Goal: Task Accomplishment & Management: Manage account settings

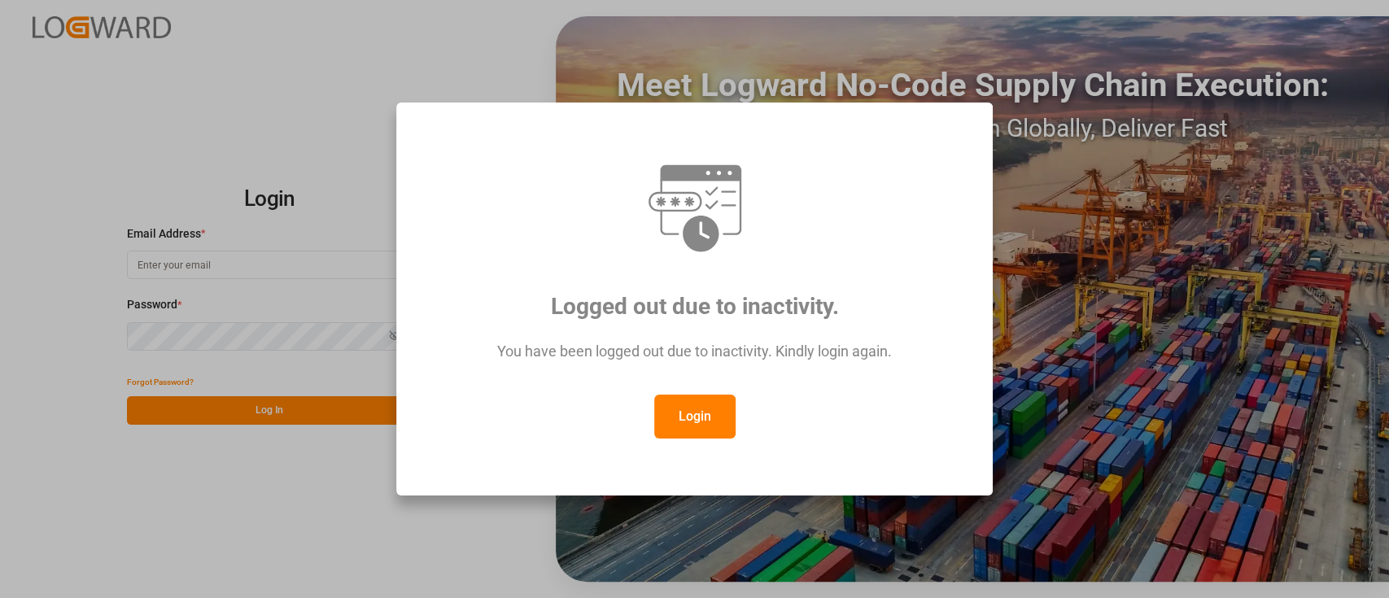
click at [731, 432] on button "Login" at bounding box center [694, 417] width 81 height 44
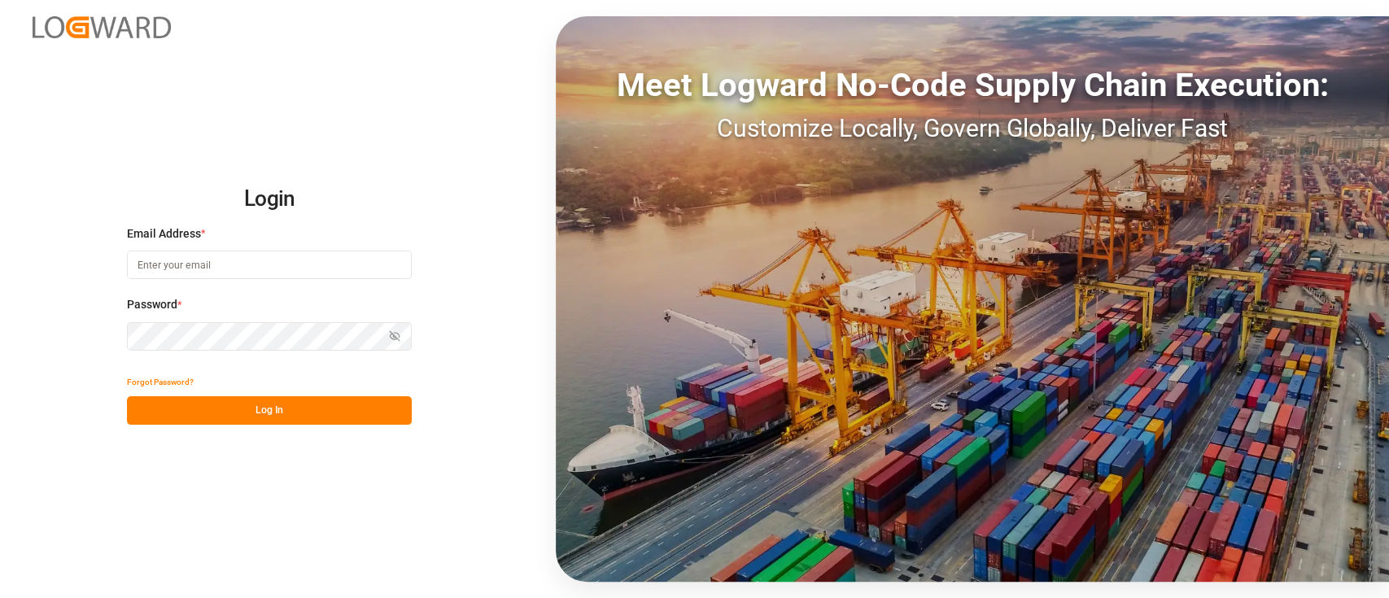
click at [310, 255] on input at bounding box center [269, 265] width 285 height 28
type input "[PERSON_NAME][EMAIL_ADDRESS][PERSON_NAME][DOMAIN_NAME]"
click at [283, 397] on button "Log In" at bounding box center [269, 410] width 285 height 28
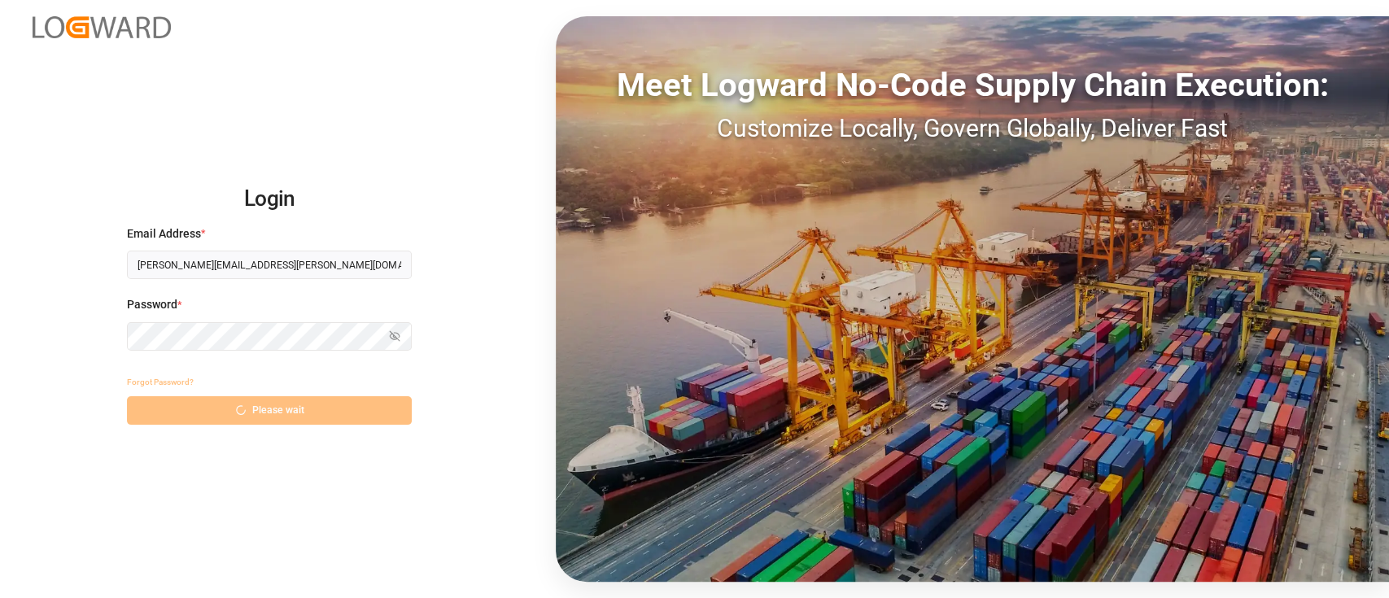
click at [315, 396] on div "Forgot Password? Please wait" at bounding box center [269, 396] width 285 height 57
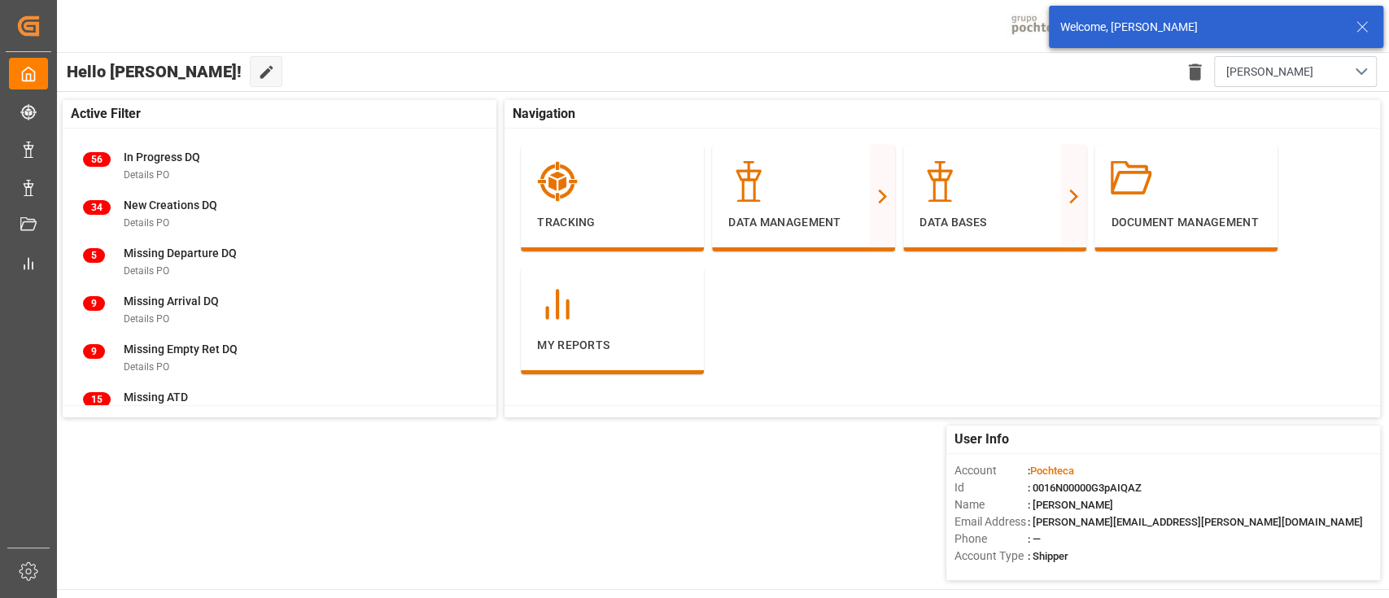
click at [1367, 32] on icon at bounding box center [1362, 27] width 20 height 20
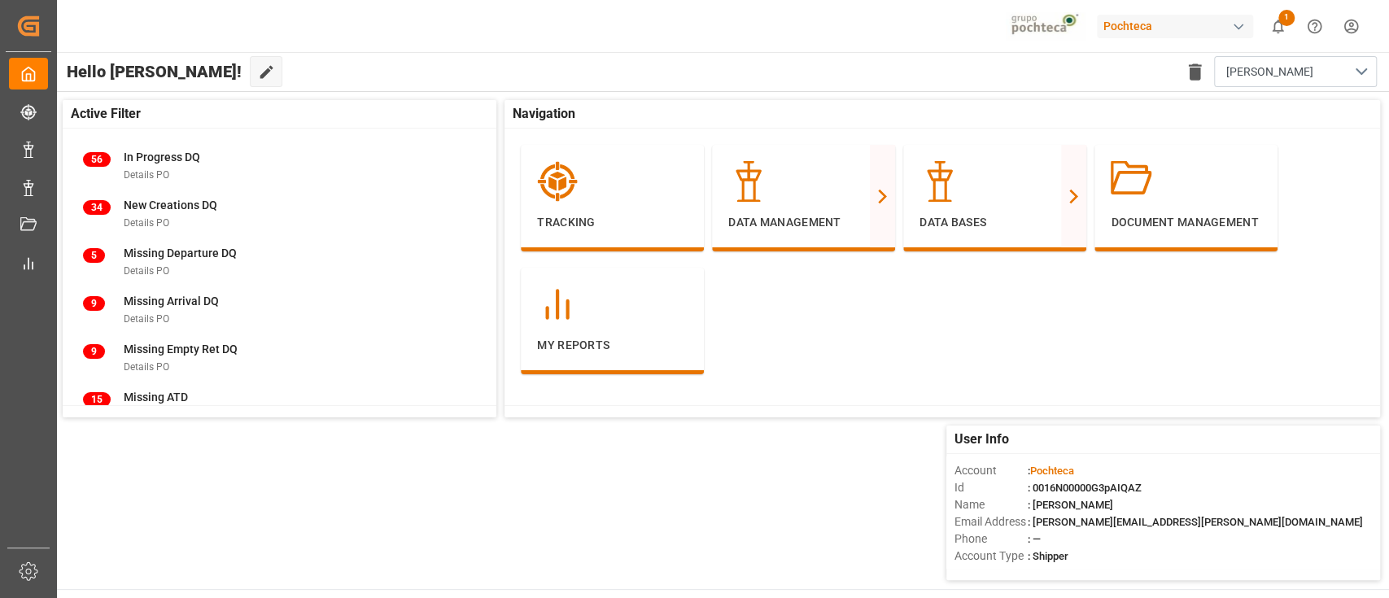
click at [1170, 28] on div "Pochteca" at bounding box center [1175, 27] width 156 height 24
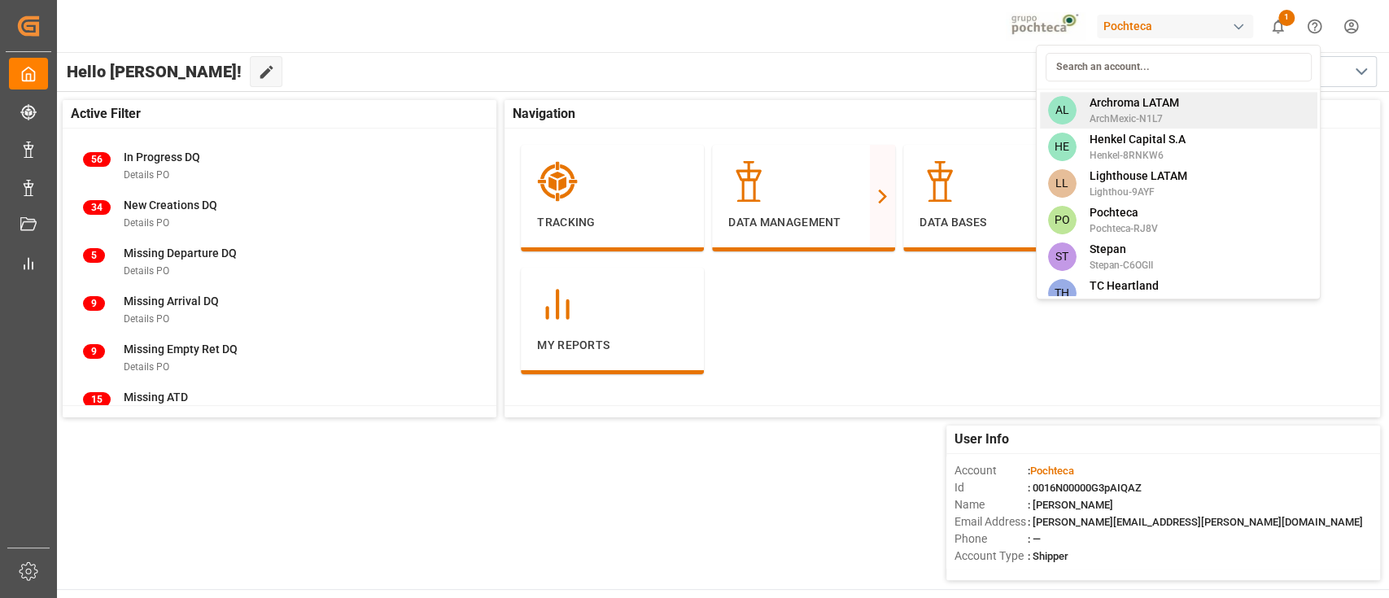
click at [1159, 108] on span "Archroma LATAM" at bounding box center [1132, 102] width 89 height 17
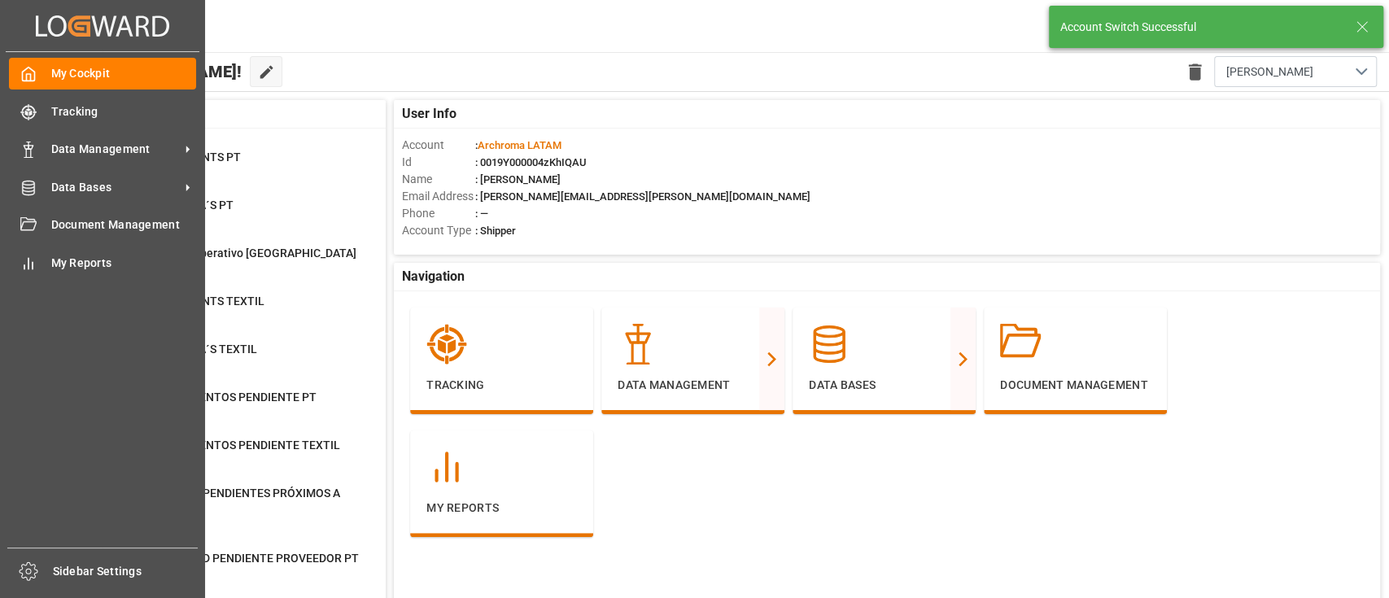
click at [150, 132] on div "My Cockpit My Cockpit Tracking Tracking Data Management Data Management Data Ba…" at bounding box center [103, 299] width 194 height 495
click at [150, 137] on div "Data Management Data Management" at bounding box center [102, 149] width 187 height 32
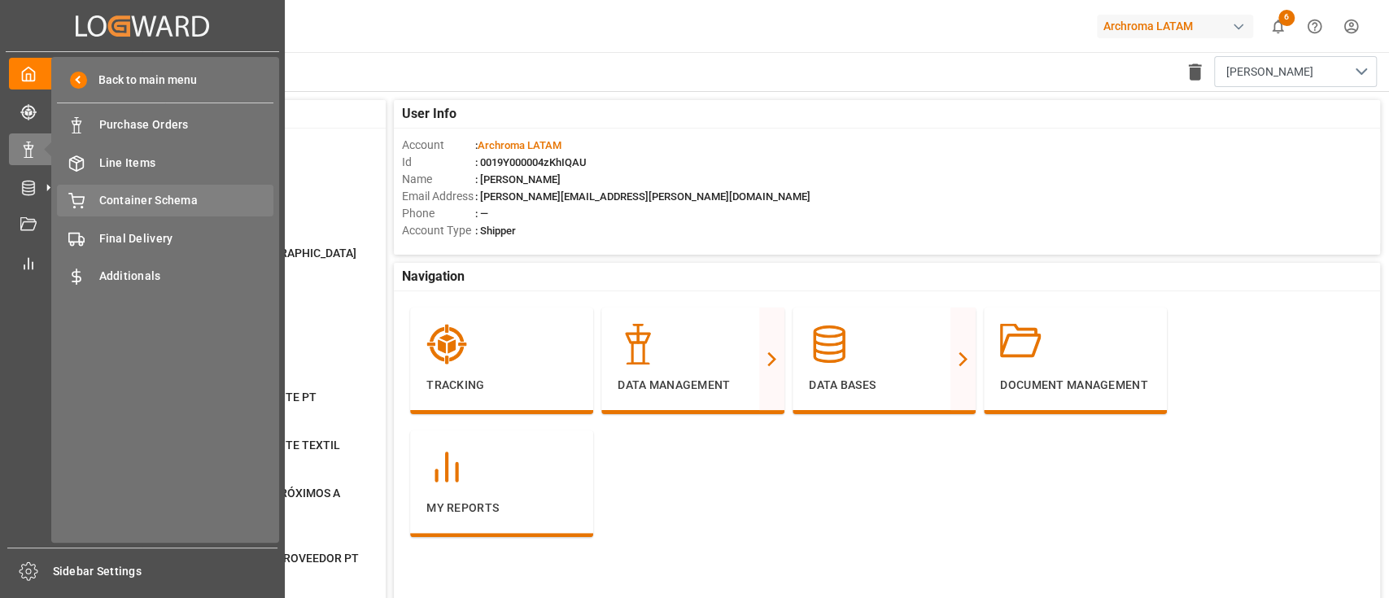
click at [207, 212] on div "Container Schema Container Schema" at bounding box center [165, 201] width 216 height 32
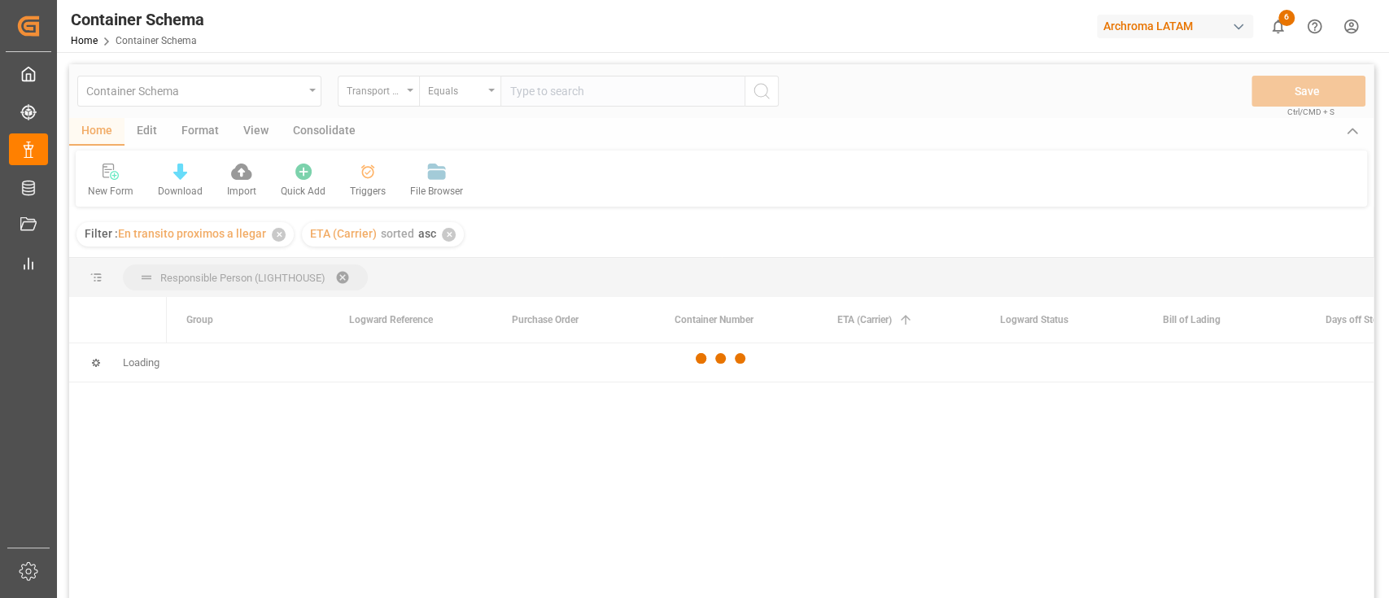
click at [150, 127] on div at bounding box center [721, 358] width 1304 height 588
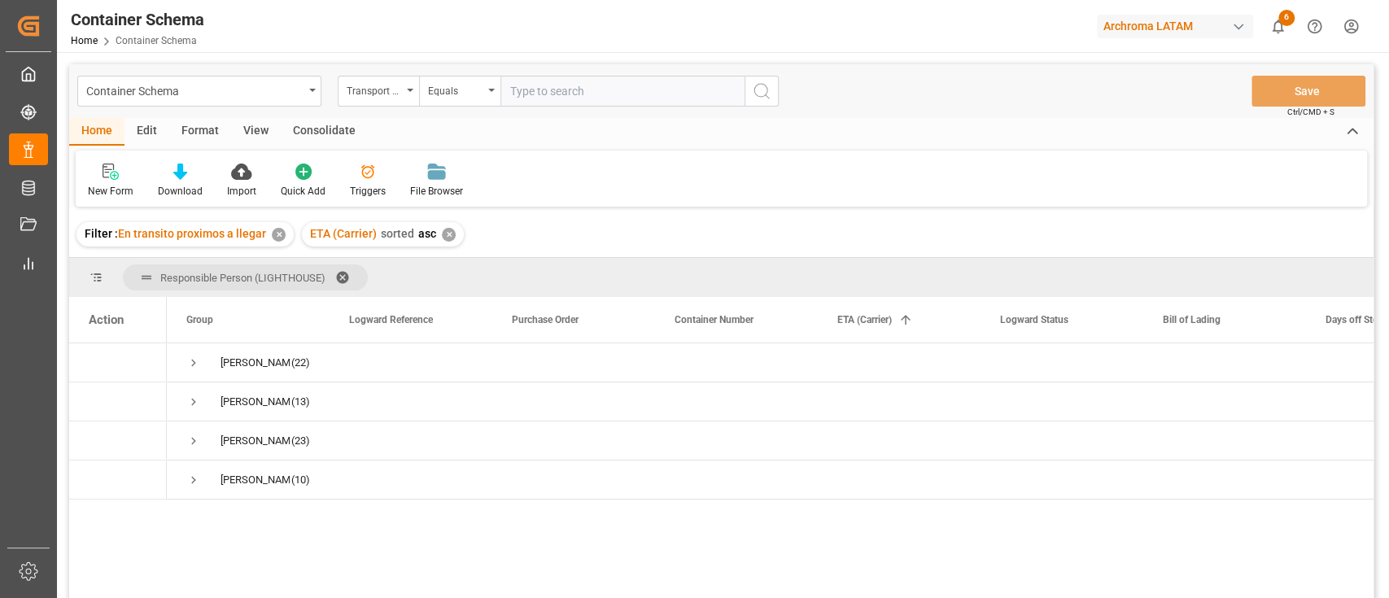
click at [277, 231] on div "✕" at bounding box center [279, 235] width 14 height 14
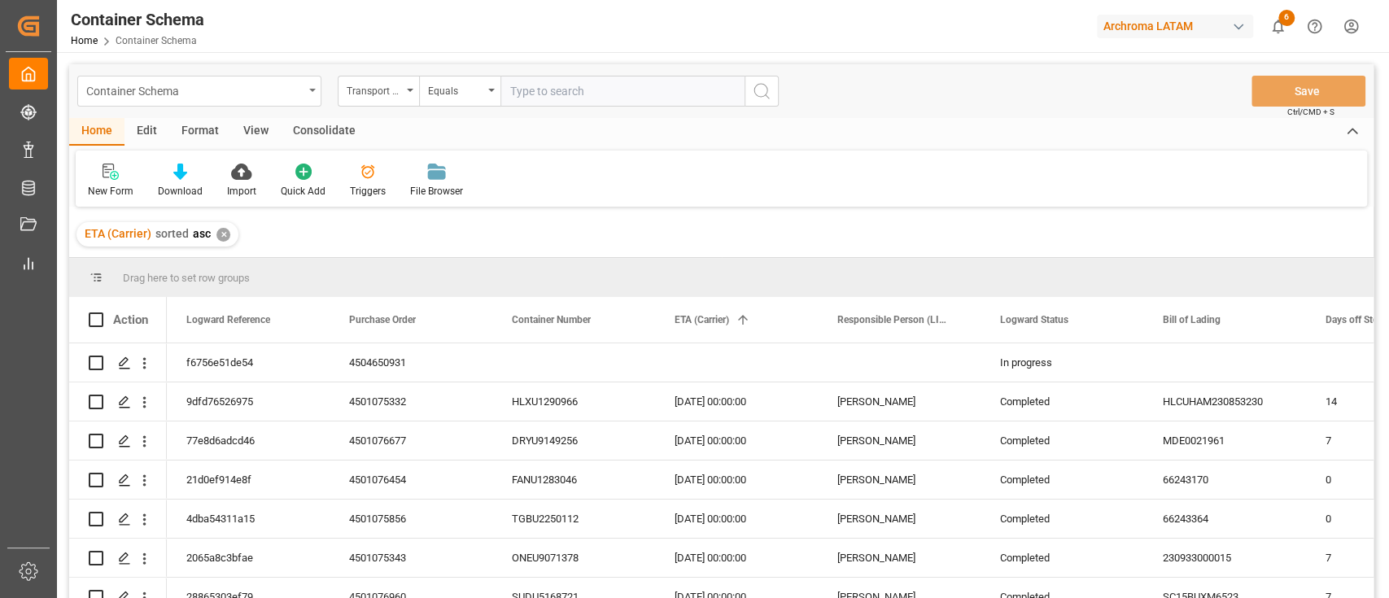
click at [311, 86] on div "Container Schema" at bounding box center [199, 91] width 244 height 31
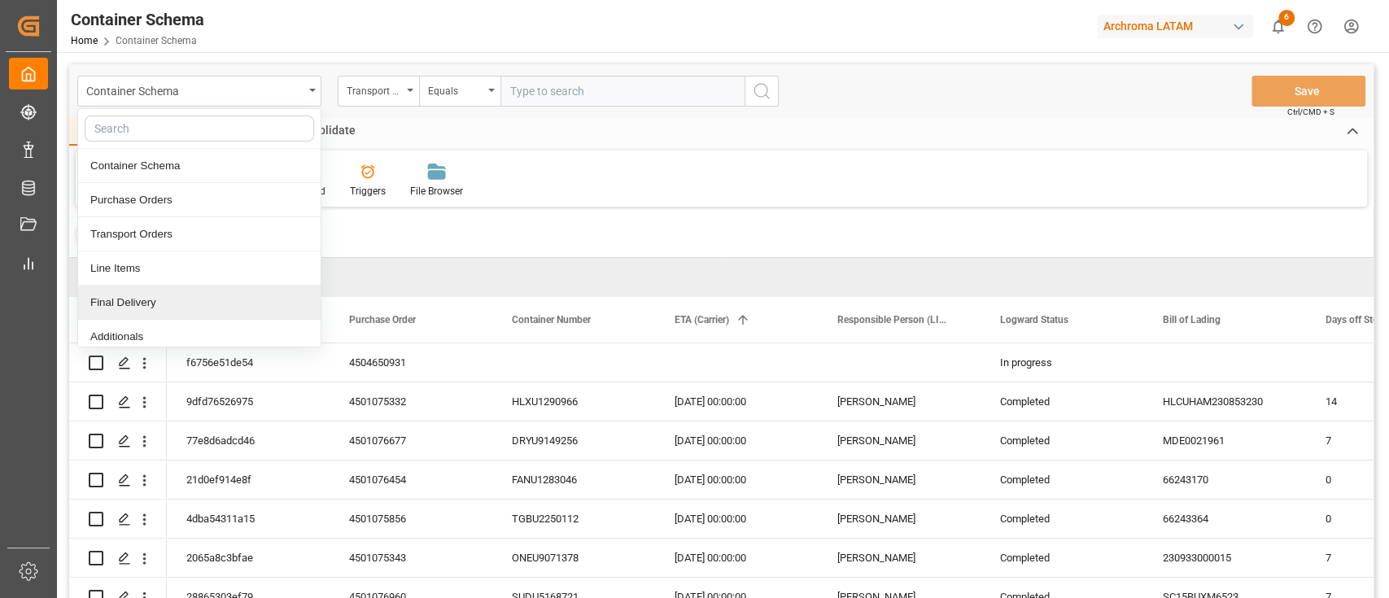
click at [145, 307] on div "Final Delivery" at bounding box center [199, 303] width 242 height 34
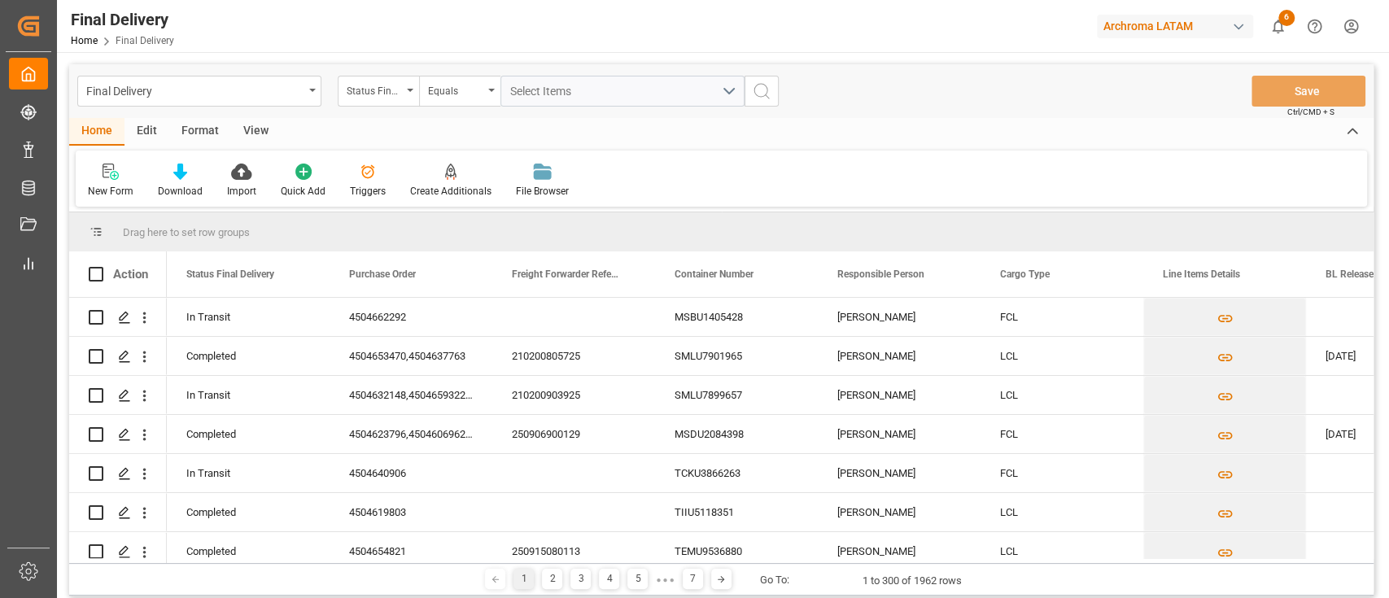
click at [778, 116] on div "Final Delivery Status Final Delivery Equals Select Items Save Ctrl/CMD + S" at bounding box center [721, 91] width 1304 height 54
click at [150, 137] on div "Edit" at bounding box center [146, 132] width 45 height 28
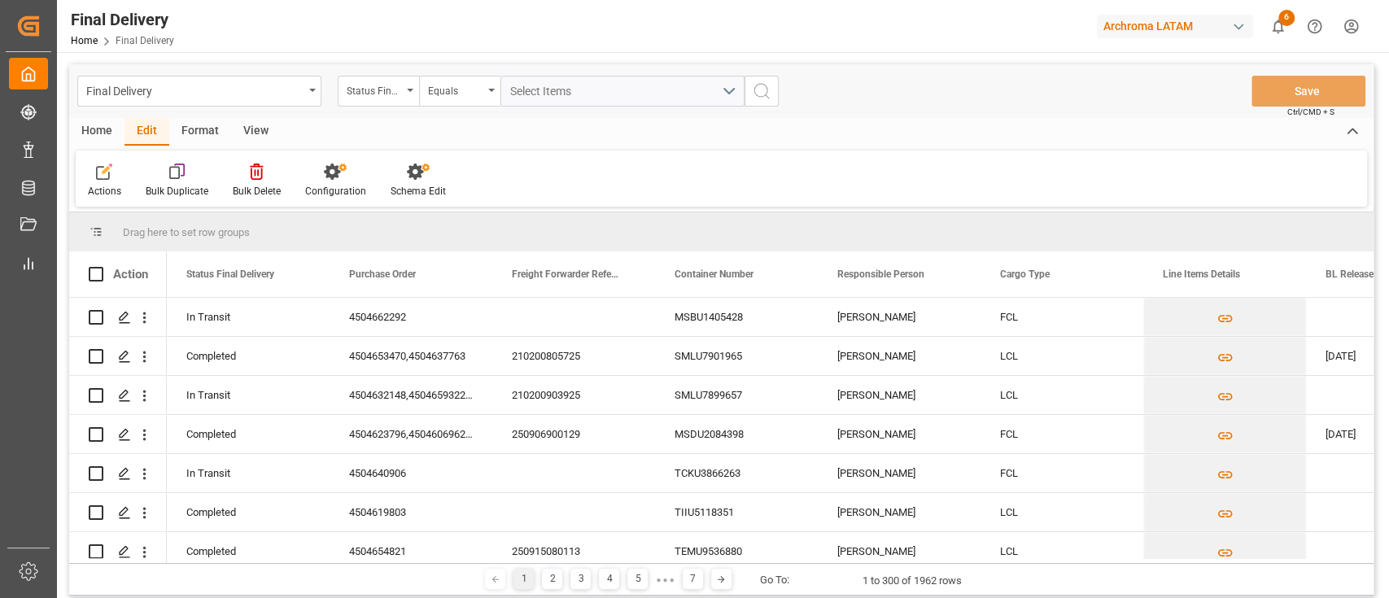
click at [113, 134] on div "Home" at bounding box center [96, 132] width 55 height 28
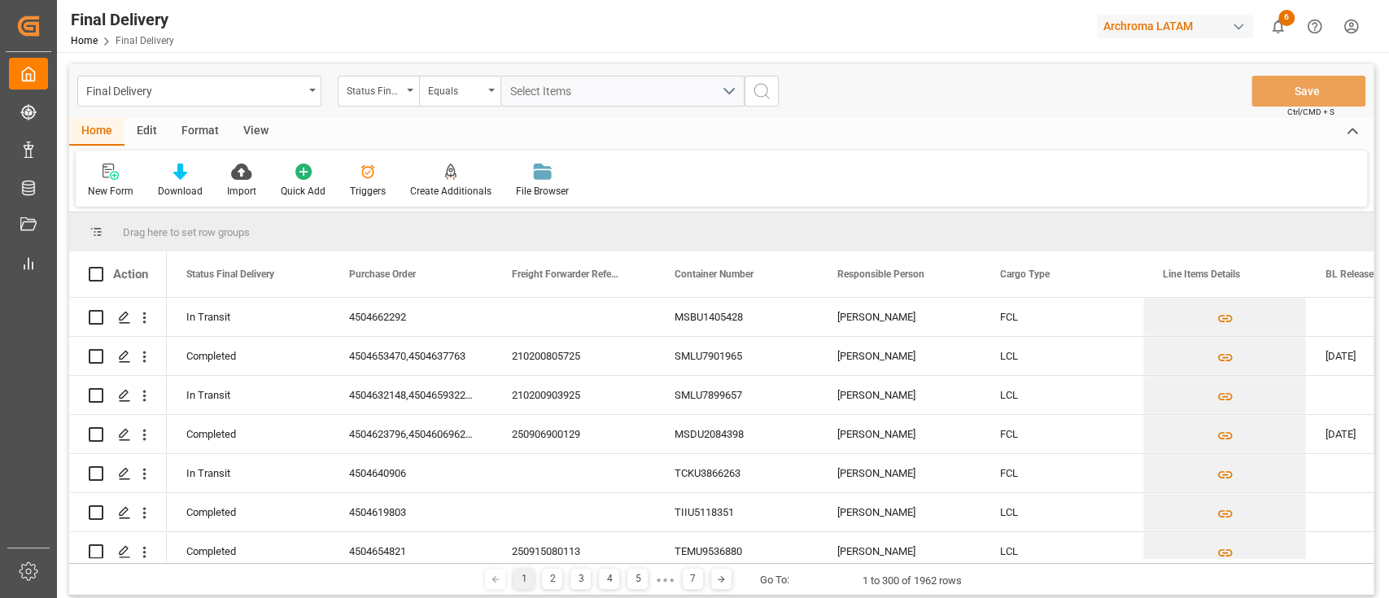
click at [689, 146] on div "Home Edit Format View New Form Download Import Quick Add Triggers Create Additi…" at bounding box center [721, 162] width 1304 height 89
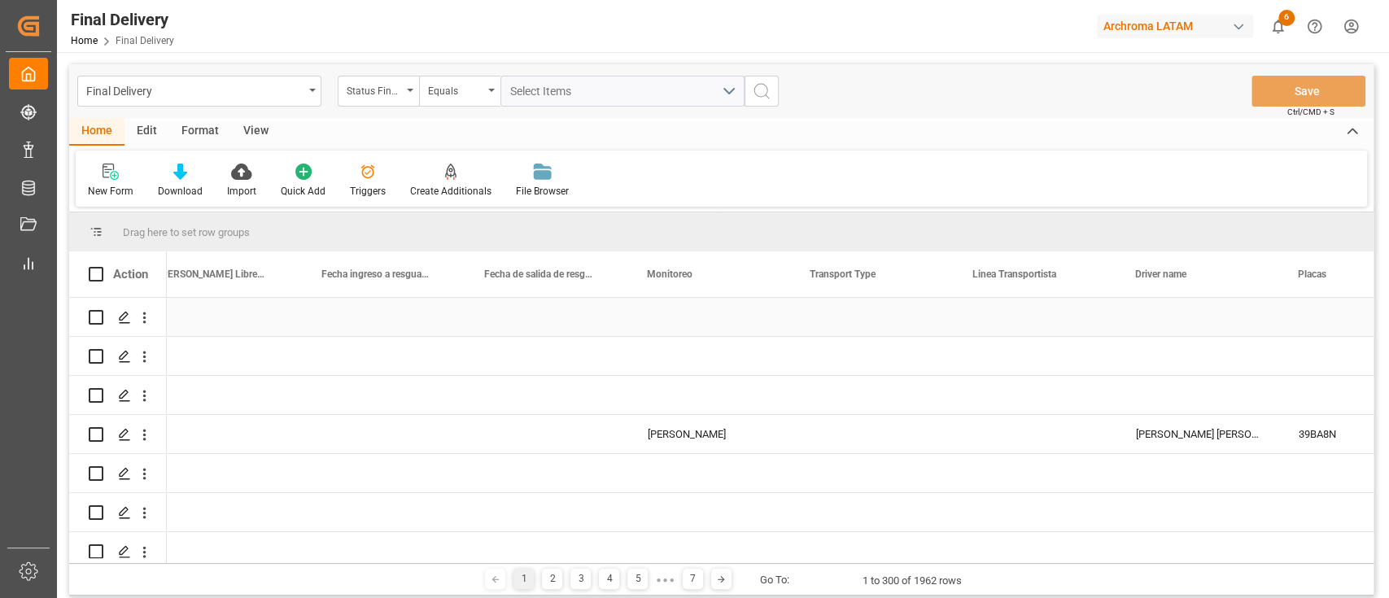
scroll to position [0, 3444]
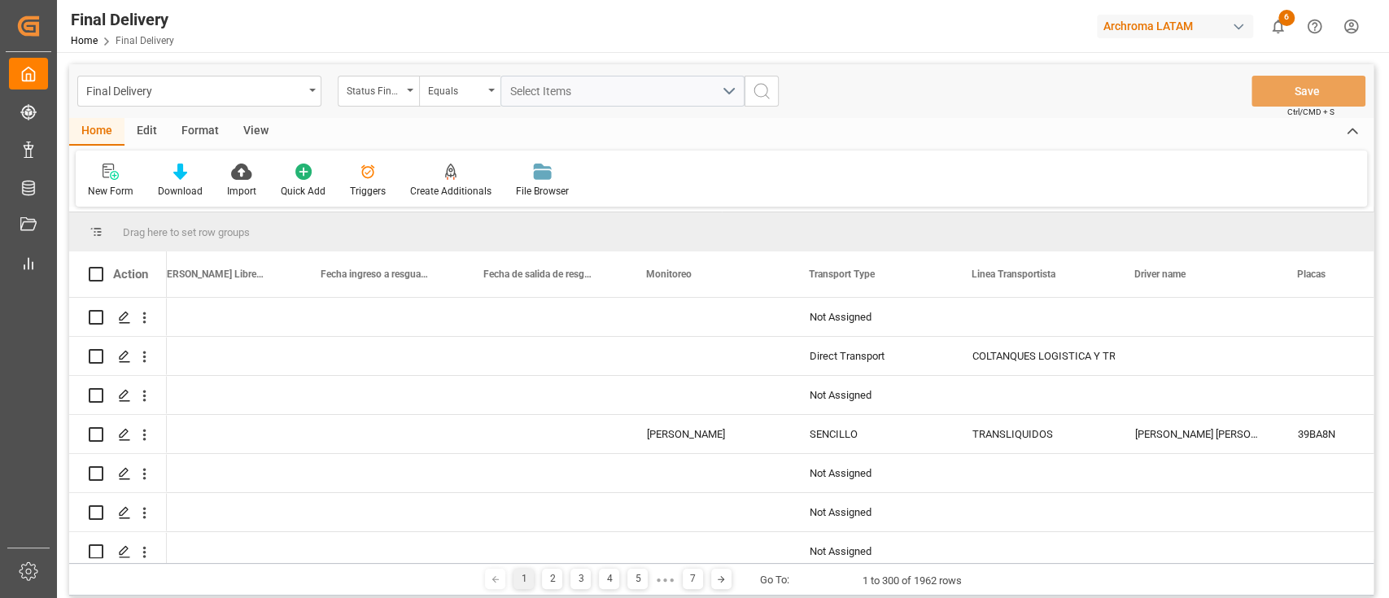
click at [1052, 138] on div "Home Edit Format View" at bounding box center [721, 132] width 1304 height 28
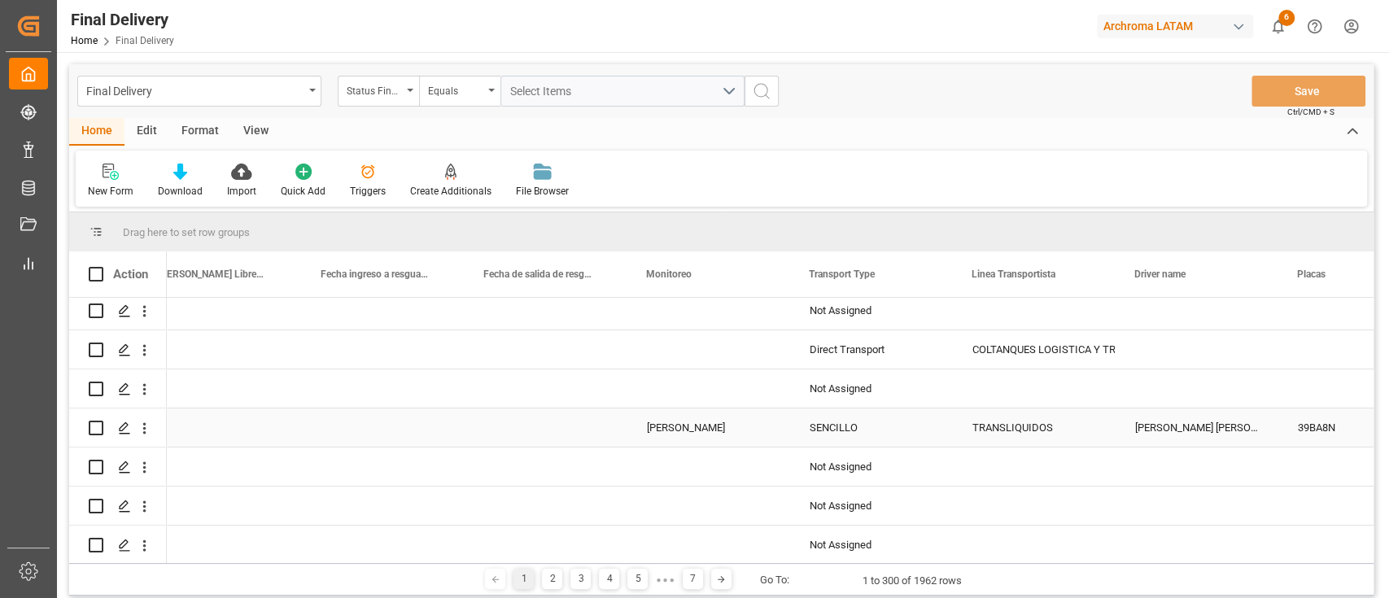
scroll to position [0, 0]
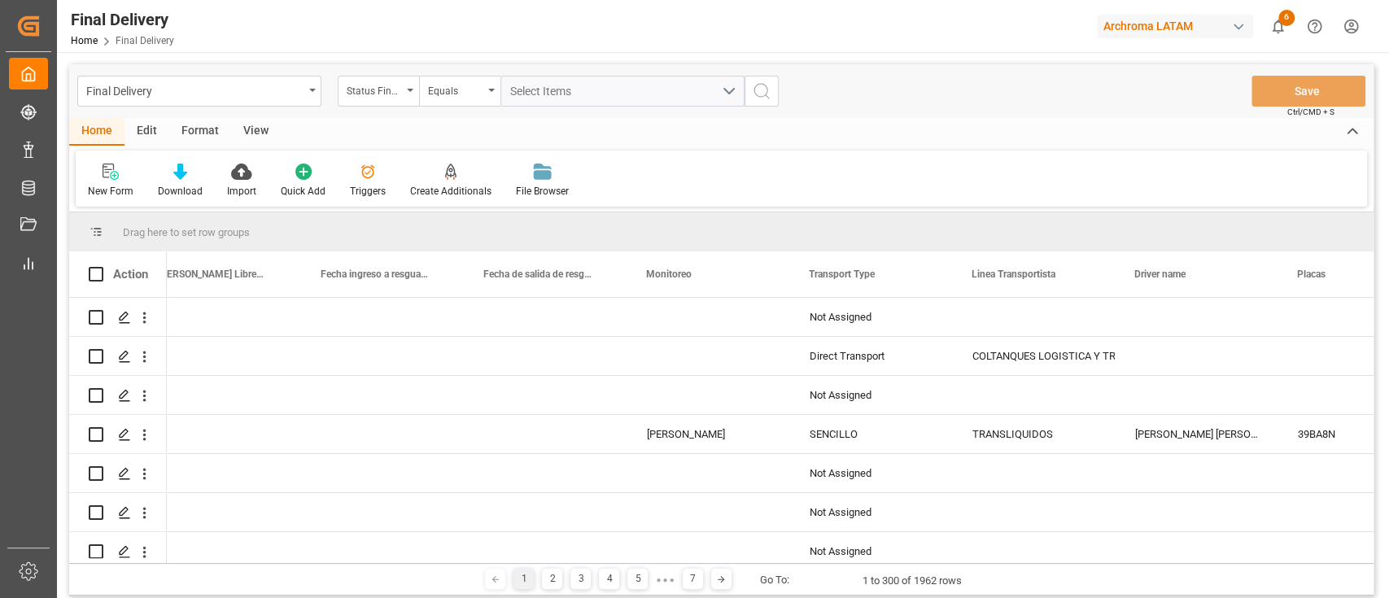
click at [753, 164] on div "New Form Download Import Quick Add Triggers Create Additionals File Browser" at bounding box center [721, 178] width 1291 height 56
click at [202, 182] on div "Download" at bounding box center [180, 181] width 69 height 36
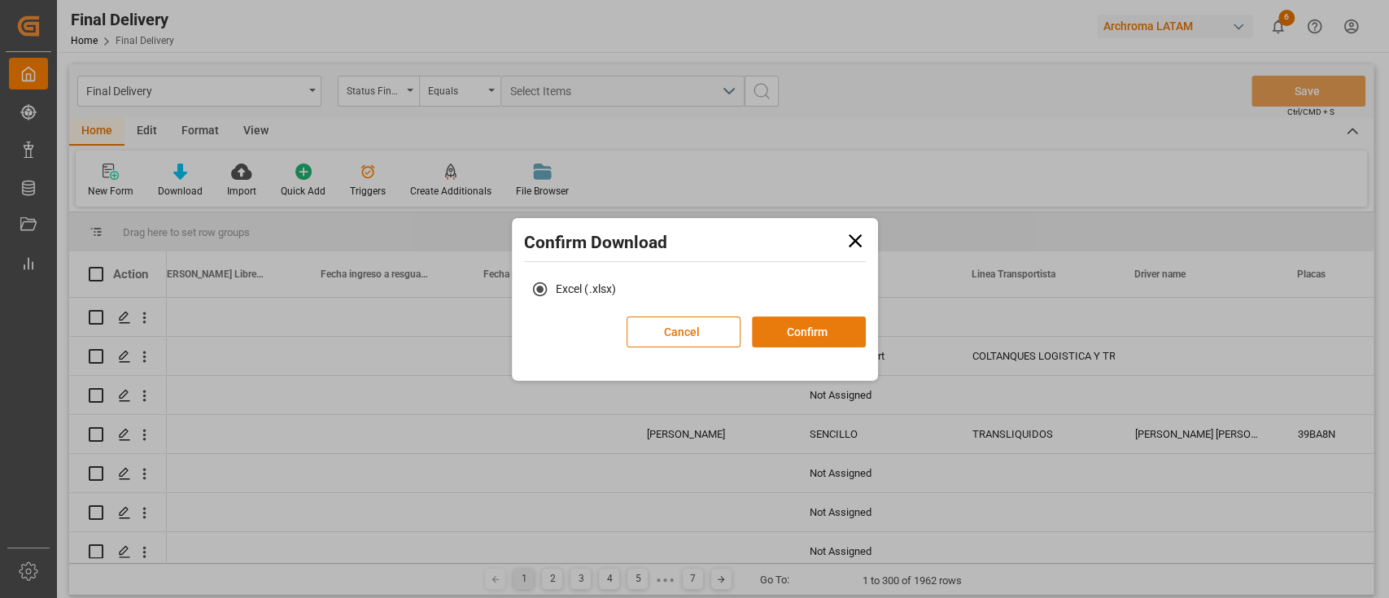
click at [761, 336] on button "Confirm" at bounding box center [809, 331] width 114 height 31
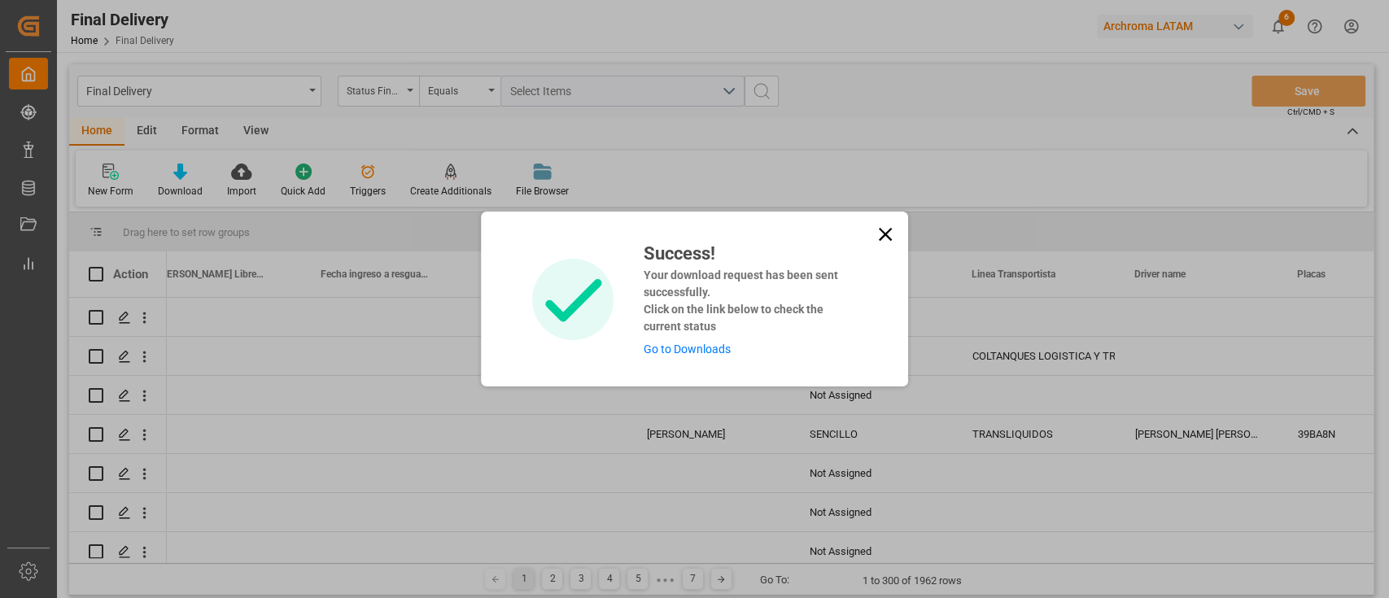
click at [674, 345] on link "Go to Downloads" at bounding box center [686, 348] width 87 height 13
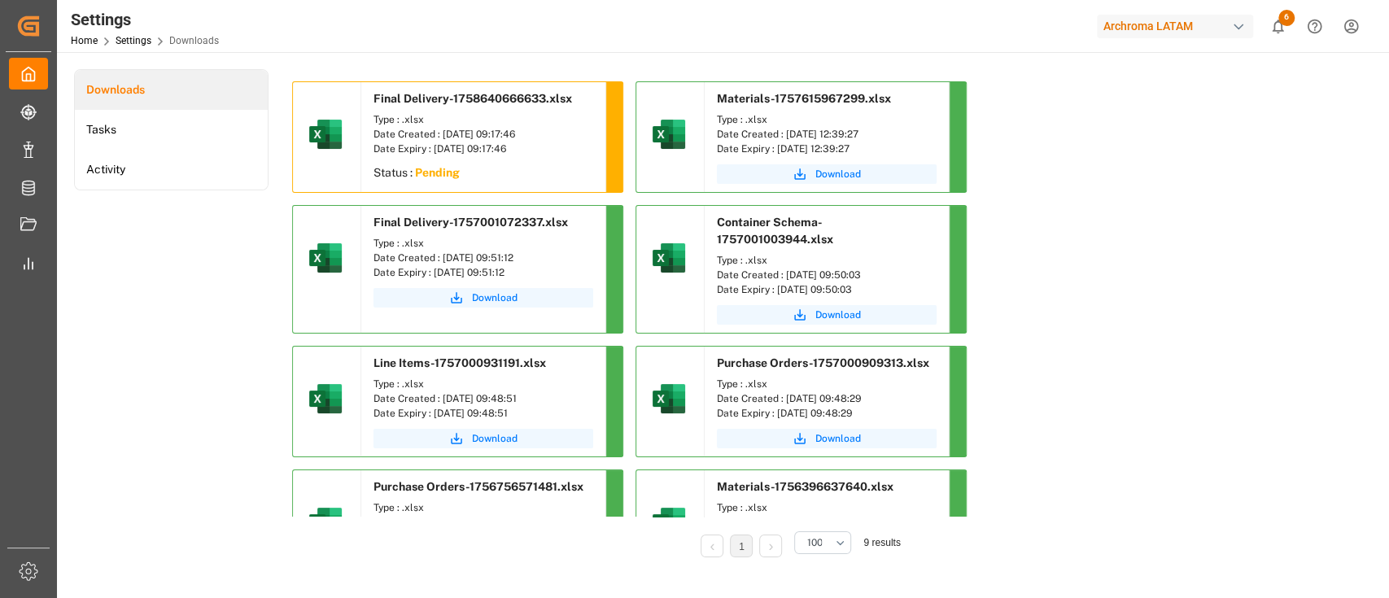
click at [569, 177] on div "Status : Pending" at bounding box center [483, 174] width 244 height 29
click at [190, 307] on div "Downloads Tasks Activity" at bounding box center [171, 324] width 194 height 511
click at [178, 316] on div "Downloads Tasks Activity" at bounding box center [171, 324] width 194 height 511
click at [445, 154] on div "Date Expiry : 23-10-2025 09:17:46" at bounding box center [483, 149] width 220 height 15
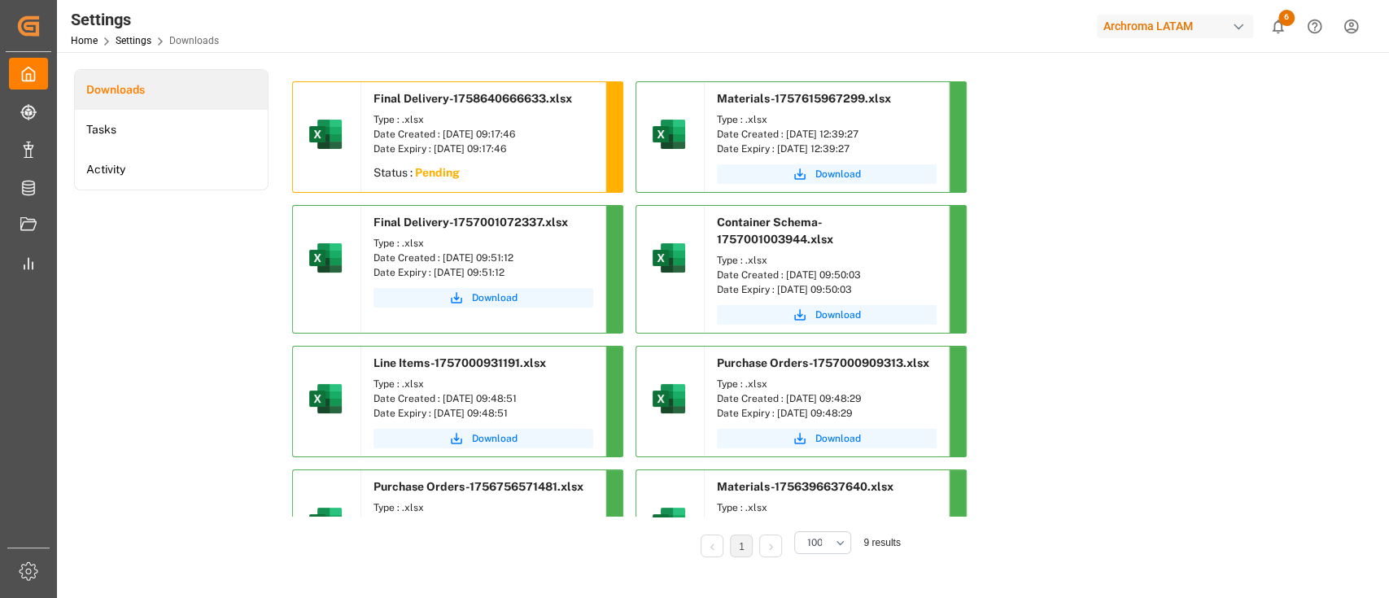
click at [472, 165] on div "Status : Pending" at bounding box center [483, 174] width 244 height 29
click at [438, 173] on sapn "Pending" at bounding box center [437, 172] width 45 height 13
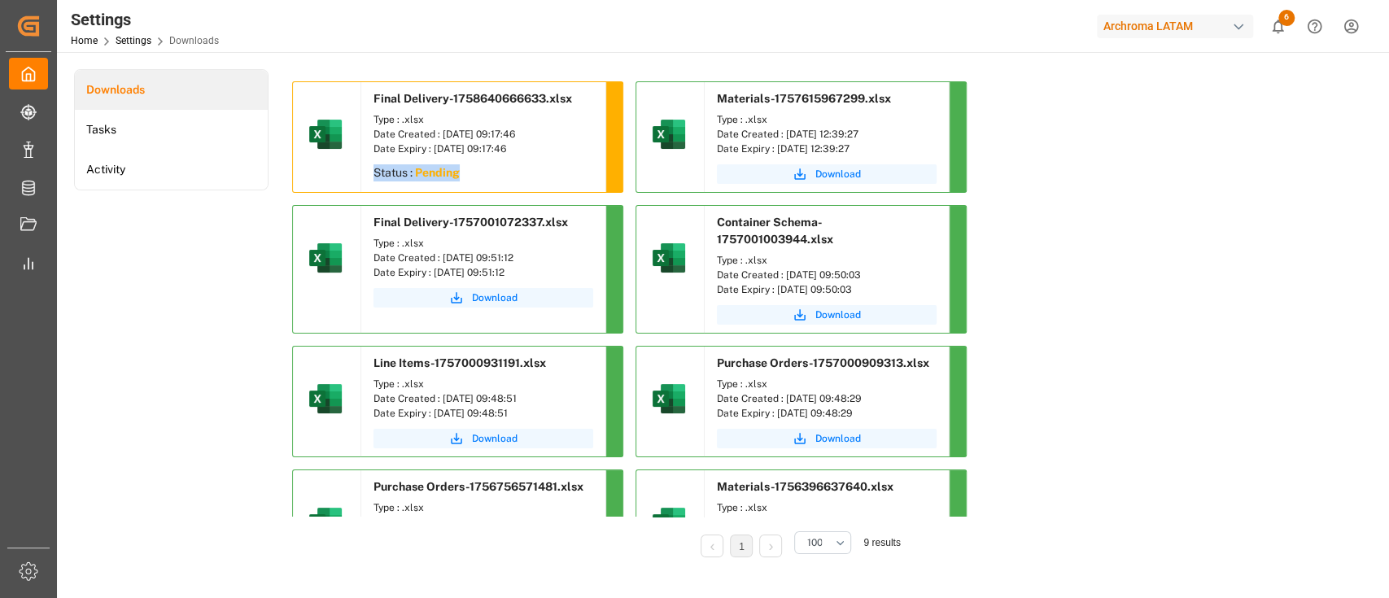
click at [463, 173] on div "Status : Pending" at bounding box center [483, 174] width 244 height 29
click at [622, 95] on div "Final Delivery-1758640666633.xlsx Type : .xlsx Date Created : 23-09-2025 09:17:…" at bounding box center [797, 398] width 1011 height 635
click at [617, 124] on div at bounding box center [613, 137] width 17 height 110
click at [613, 130] on div at bounding box center [613, 137] width 17 height 110
click at [611, 130] on div at bounding box center [613, 137] width 17 height 110
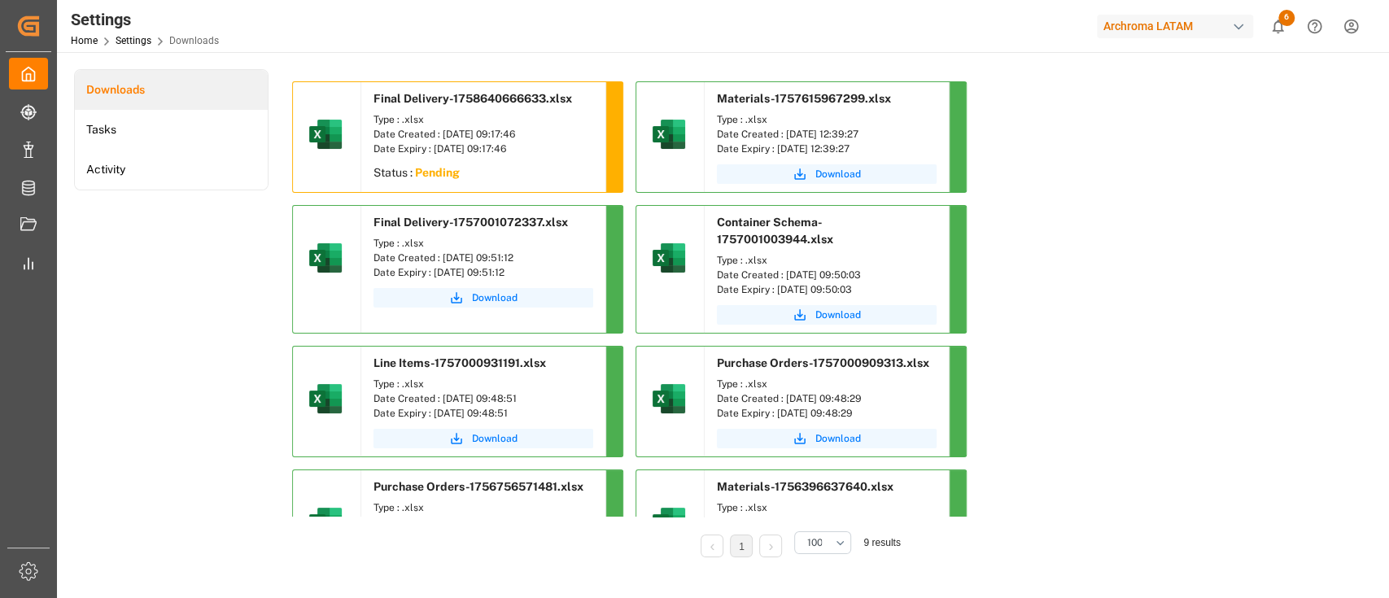
click at [608, 115] on div at bounding box center [613, 137] width 17 height 110
click at [608, 83] on div at bounding box center [613, 137] width 17 height 110
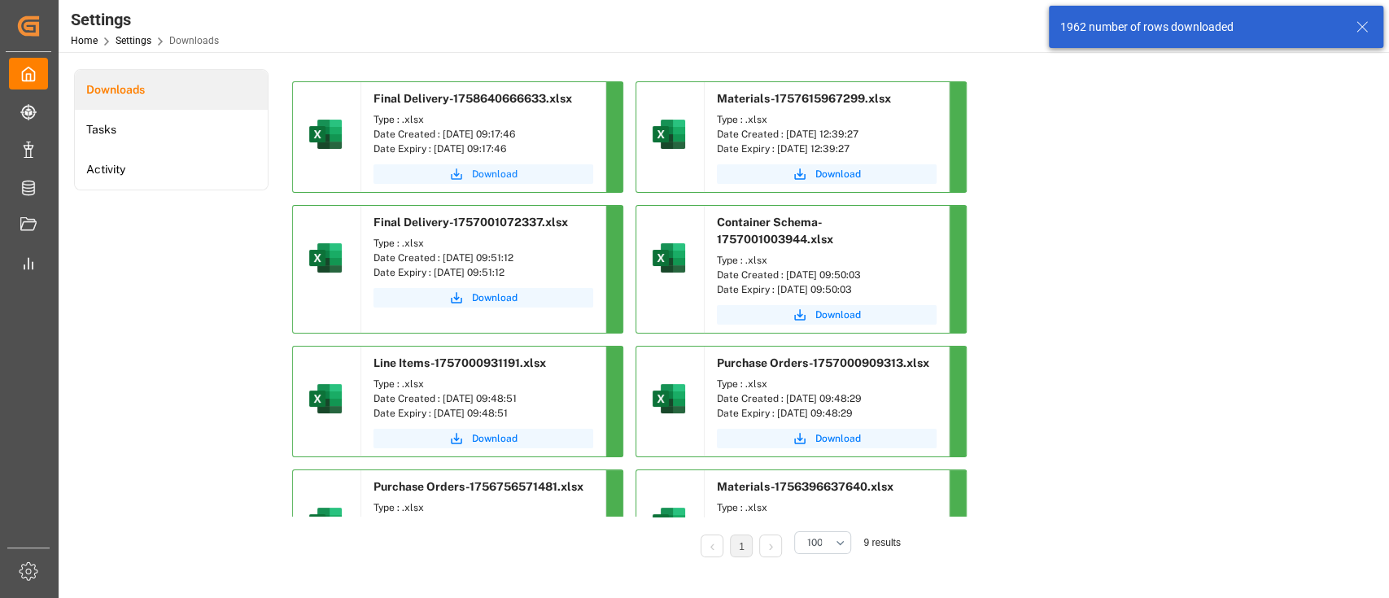
click at [430, 168] on button "Download" at bounding box center [483, 174] width 220 height 20
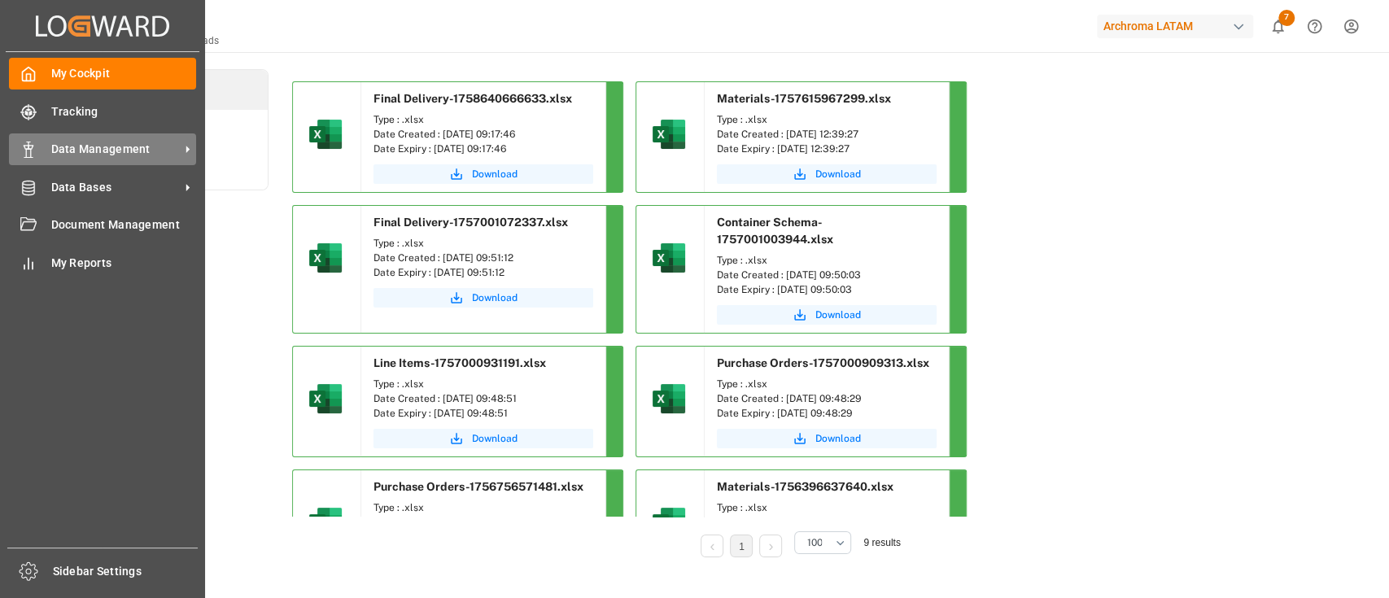
click at [135, 138] on div "Data Management Data Management" at bounding box center [102, 149] width 187 height 32
click at [150, 152] on span "Data Management" at bounding box center [115, 149] width 129 height 17
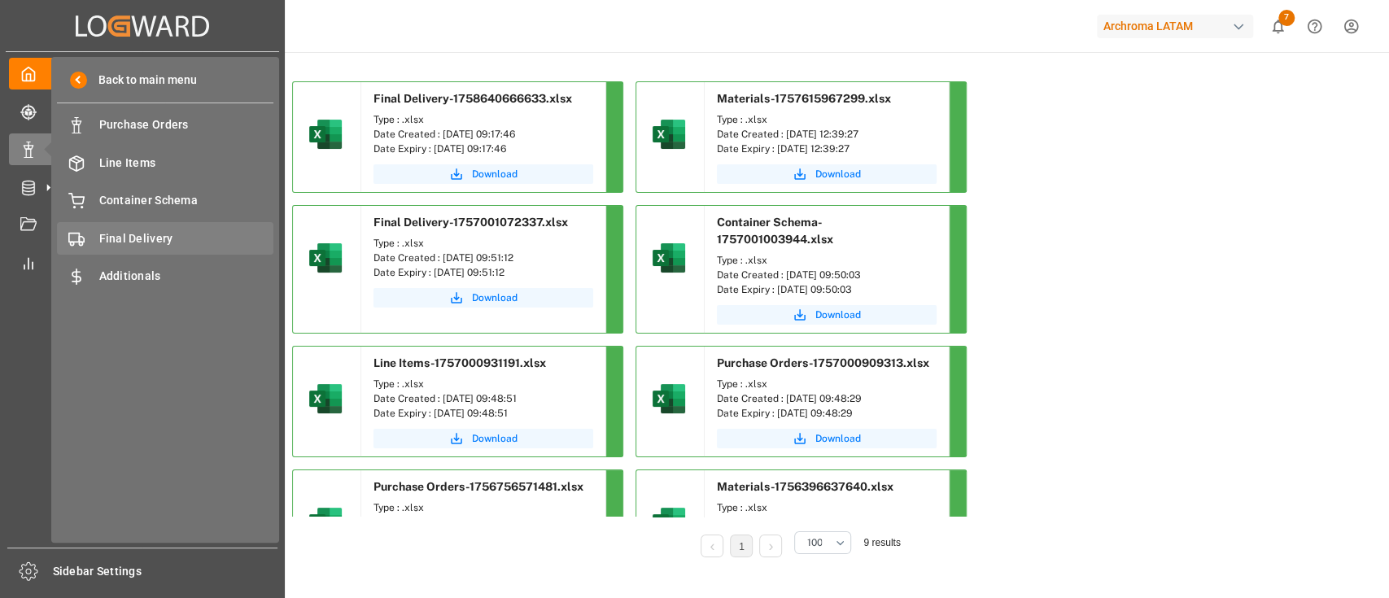
click at [174, 228] on div "Final Delivery Final Delivery" at bounding box center [165, 238] width 216 height 32
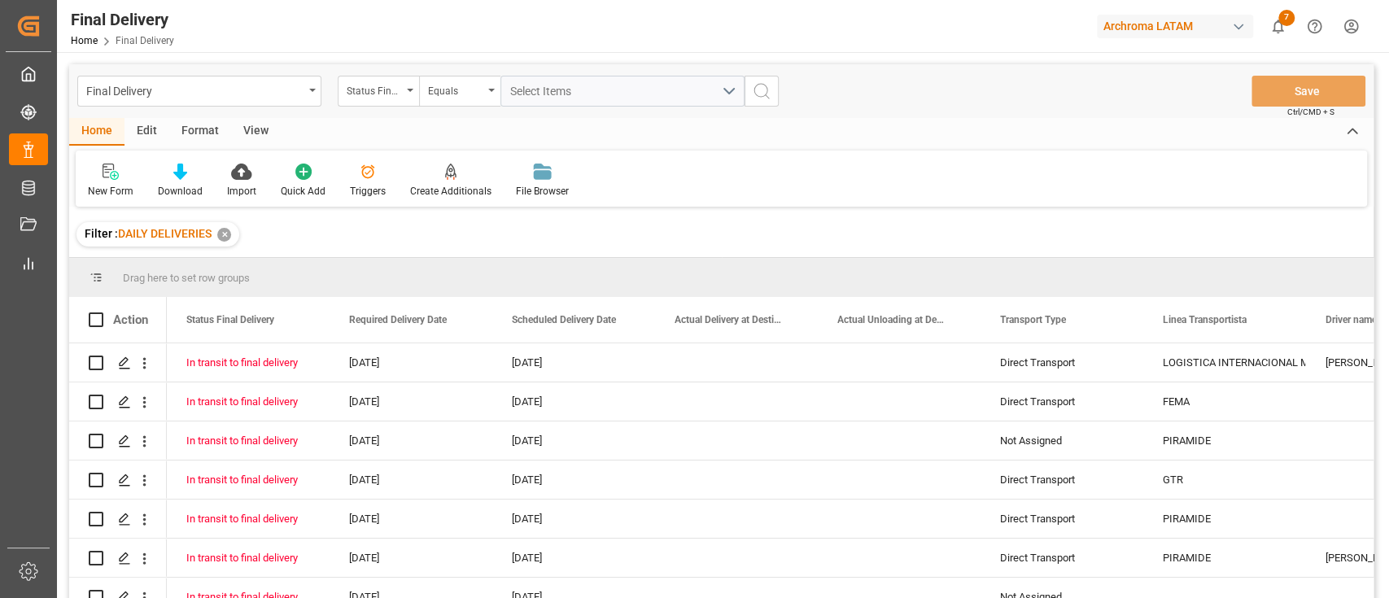
click at [138, 127] on div "Edit" at bounding box center [146, 132] width 45 height 28
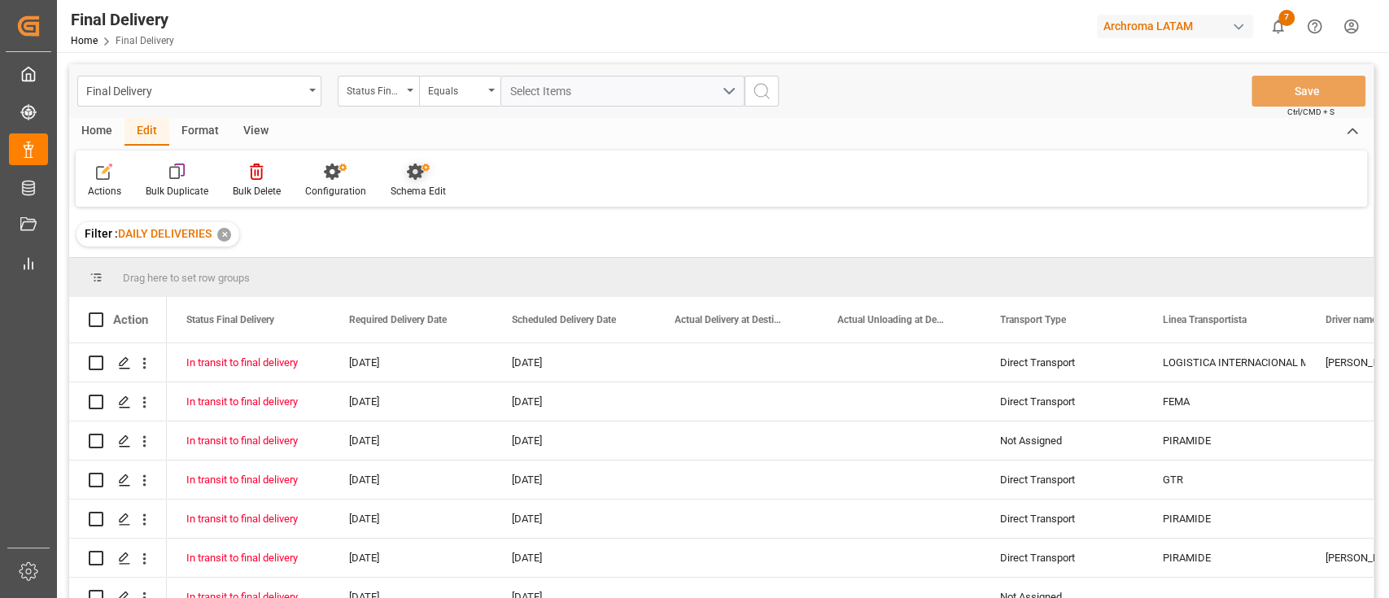
click at [436, 179] on div at bounding box center [417, 171] width 55 height 17
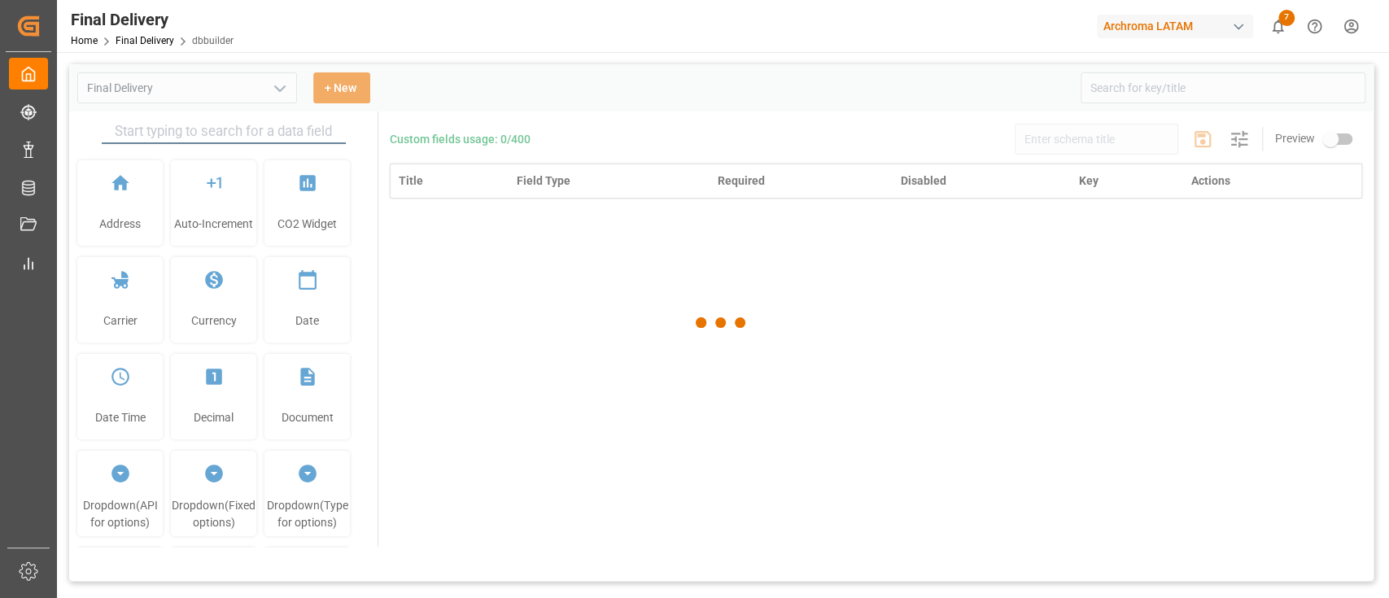
type input "Final Delivery"
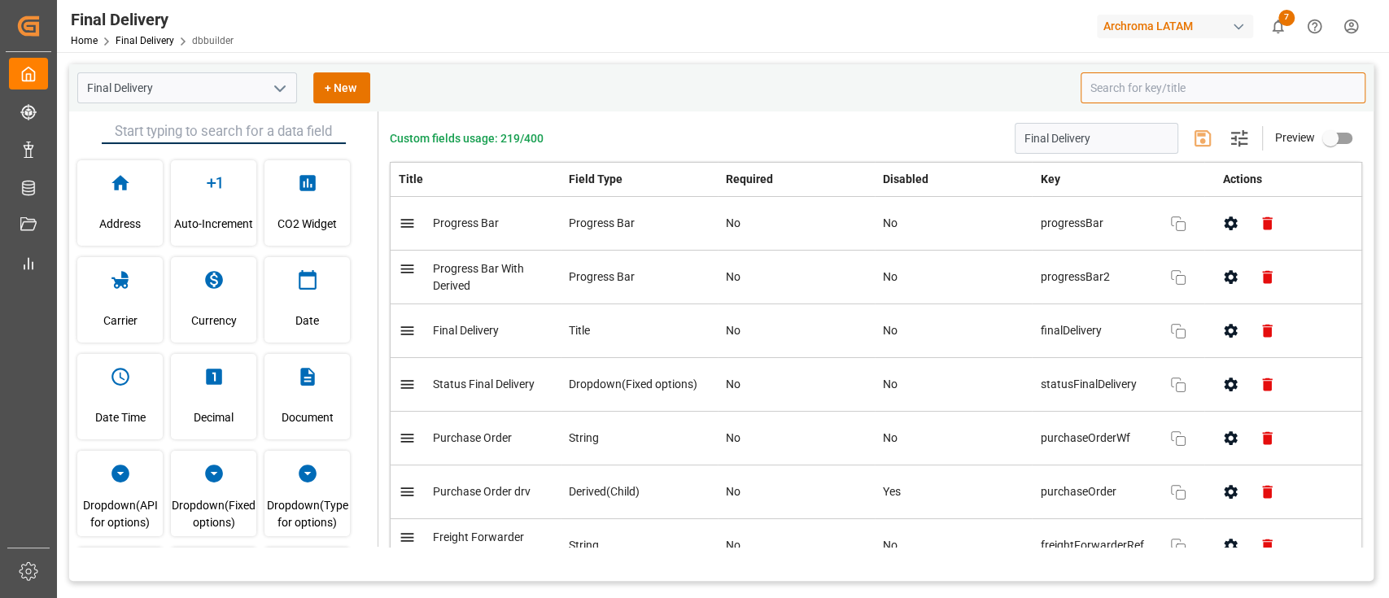
click at [1093, 81] on input at bounding box center [1222, 87] width 285 height 31
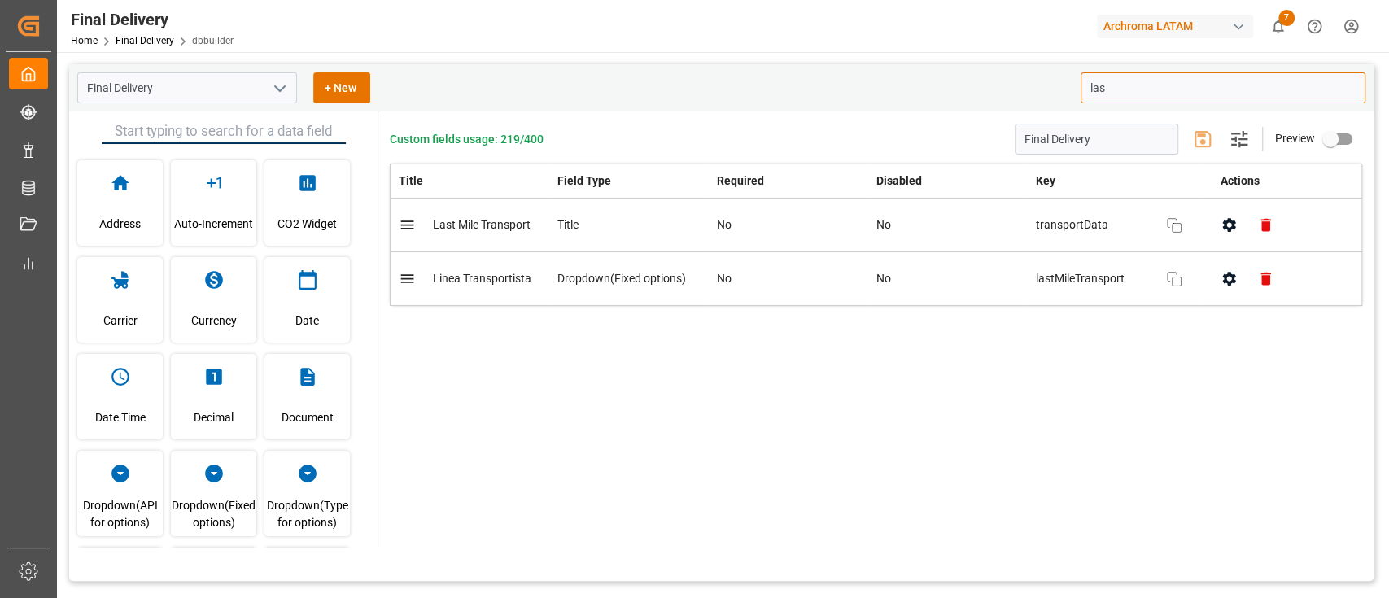
type input "las"
click at [935, 444] on div "Custom fields usage: 219/400 Final Delivery Settings Preview Title Field Type R…" at bounding box center [875, 328] width 995 height 435
click at [267, 83] on button "open menu" at bounding box center [279, 88] width 24 height 25
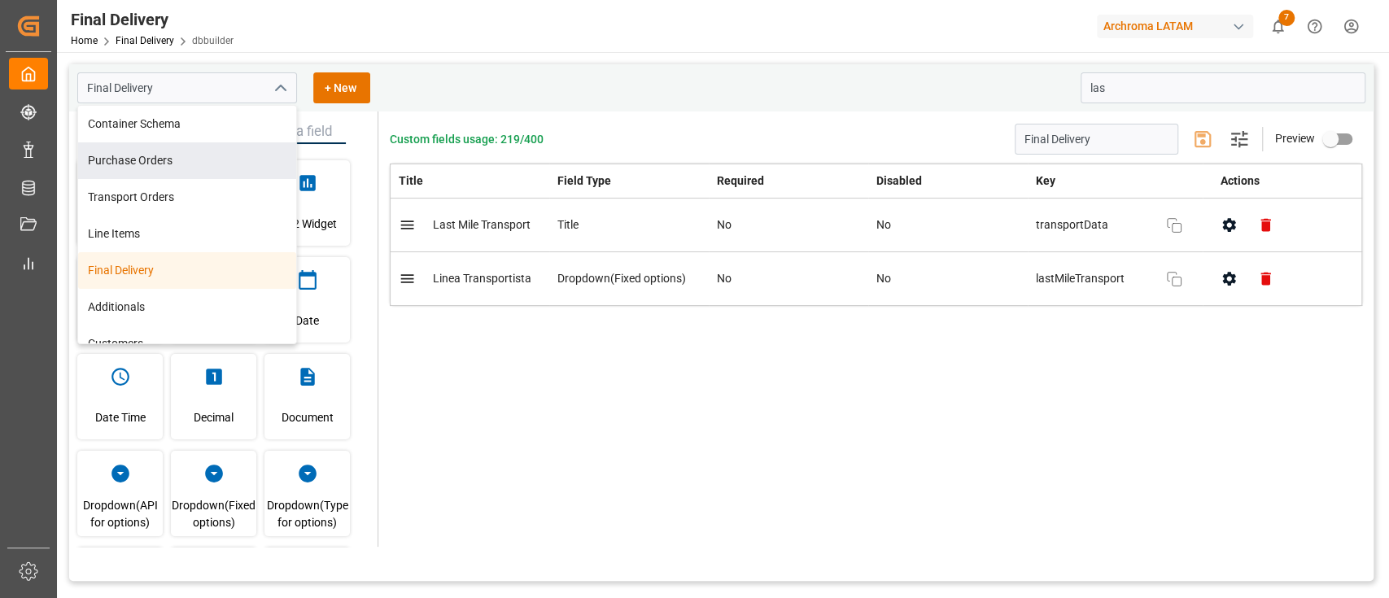
click at [520, 112] on div "Custom fields usage: 219/400 Final Delivery Settings Preview Title Field Type R…" at bounding box center [875, 328] width 995 height 435
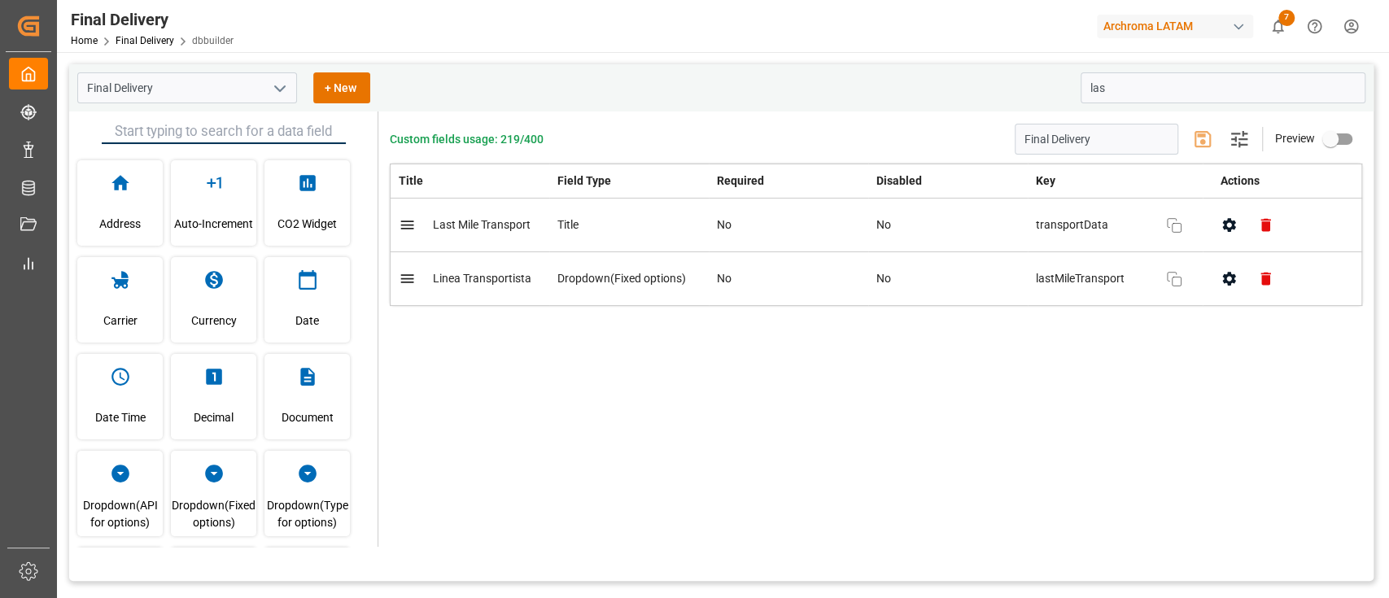
click at [641, 358] on div "Title Field Type Required Disabled Key Actions Last Mile Transport Title No No …" at bounding box center [876, 263] width 972 height 199
click at [156, 39] on link "Final Delivery" at bounding box center [145, 40] width 59 height 11
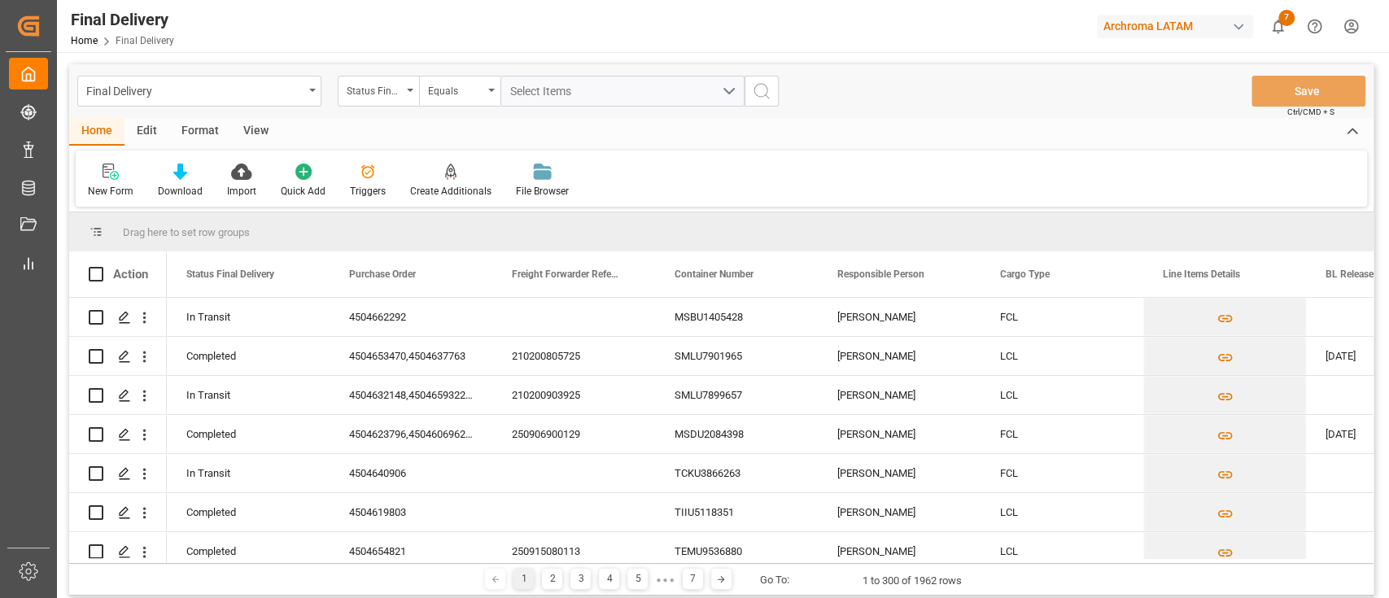
click at [147, 138] on div "Edit" at bounding box center [146, 132] width 45 height 28
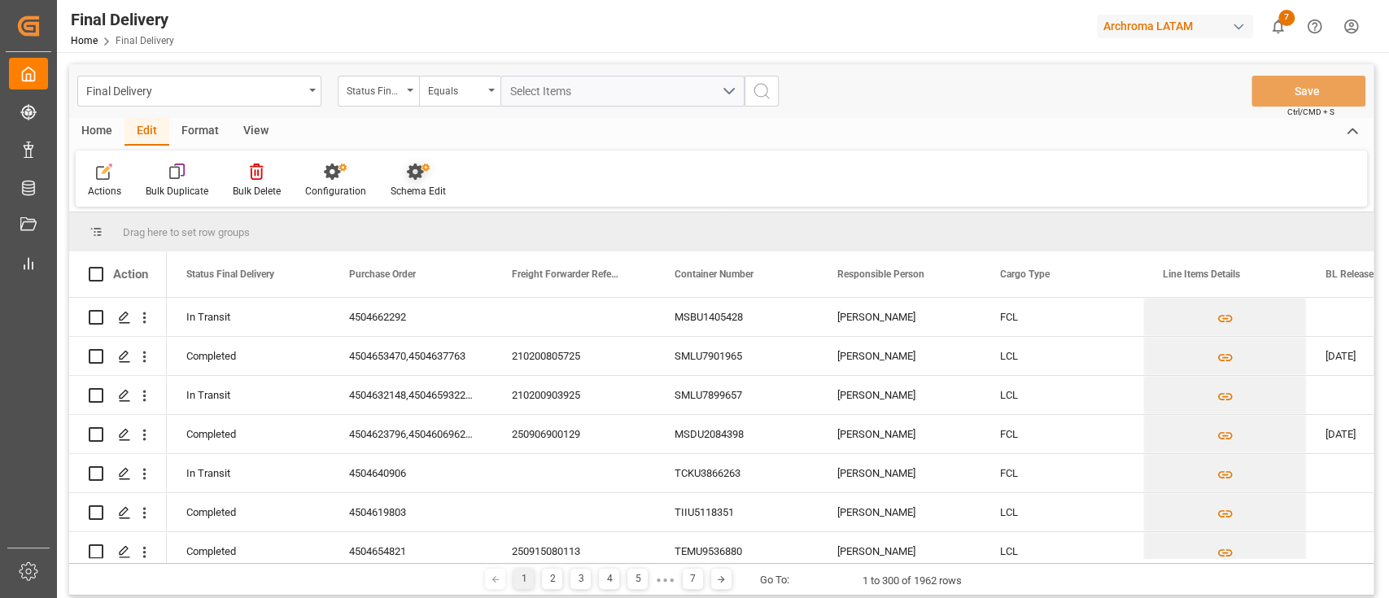
click at [432, 185] on div "Schema Edit" at bounding box center [417, 191] width 55 height 15
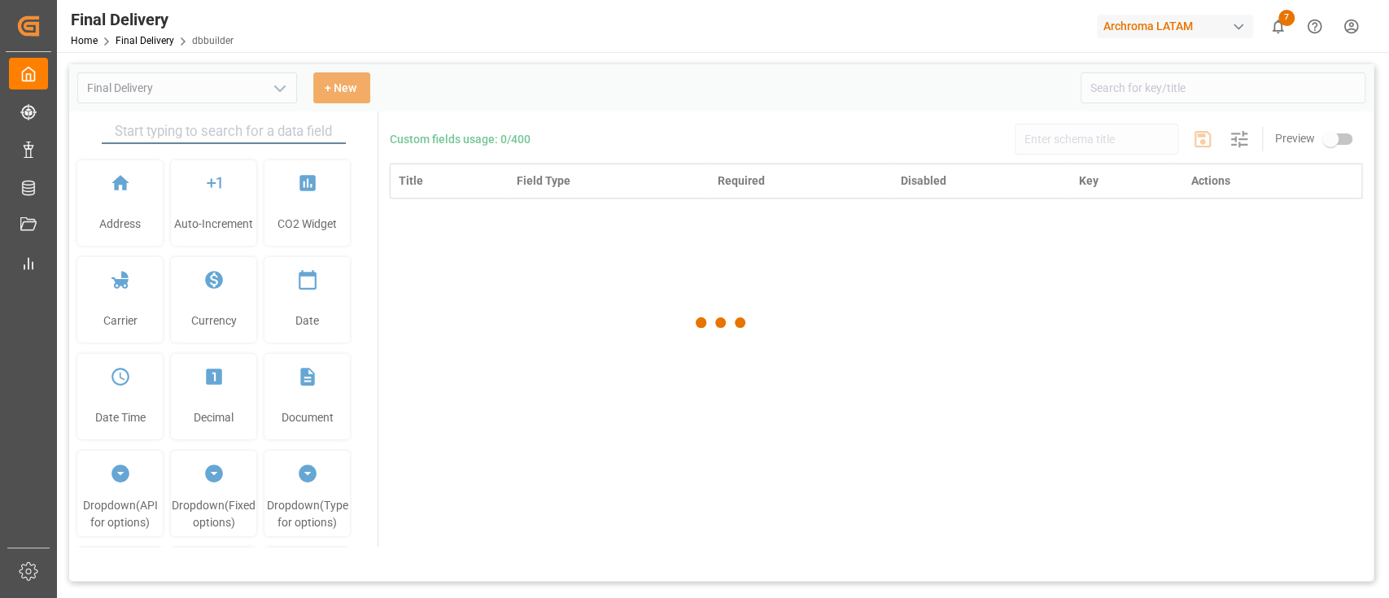
type input "Final Delivery"
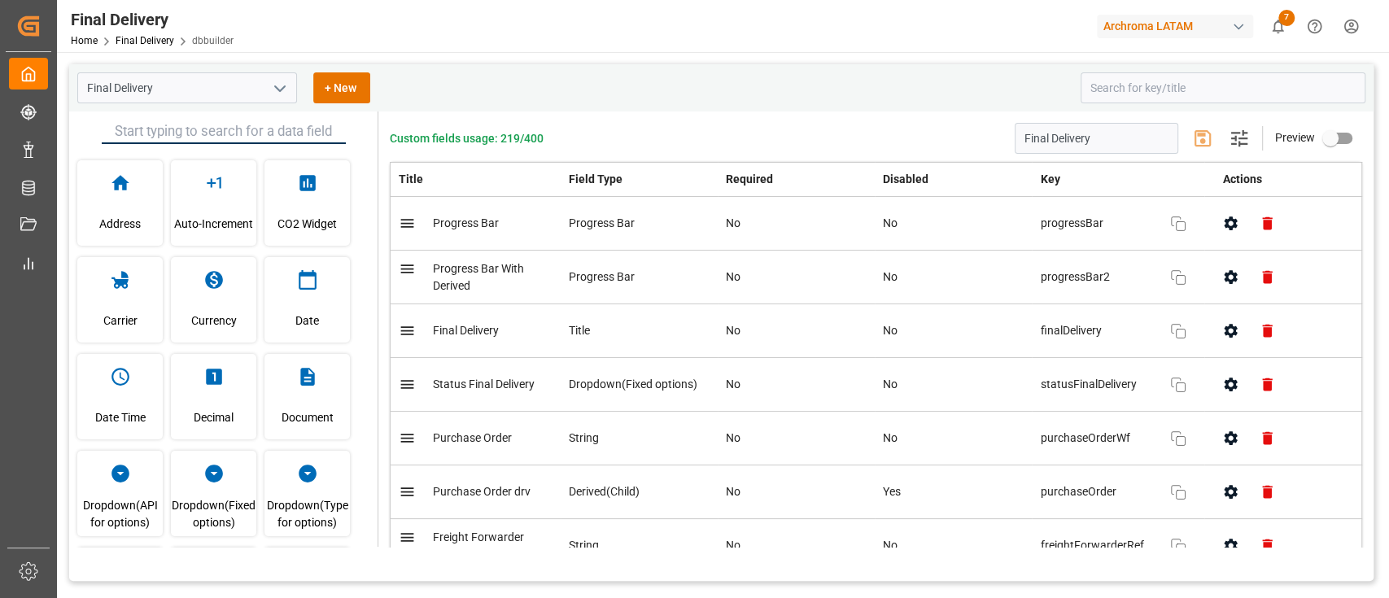
click at [468, 79] on div "Final Delivery + New" at bounding box center [573, 87] width 992 height 31
click at [334, 81] on button "+ New" at bounding box center [341, 87] width 57 height 31
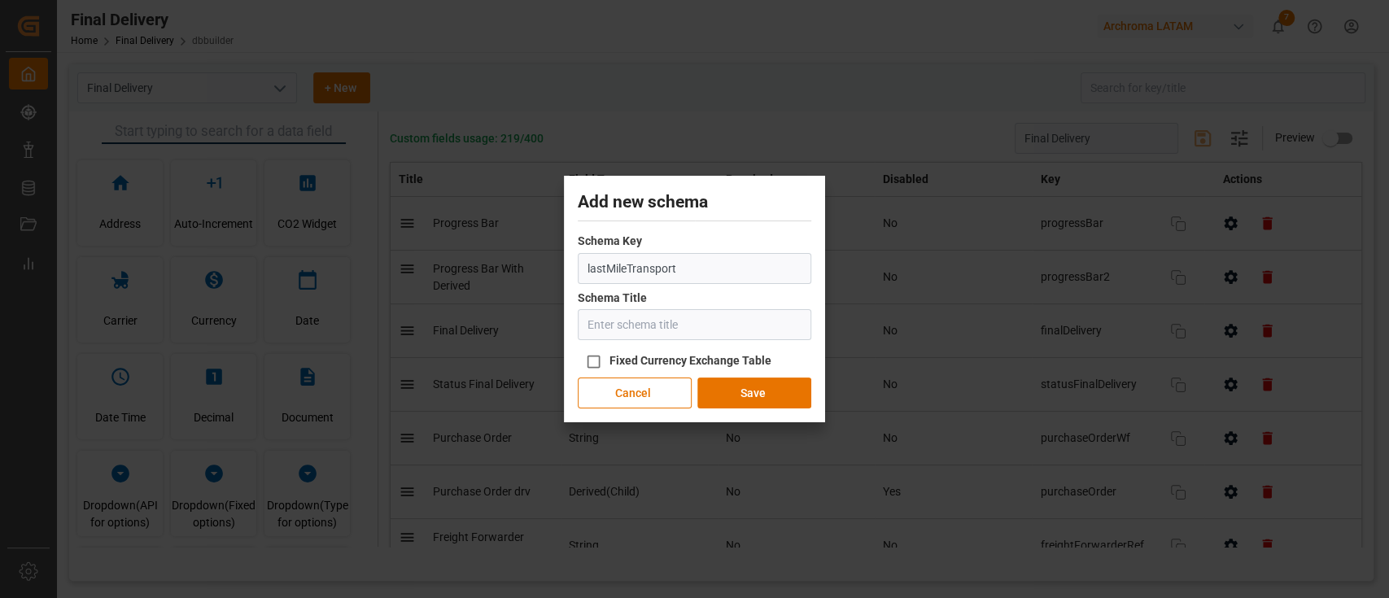
click at [607, 264] on input "lastMileTransport" at bounding box center [694, 268] width 233 height 31
type input "lastMileTransport"
click at [638, 329] on input "text" at bounding box center [694, 324] width 233 height 31
paste input "lastMileTransport"
click at [605, 325] on input "lastMileTransport" at bounding box center [694, 324] width 233 height 31
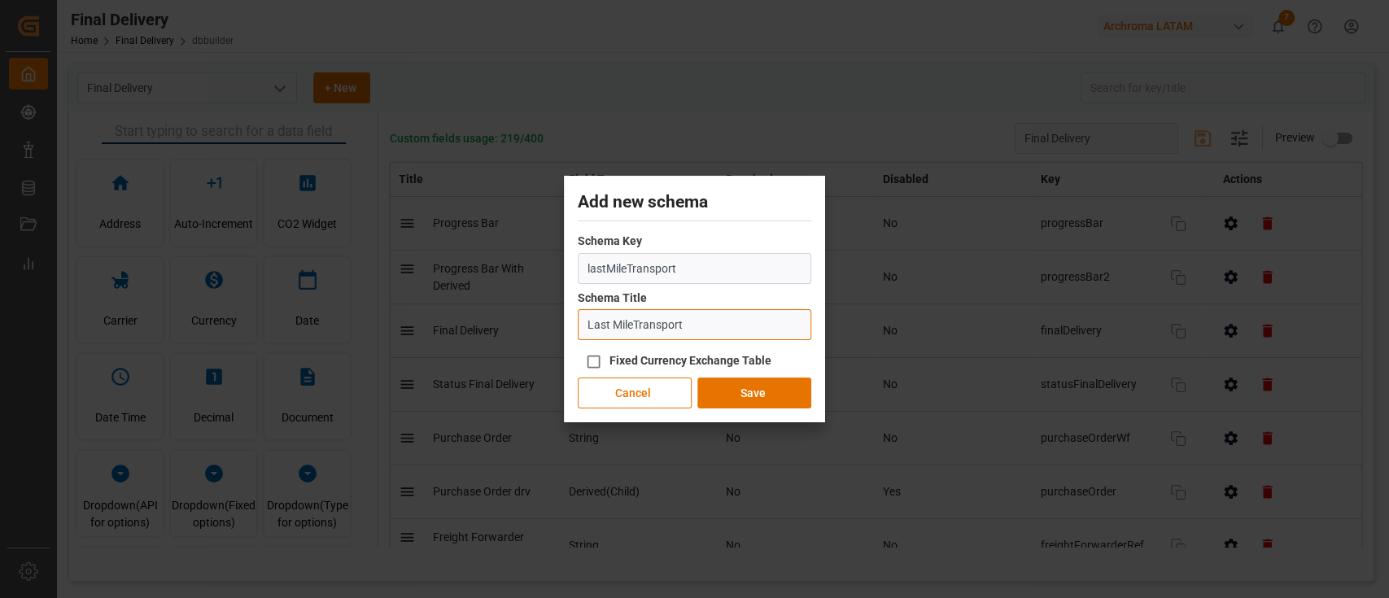
click at [766, 327] on input "Last MileTransport" at bounding box center [694, 324] width 233 height 31
click at [768, 268] on input "lastMileTransport" at bounding box center [694, 268] width 233 height 31
click at [633, 318] on input "Last MileTransport" at bounding box center [694, 324] width 233 height 31
type input "Last Mile Transport"
click at [756, 294] on div "Schema Title Last Mile Transport" at bounding box center [694, 315] width 233 height 51
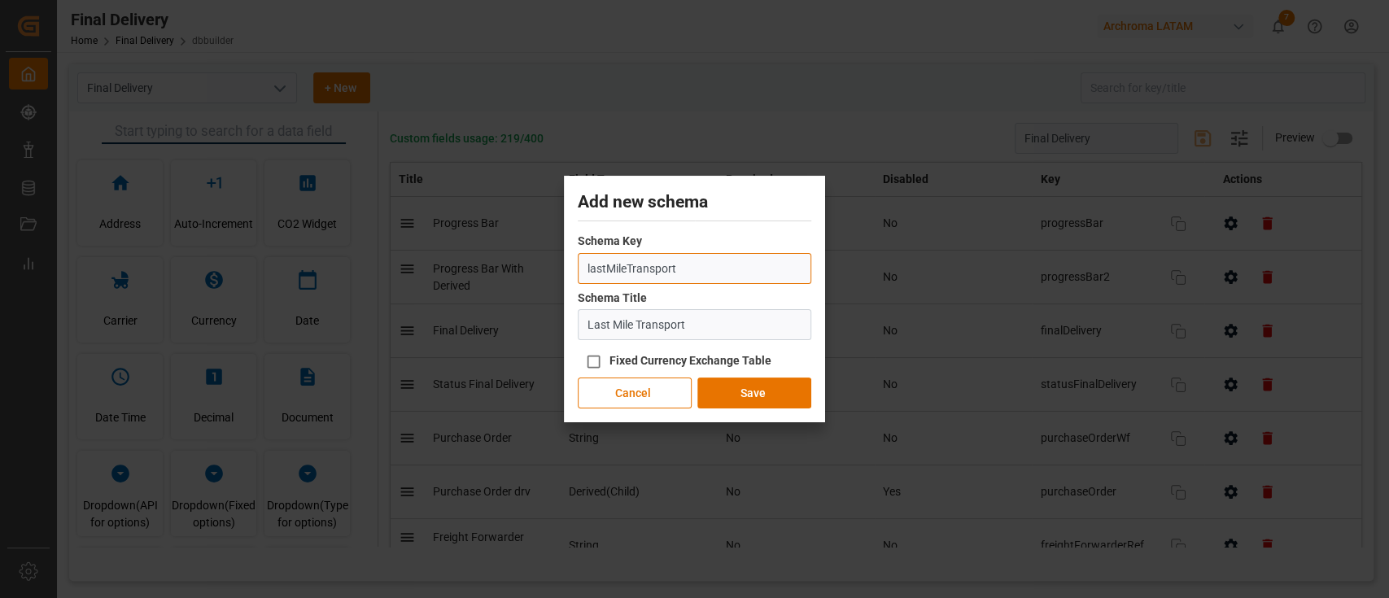
click at [763, 268] on input "lastMileTransport" at bounding box center [694, 268] width 233 height 31
click at [755, 405] on button "Save" at bounding box center [754, 392] width 114 height 31
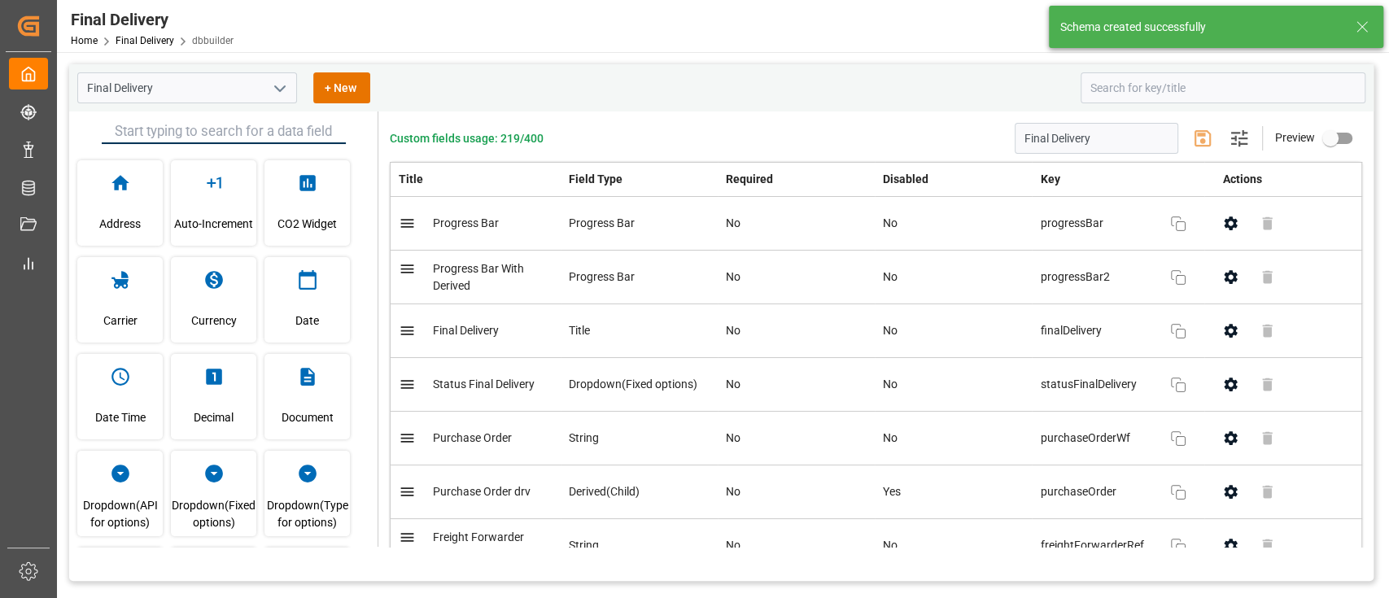
type input "lastMileTransport"
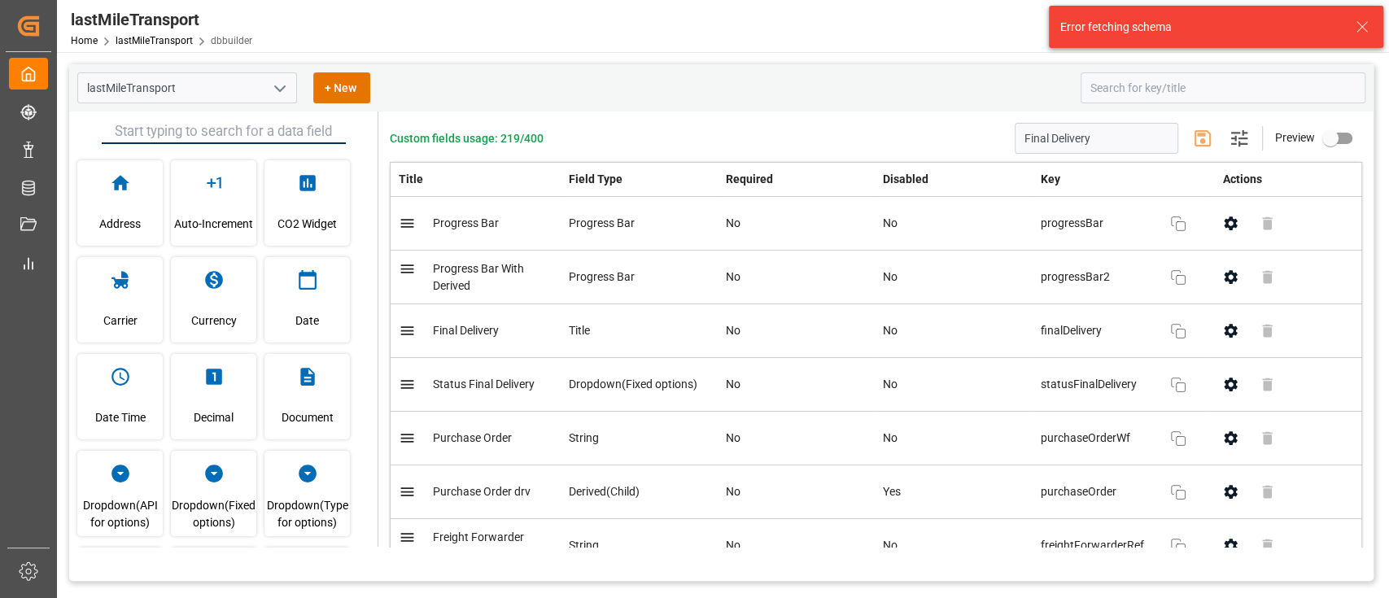
click at [276, 90] on icon "open menu" at bounding box center [280, 89] width 20 height 20
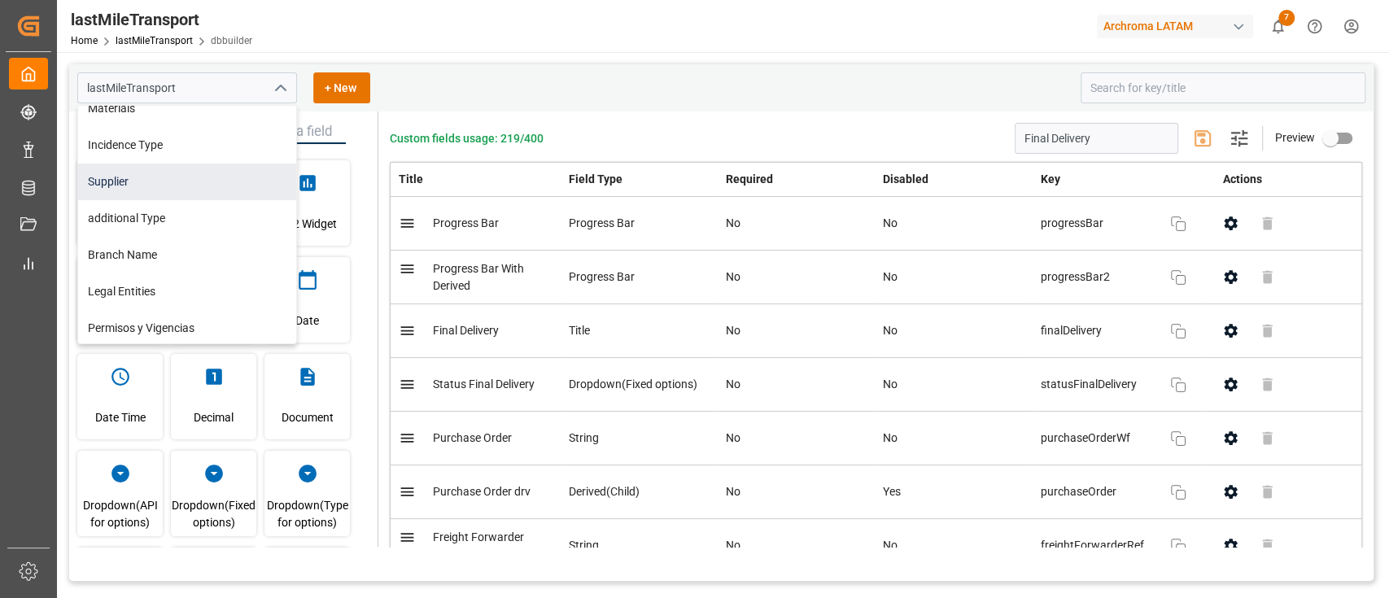
scroll to position [274, 0]
click at [1191, 18] on div "Archroma LATAM" at bounding box center [1175, 27] width 156 height 24
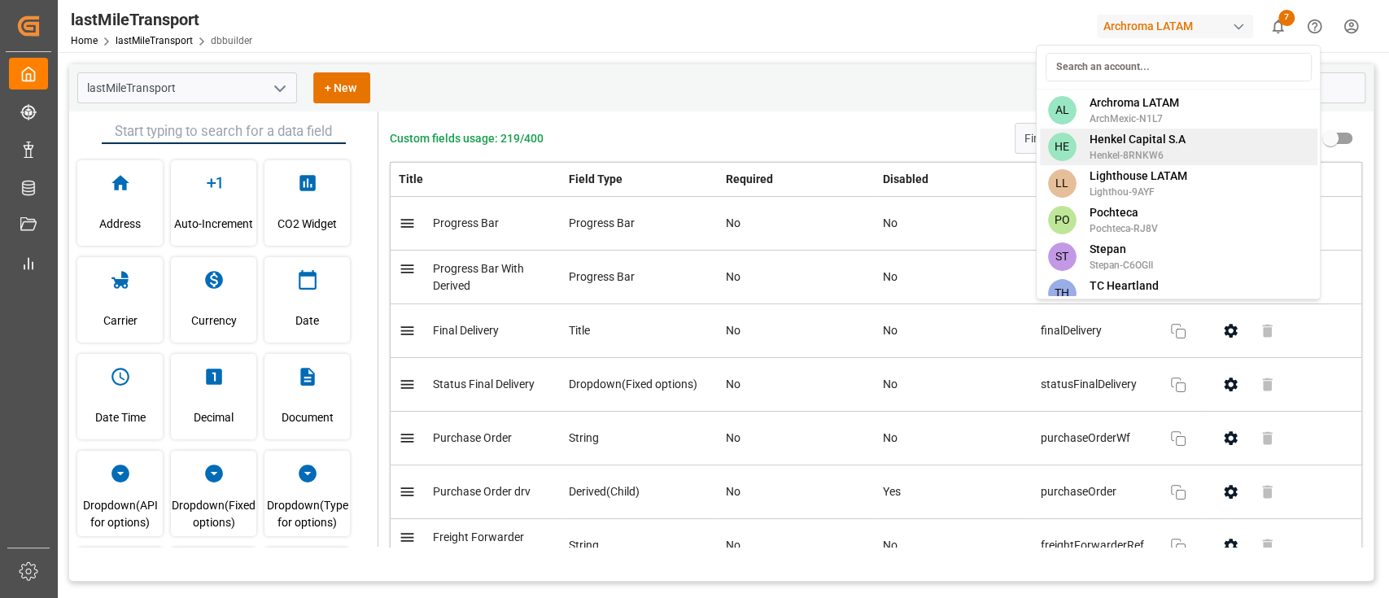
click at [1140, 153] on span "Henkel-8RNKW6" at bounding box center [1136, 155] width 96 height 15
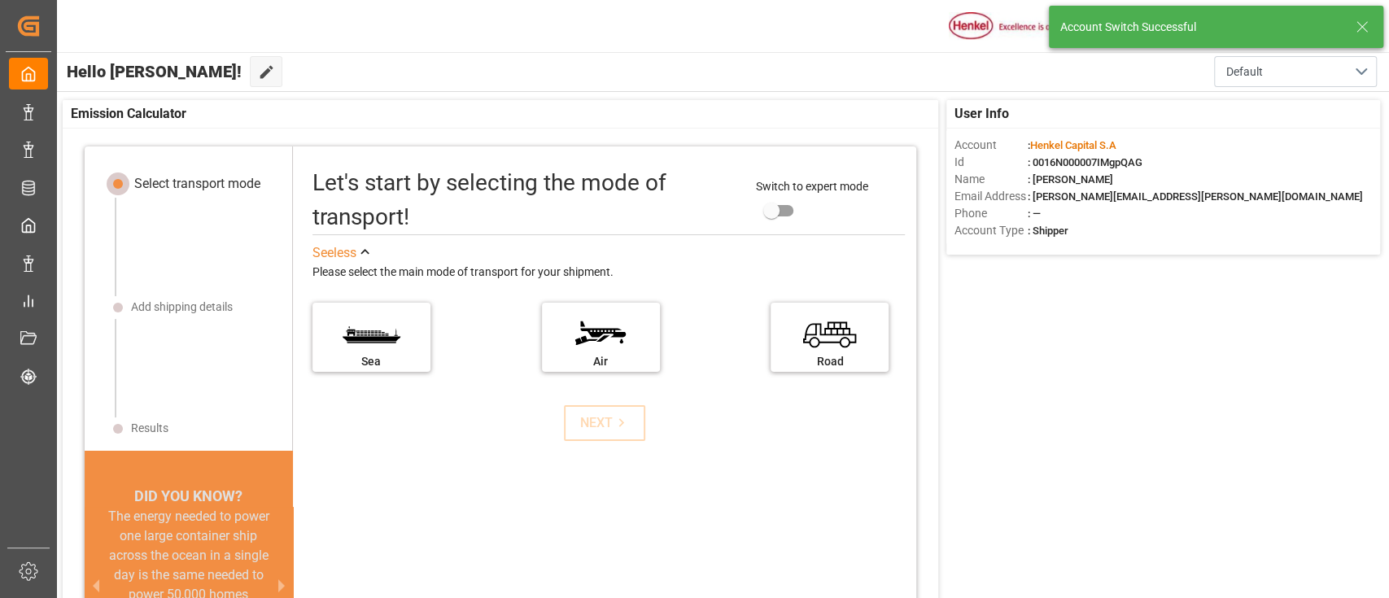
click at [1367, 21] on icon at bounding box center [1362, 27] width 20 height 20
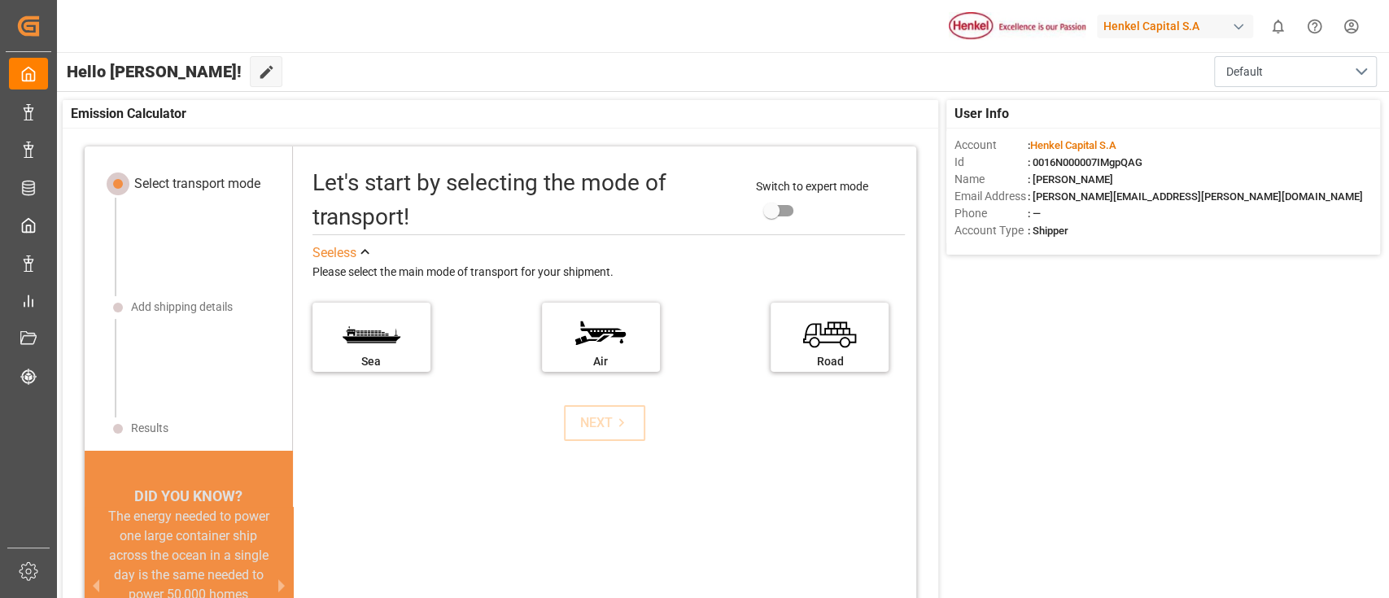
click at [1241, 24] on div "button" at bounding box center [1238, 27] width 16 height 16
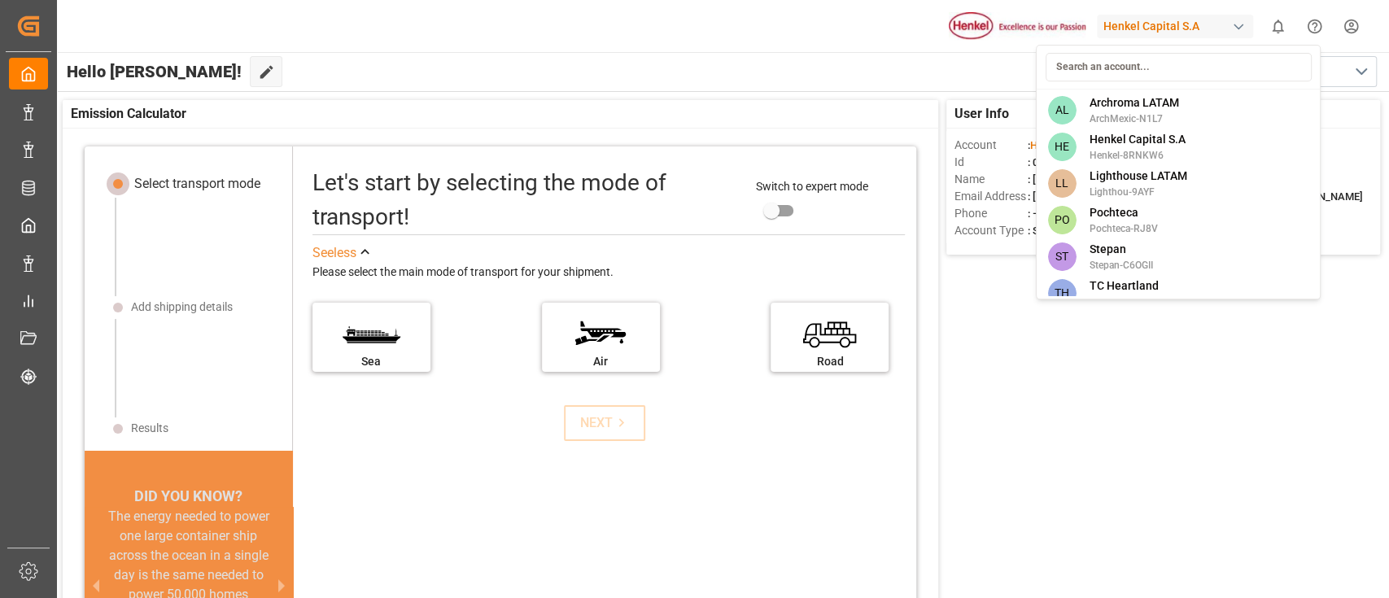
click at [1155, 106] on span "Archroma LATAM" at bounding box center [1132, 102] width 89 height 17
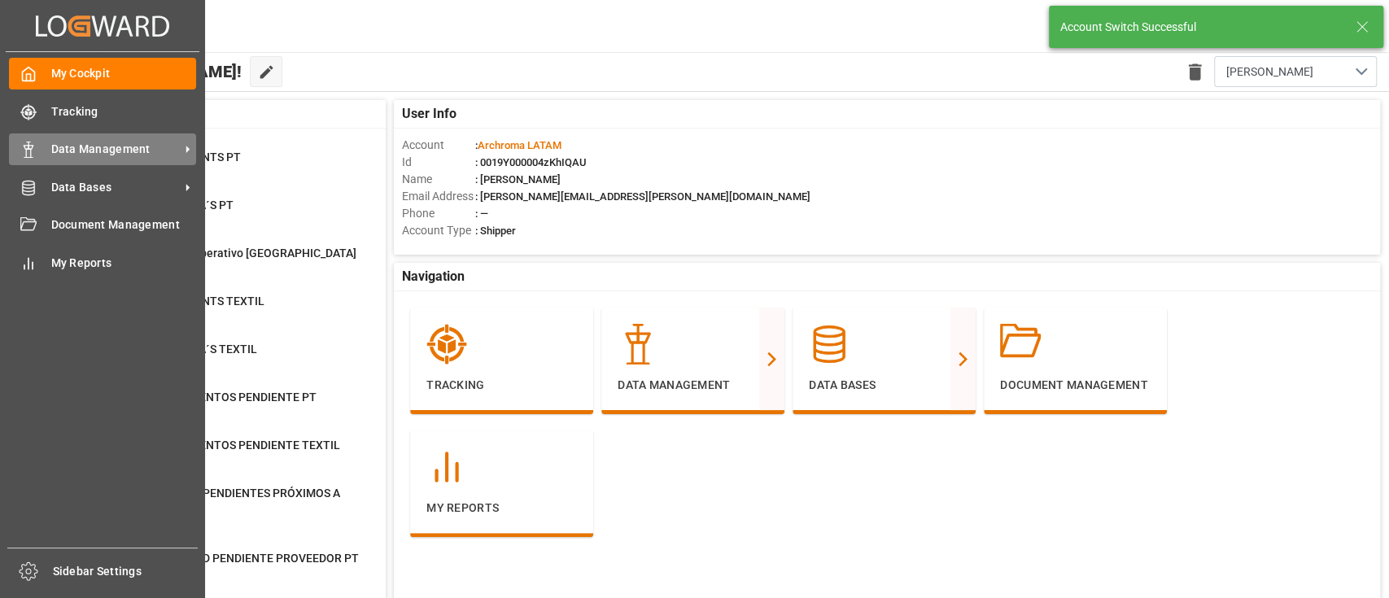
click at [139, 163] on div "Data Management Data Management" at bounding box center [102, 149] width 187 height 32
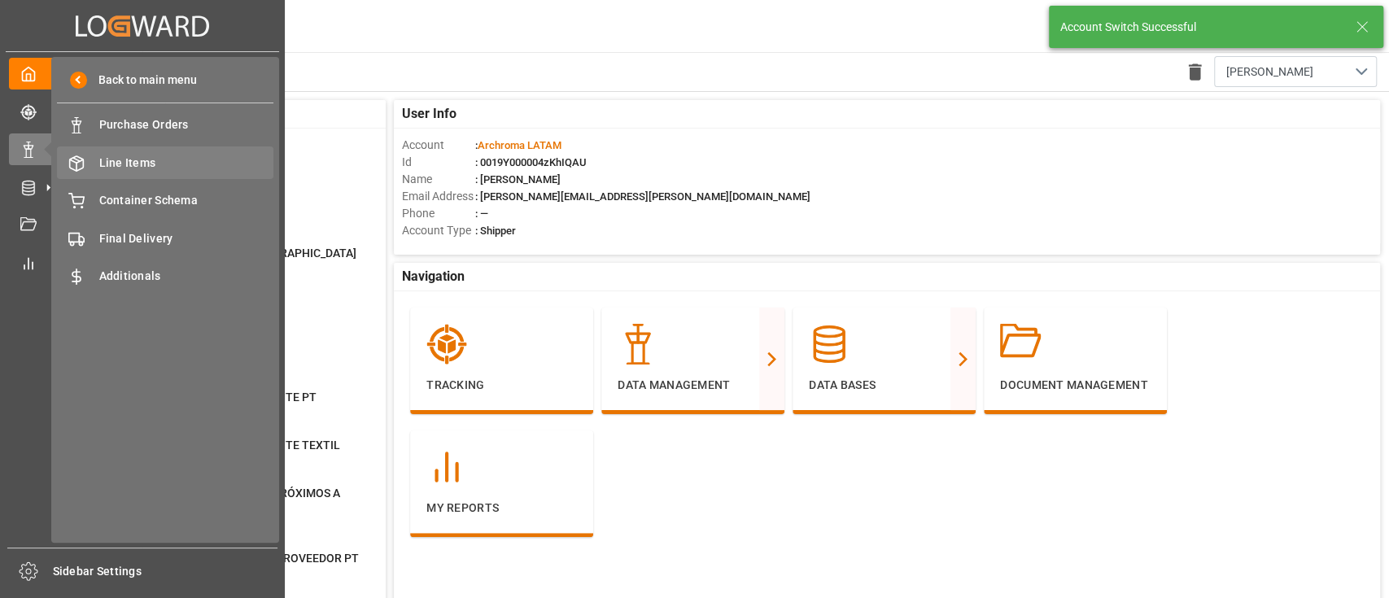
click at [137, 160] on span "Line Items" at bounding box center [186, 163] width 175 height 17
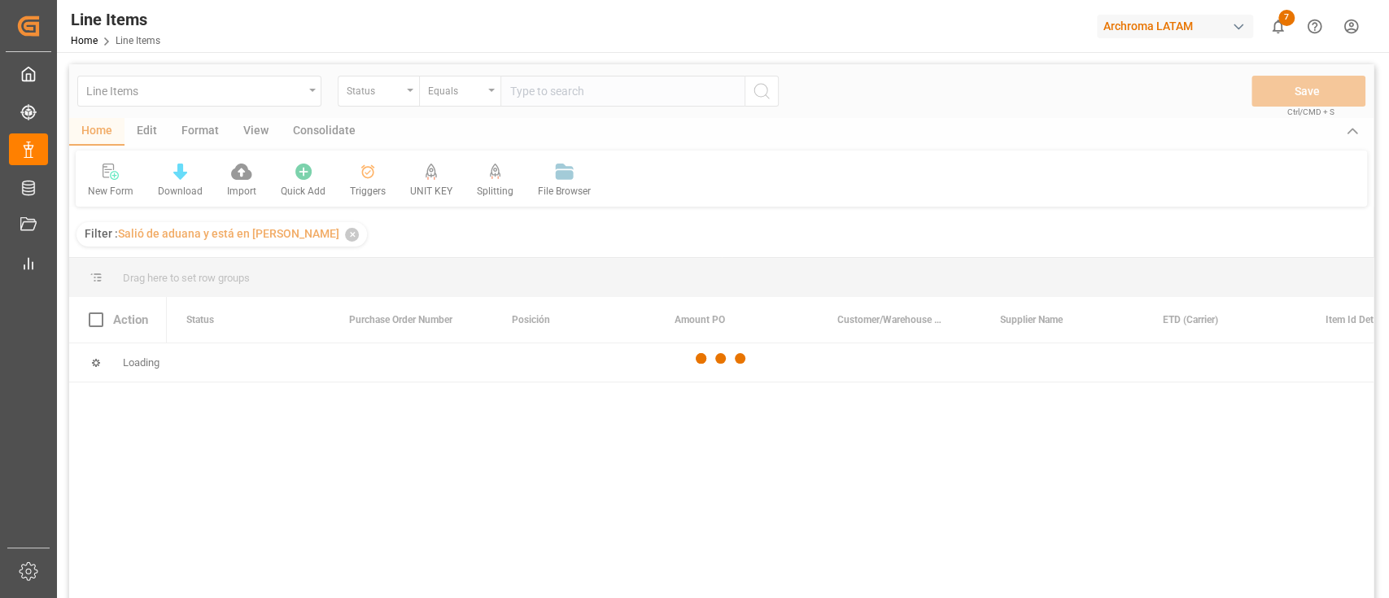
click at [306, 101] on div at bounding box center [721, 358] width 1304 height 588
click at [306, 98] on div at bounding box center [721, 358] width 1304 height 588
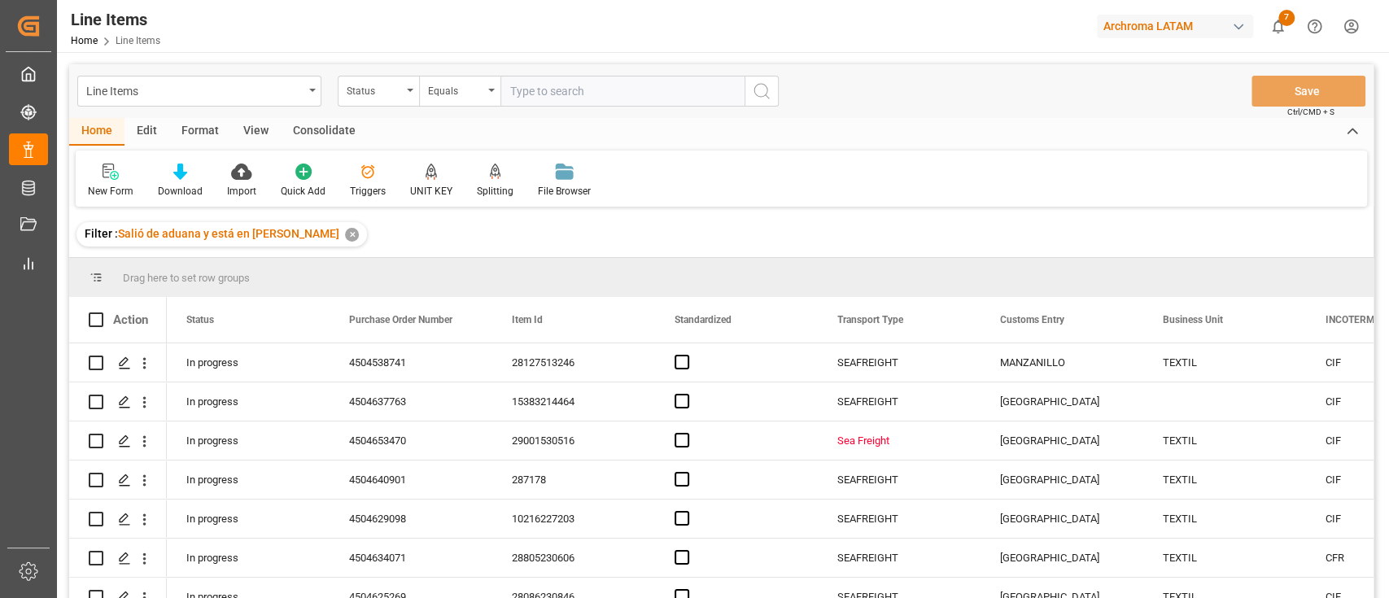
click at [307, 88] on div "Line Items" at bounding box center [199, 91] width 244 height 31
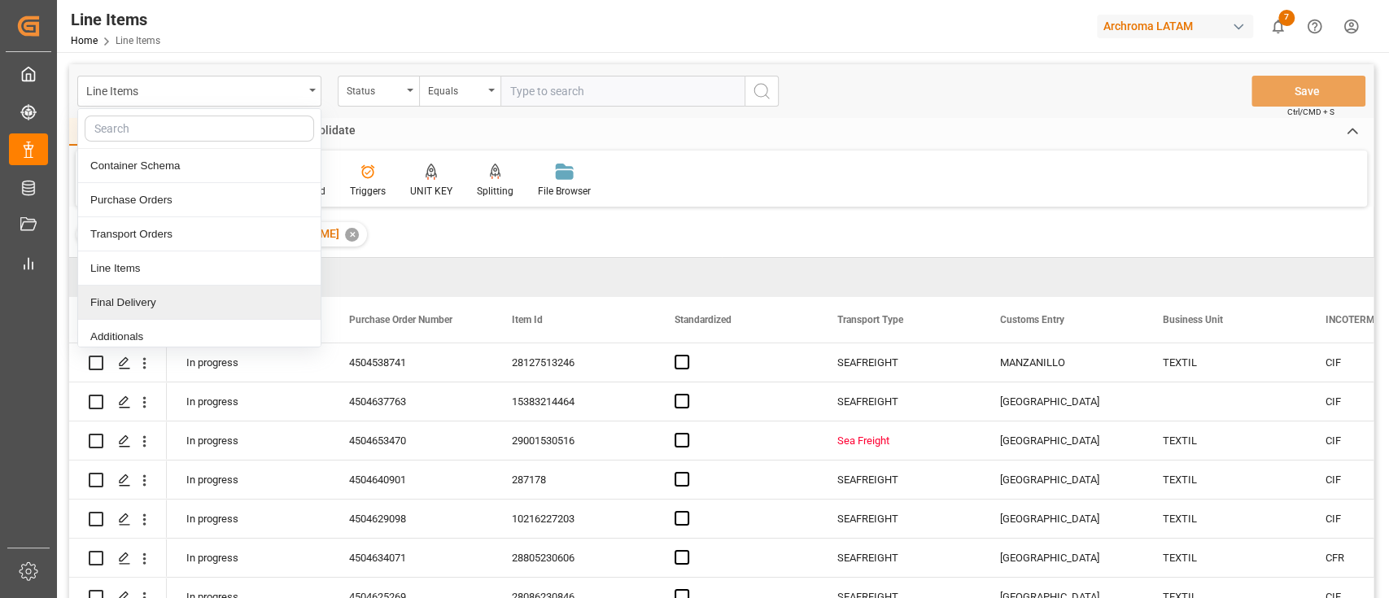
click at [254, 296] on div "Final Delivery" at bounding box center [199, 303] width 242 height 34
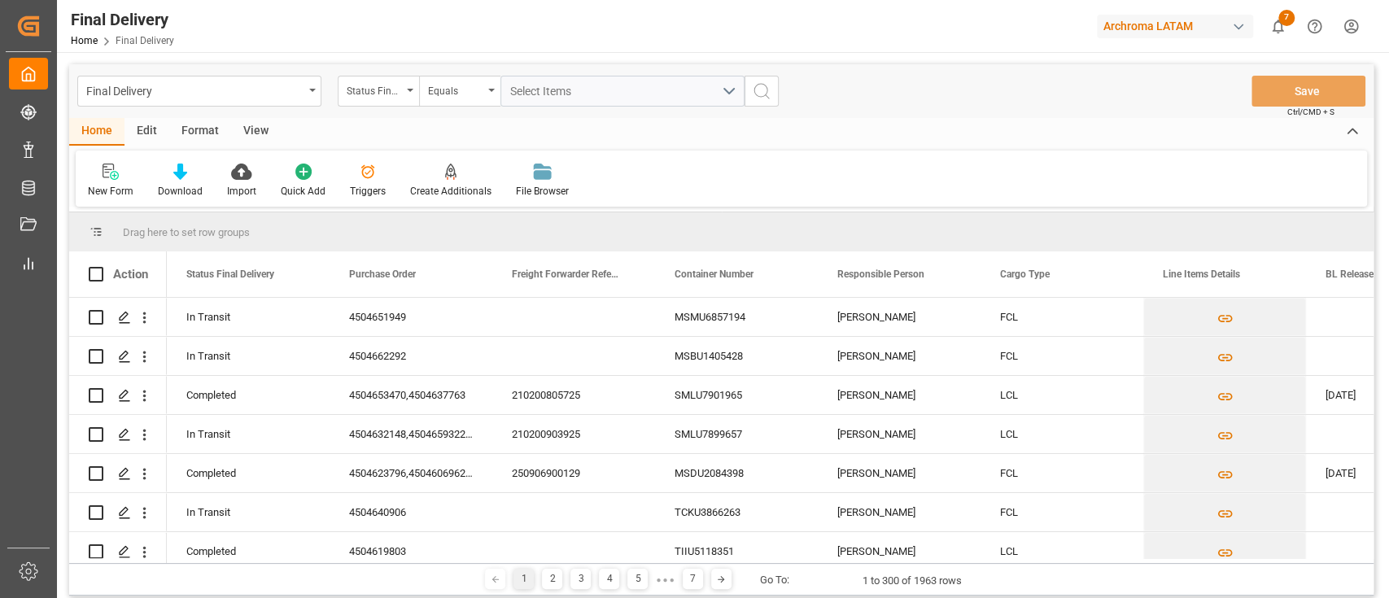
click at [158, 137] on div "Edit" at bounding box center [146, 132] width 45 height 28
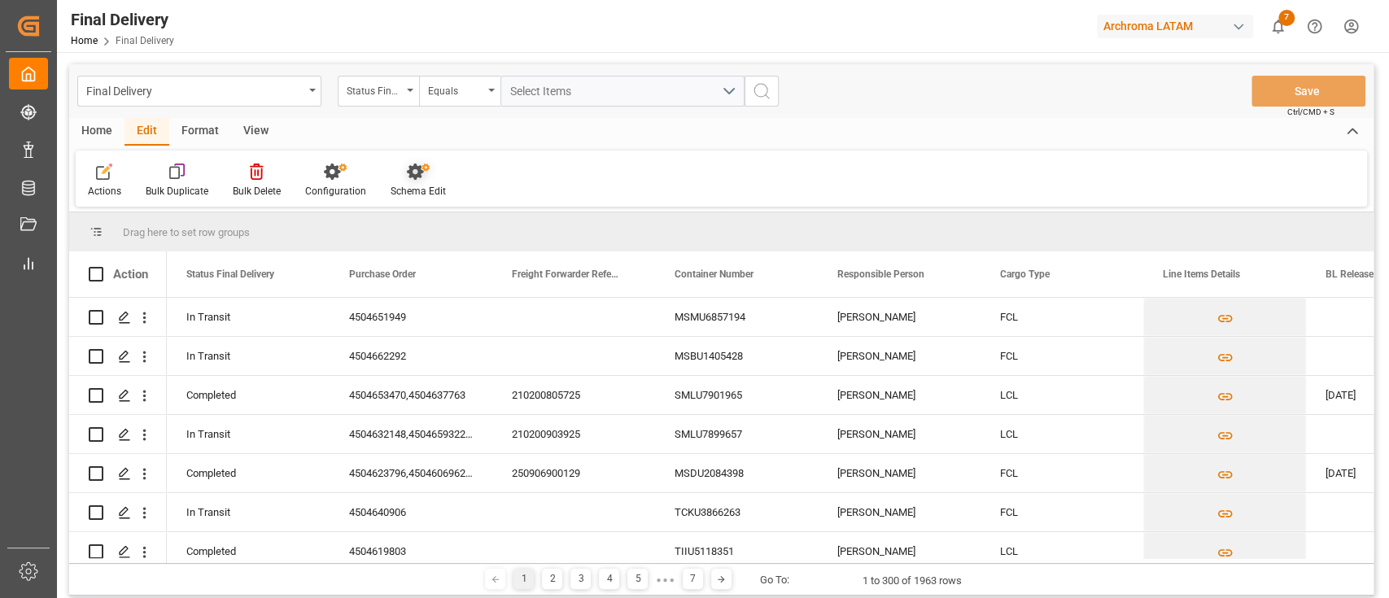
click at [407, 173] on icon at bounding box center [418, 172] width 23 height 16
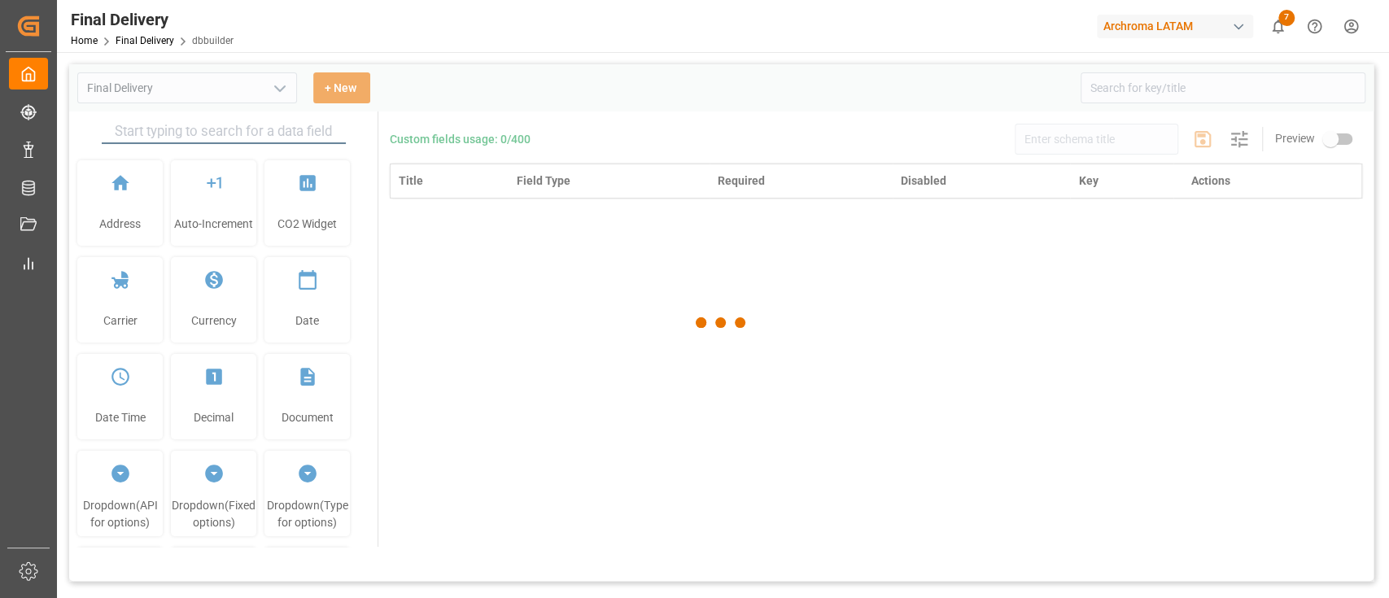
type input "Final Delivery"
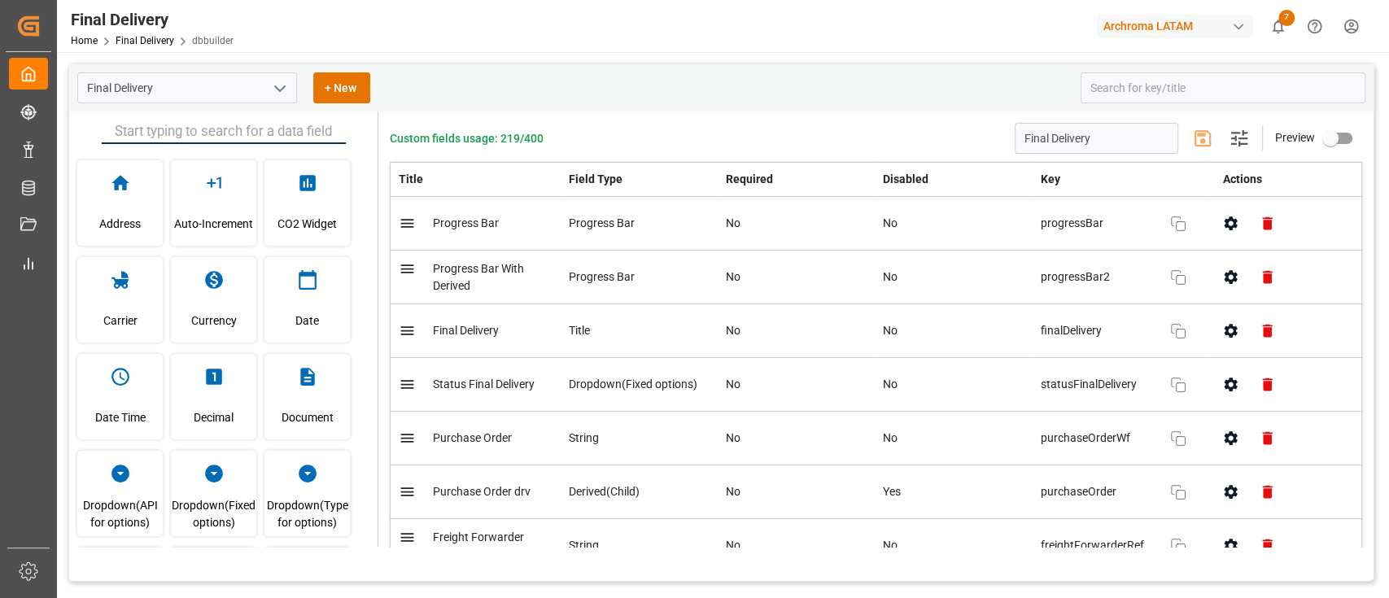
click at [273, 88] on icon "open menu" at bounding box center [280, 89] width 20 height 20
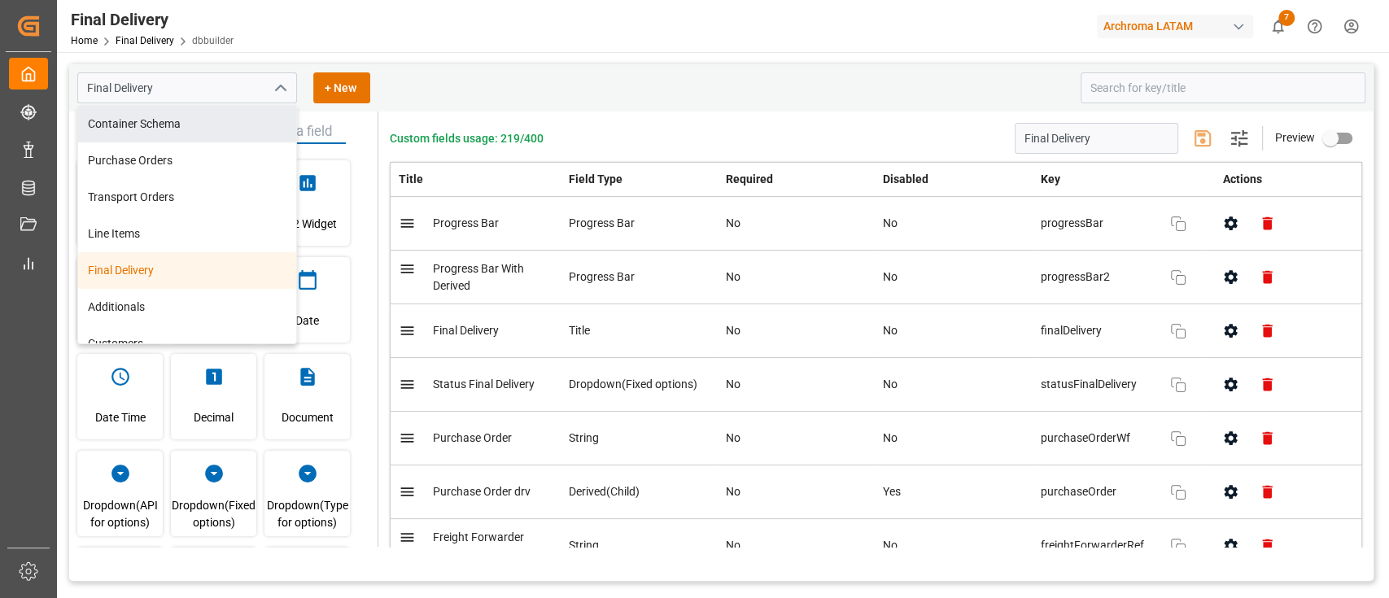
click at [325, 134] on input "text" at bounding box center [224, 132] width 244 height 24
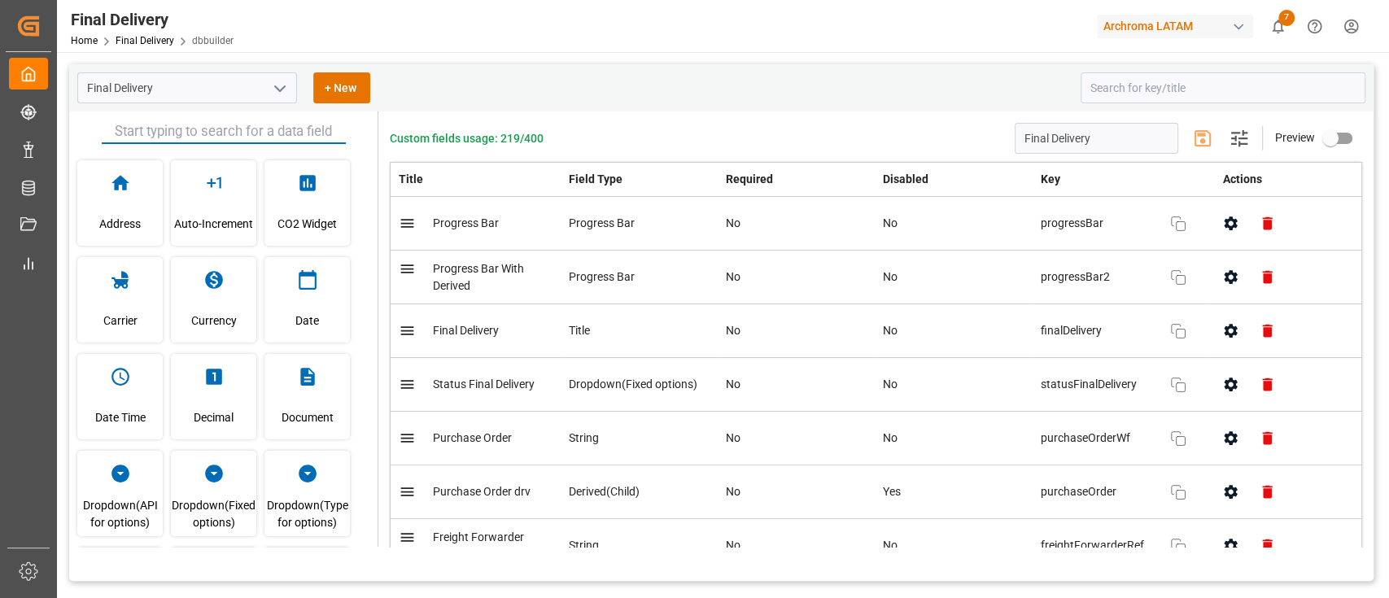
click at [307, 134] on input "text" at bounding box center [224, 132] width 244 height 24
click at [438, 79] on div "Final Delivery + New" at bounding box center [573, 87] width 992 height 31
click at [384, 131] on div "Custom fields usage: 219/400 Final Delivery Settings Preview Title Field Type R…" at bounding box center [875, 328] width 995 height 435
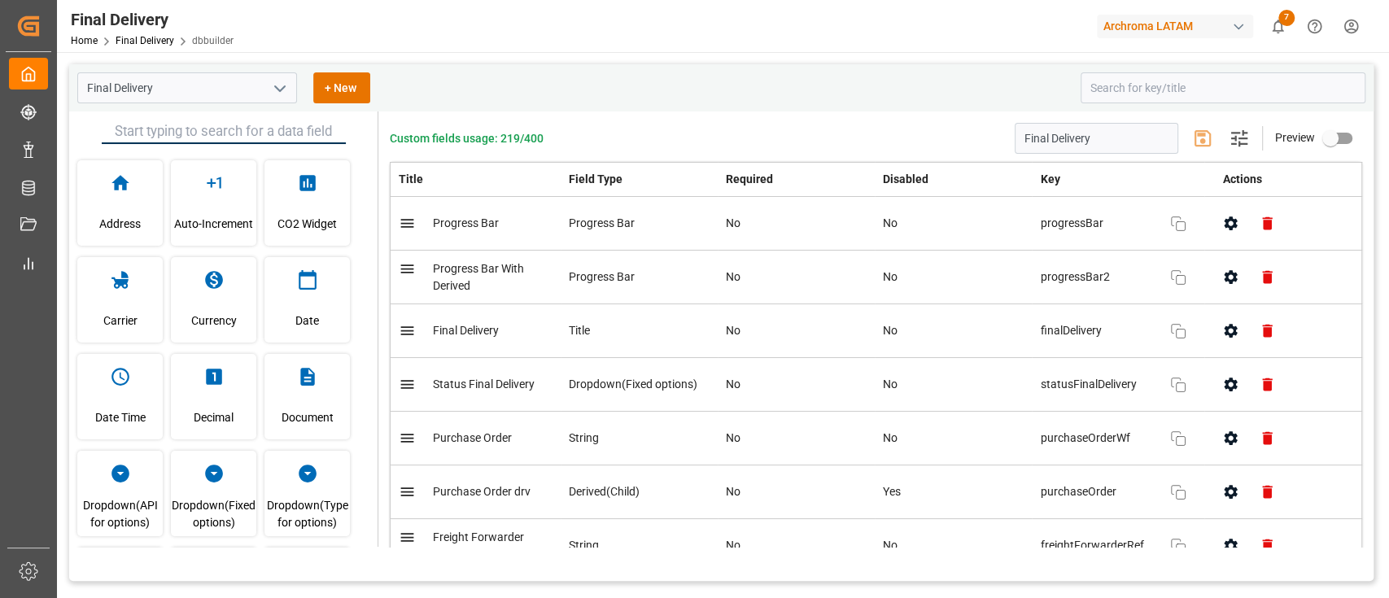
click at [386, 115] on div "Custom fields usage: 219/400 Final Delivery Settings Preview Title Field Type R…" at bounding box center [875, 328] width 995 height 435
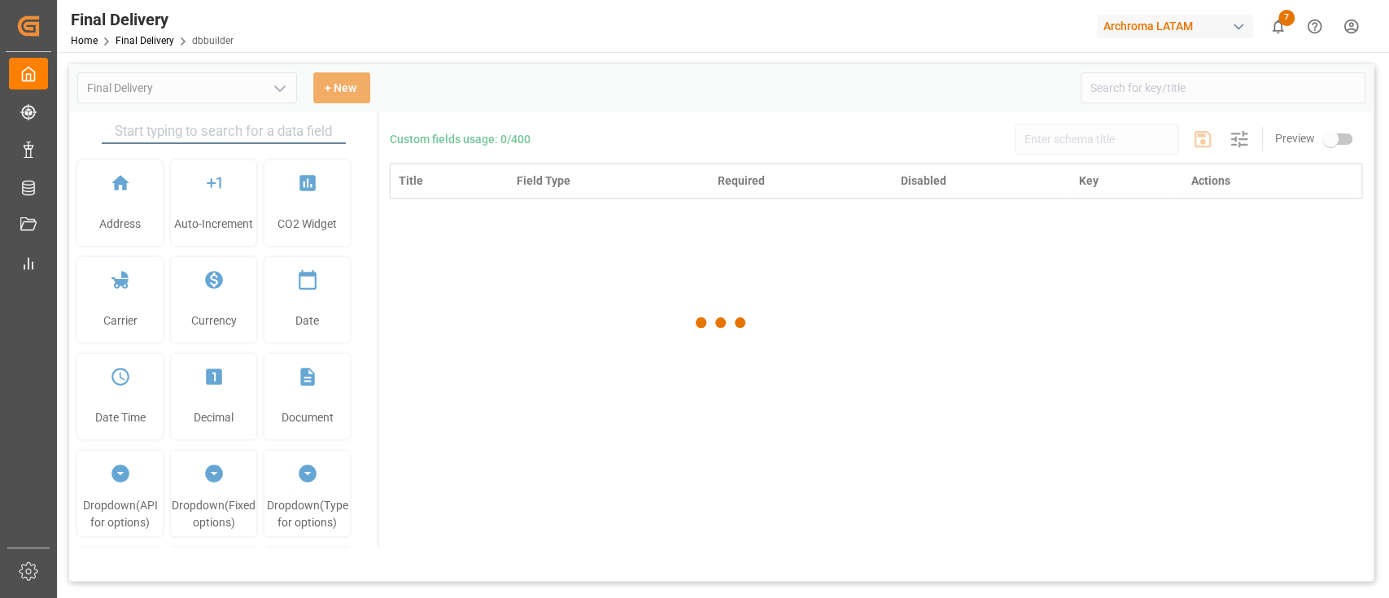
type input "Final Delivery"
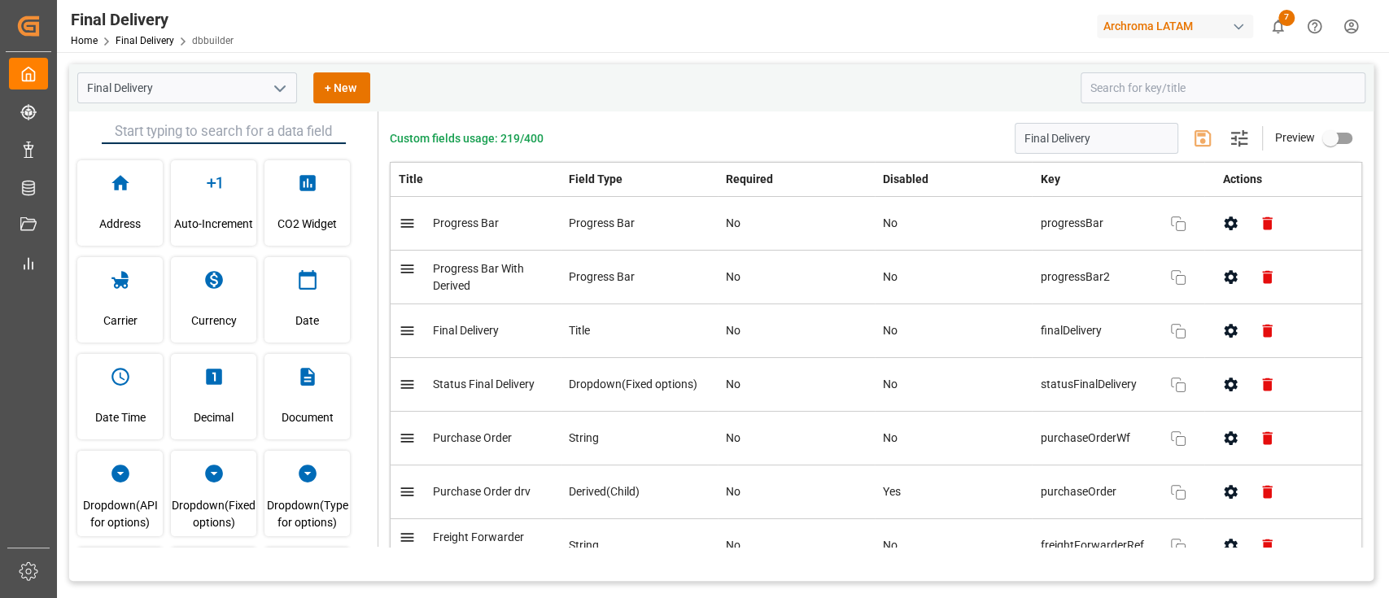
click at [281, 85] on icon "open menu" at bounding box center [280, 89] width 20 height 20
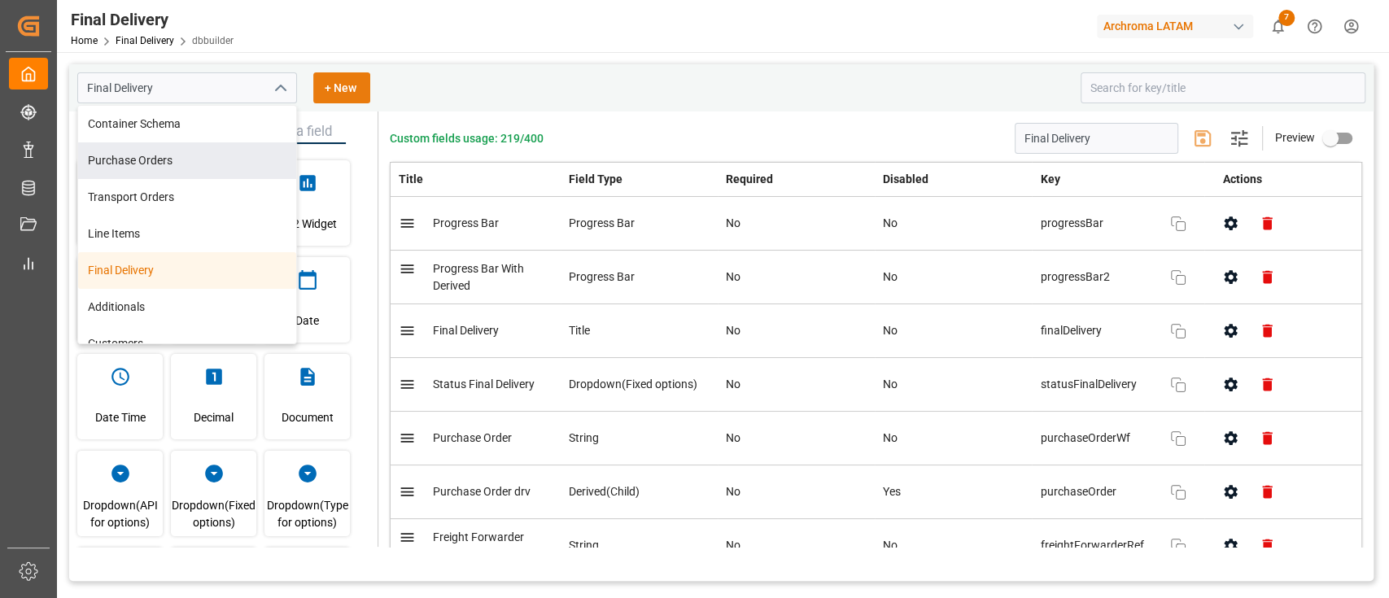
click at [342, 82] on button "+ New" at bounding box center [341, 87] width 57 height 31
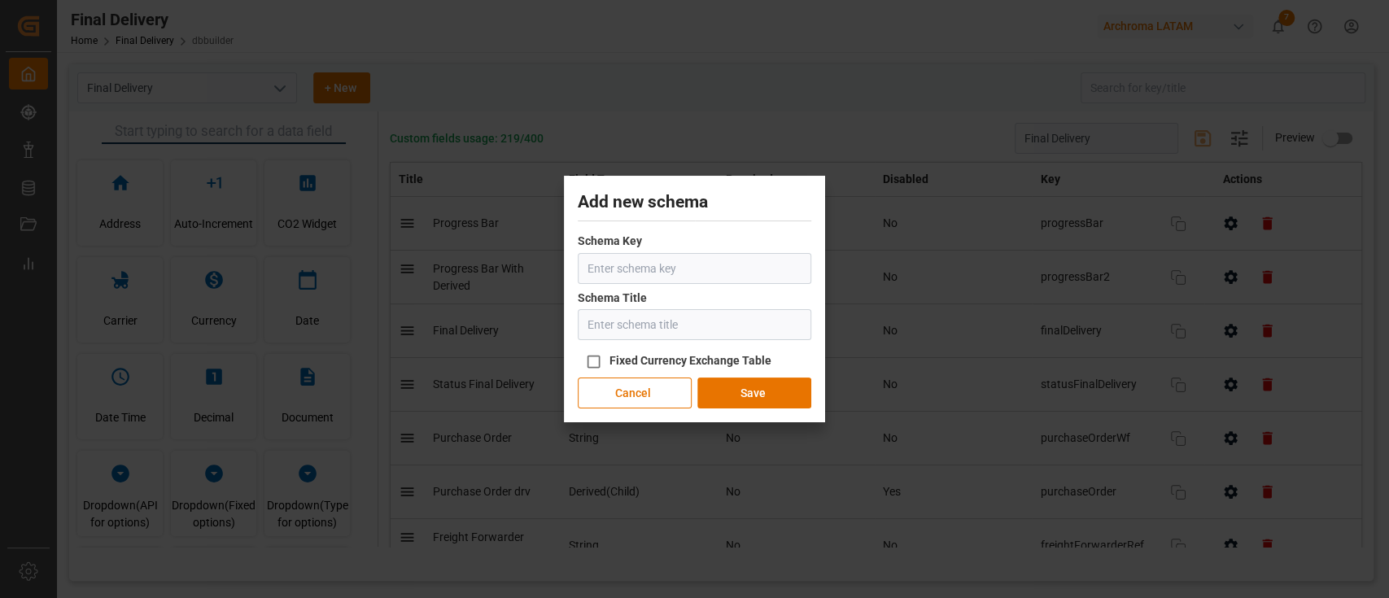
click at [638, 265] on input "text" at bounding box center [694, 268] width 233 height 31
click at [622, 323] on input "text" at bounding box center [694, 324] width 233 height 31
drag, startPoint x: 777, startPoint y: 192, endPoint x: 761, endPoint y: 200, distance: 17.5
click at [761, 200] on h2 "Add new schema" at bounding box center [694, 203] width 233 height 26
click at [648, 395] on button "Cancel" at bounding box center [635, 392] width 114 height 31
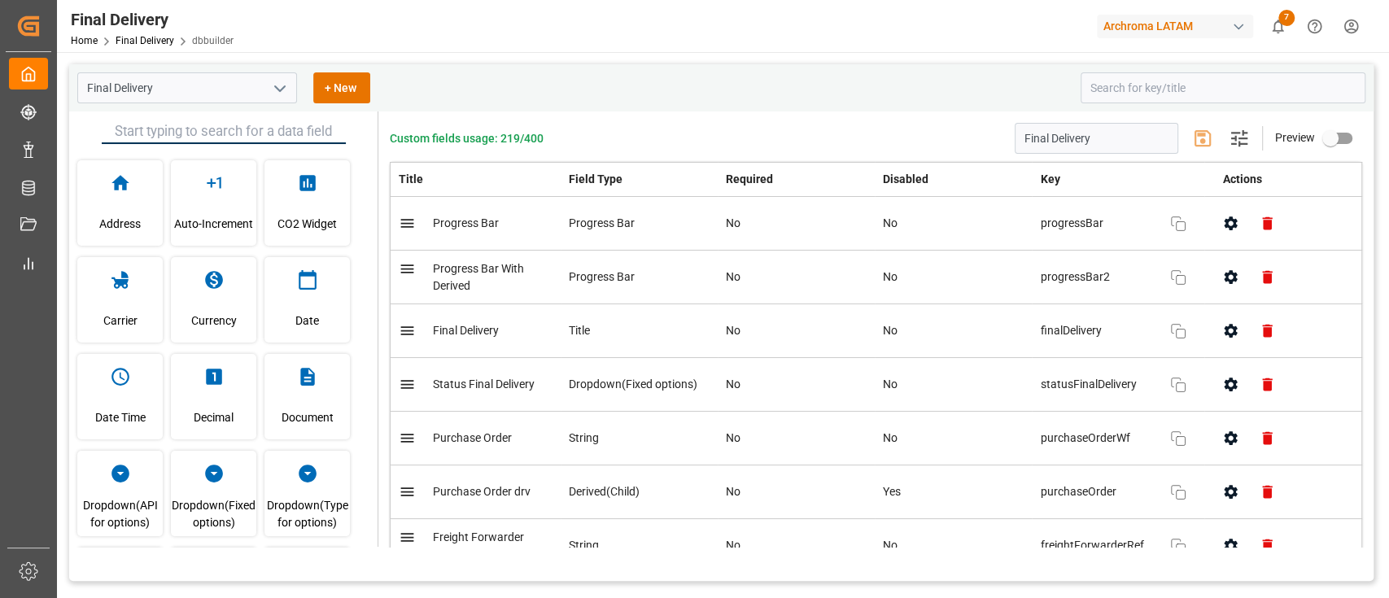
click at [666, 133] on div "Custom fields usage: 219/400 Final Delivery Settings Preview" at bounding box center [876, 138] width 972 height 31
click at [666, 114] on div "Custom fields usage: 219/400 Final Delivery Settings Preview Title Field Type R…" at bounding box center [875, 328] width 995 height 435
click at [591, 89] on div "Final Delivery + New" at bounding box center [573, 87] width 992 height 31
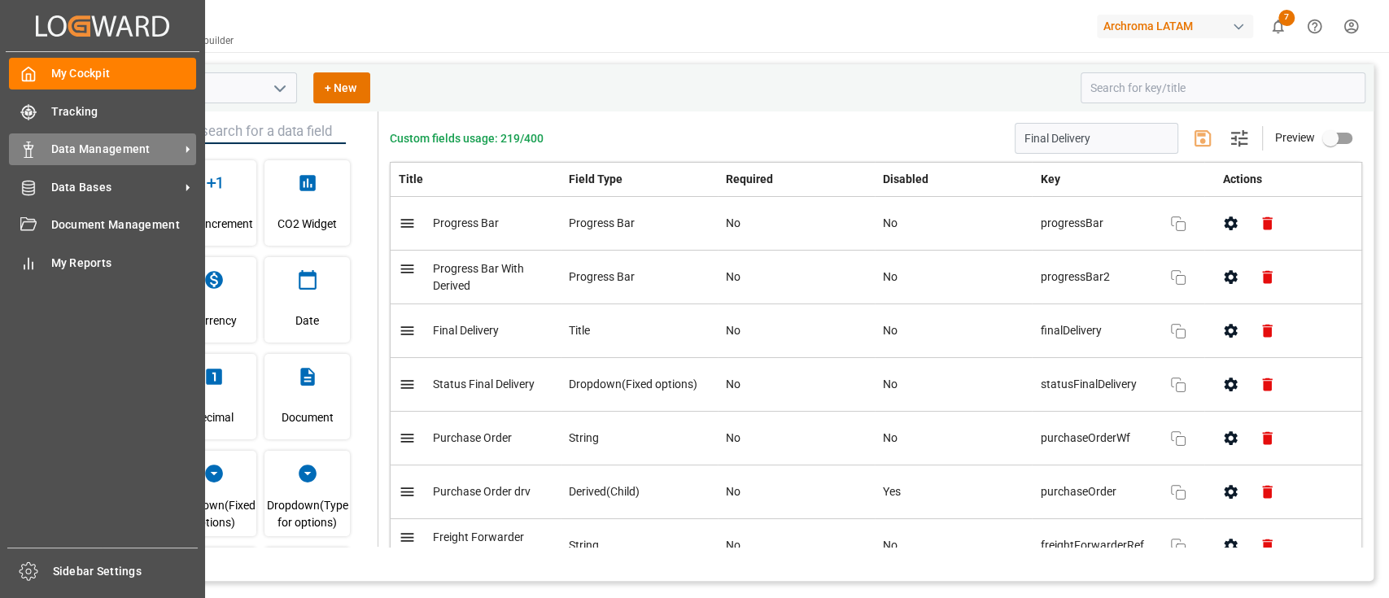
click at [154, 155] on span "Data Management" at bounding box center [115, 149] width 129 height 17
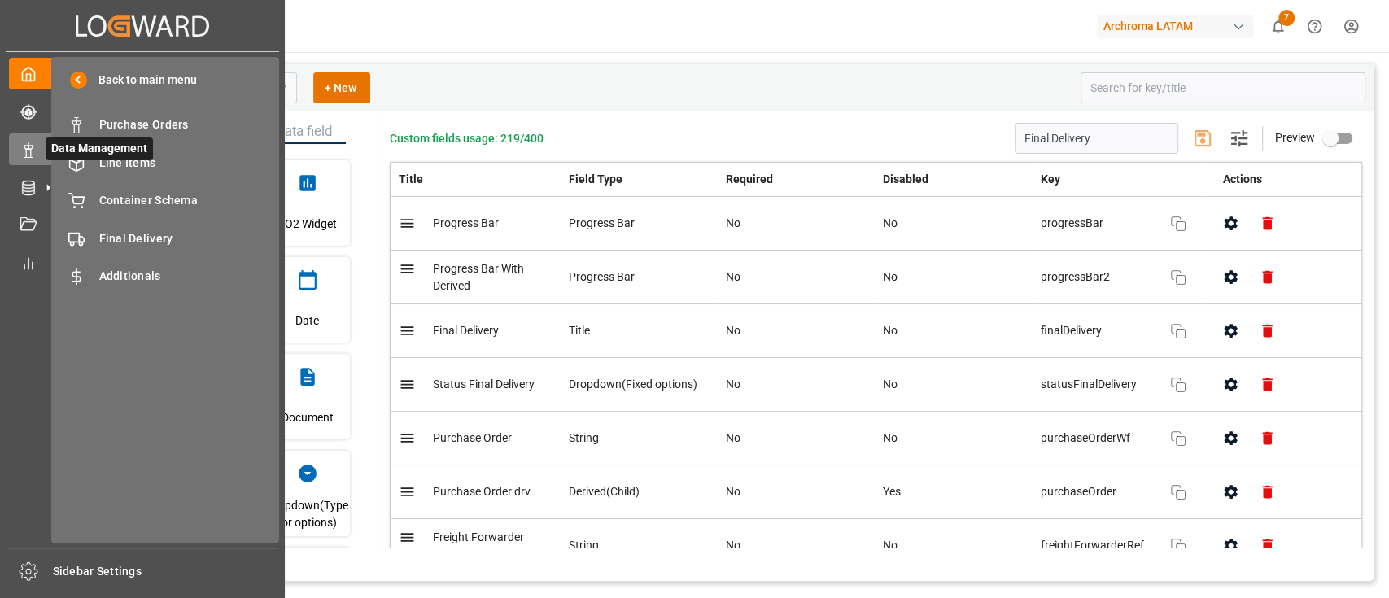
click at [154, 155] on span "Line Items" at bounding box center [186, 163] width 175 height 17
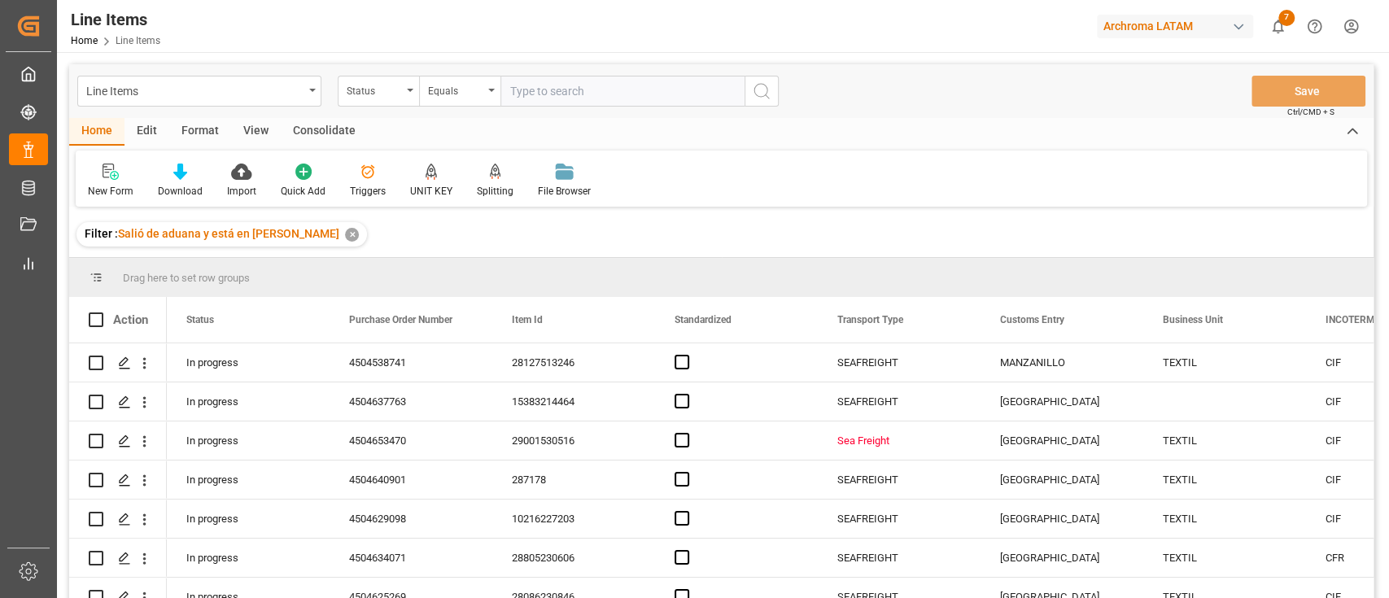
click at [345, 238] on div "✕" at bounding box center [352, 235] width 14 height 14
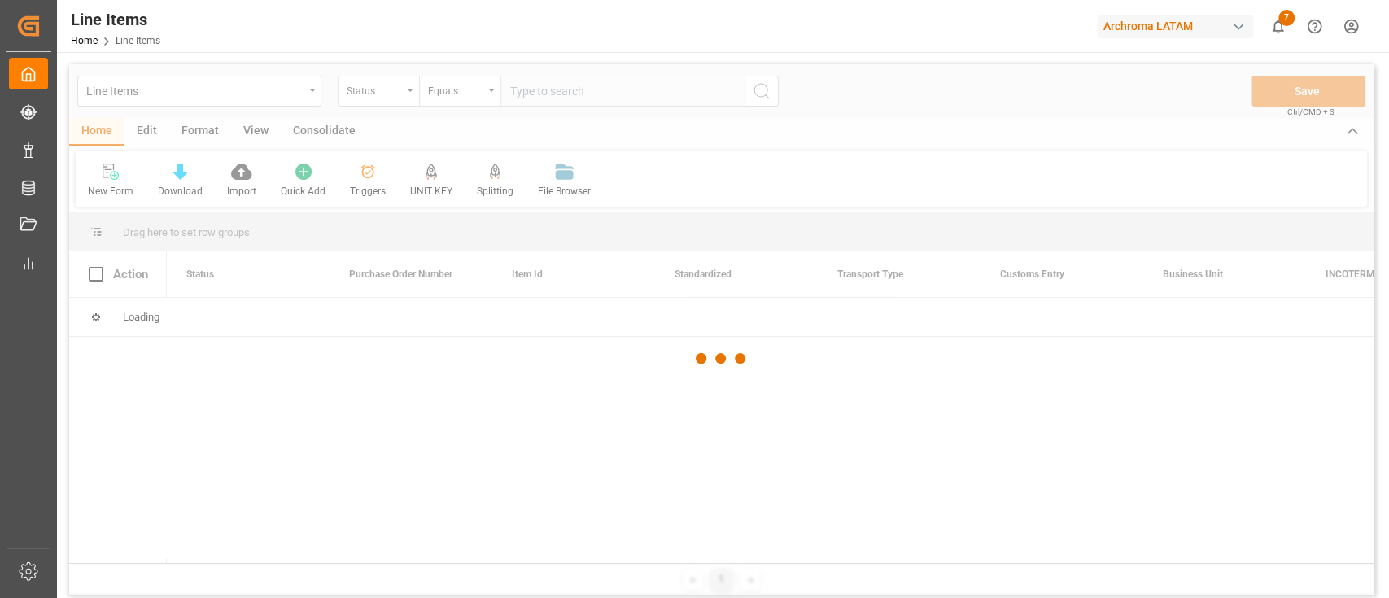
click at [401, 85] on div at bounding box center [721, 358] width 1304 height 588
click at [403, 94] on div at bounding box center [721, 358] width 1304 height 588
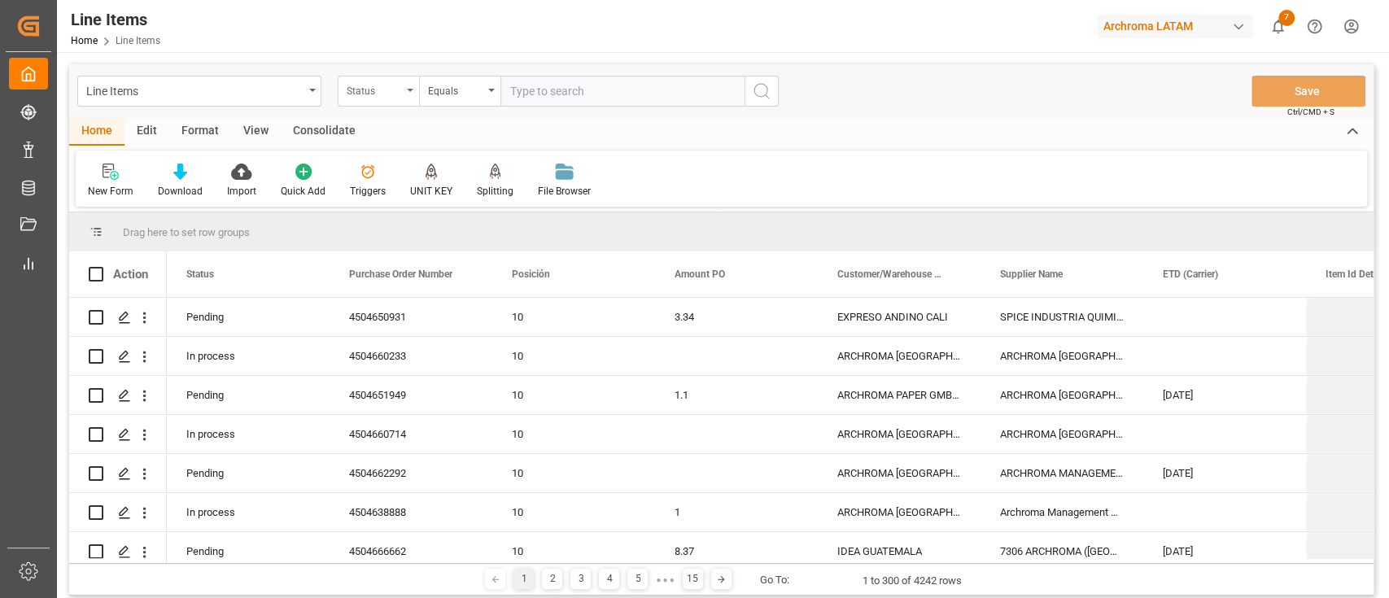
click at [403, 86] on div "Status" at bounding box center [378, 91] width 81 height 31
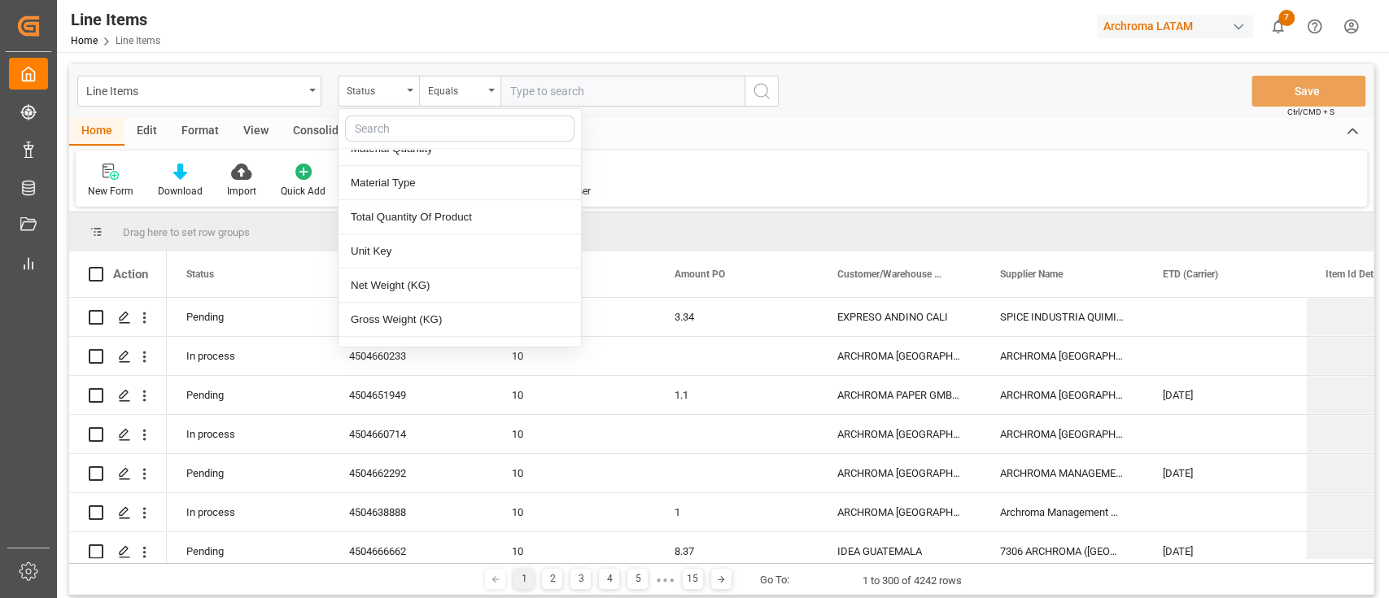
scroll to position [499, 0]
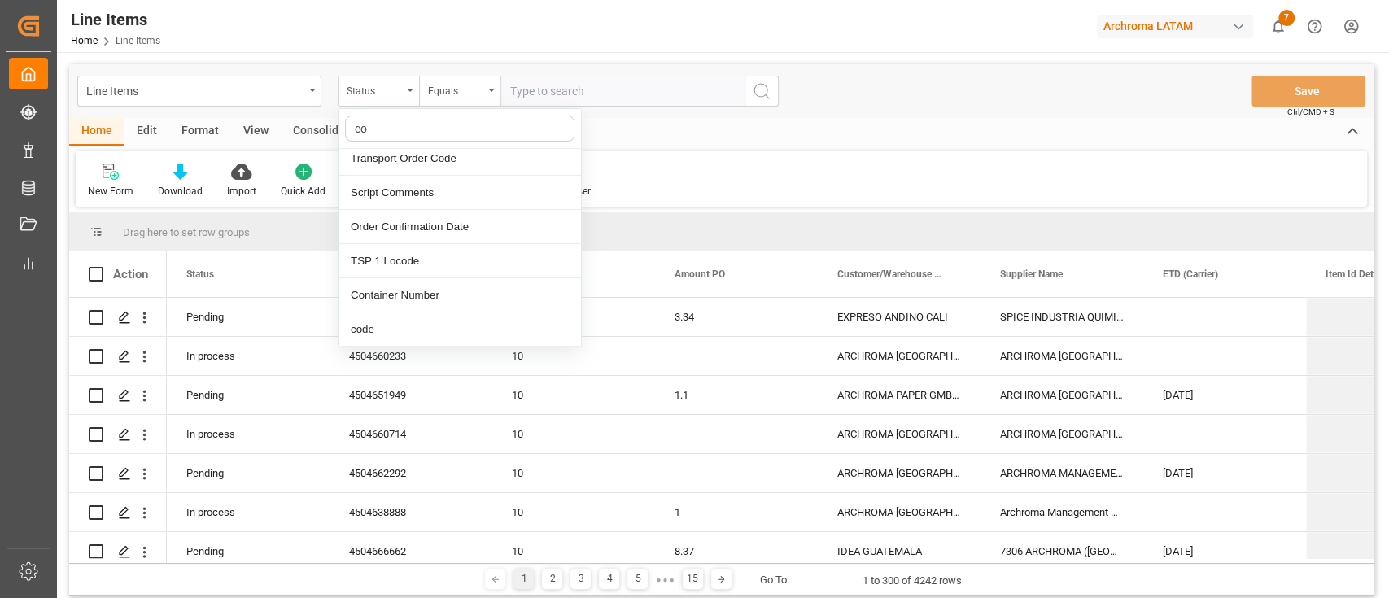
type input "con"
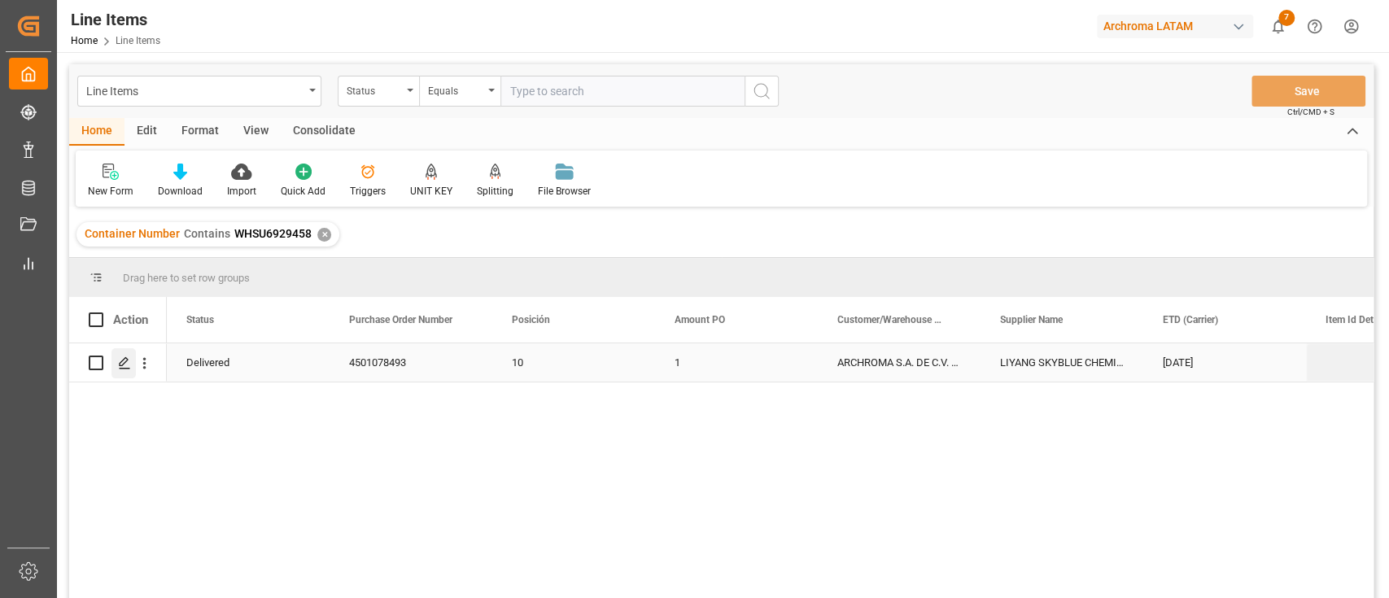
click at [124, 361] on icon "Press SPACE to select this row." at bounding box center [124, 362] width 13 height 13
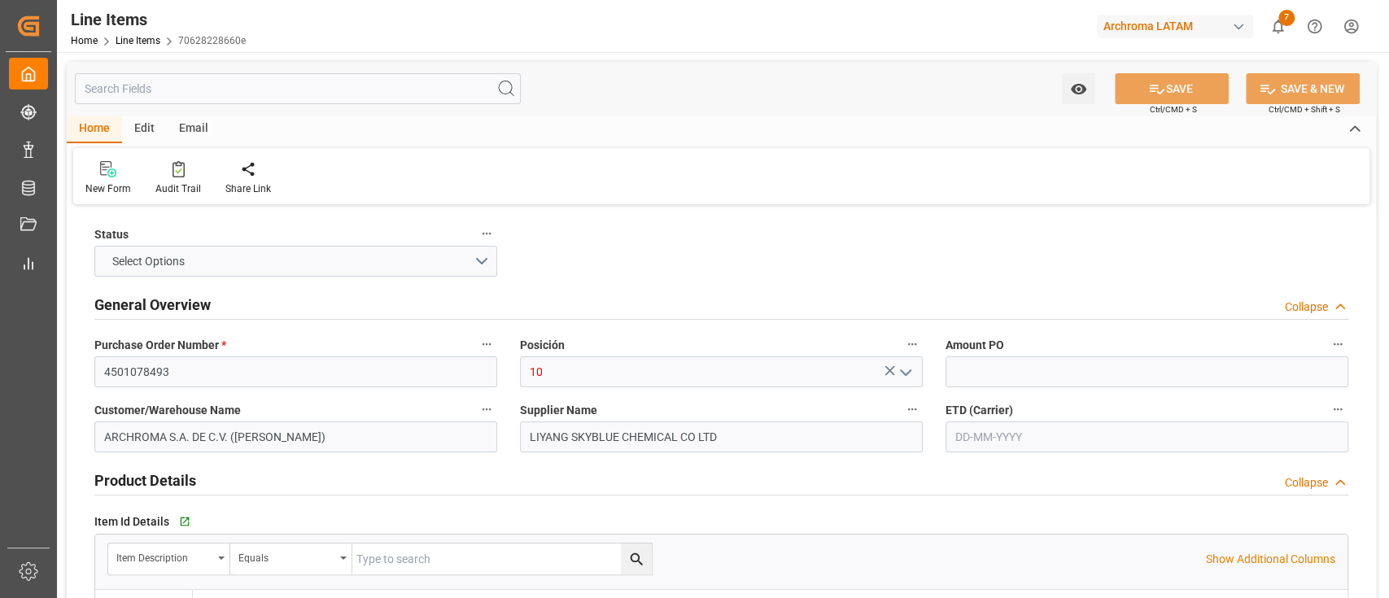
type input "1"
type input "12171508"
type input "20000"
type input "20120"
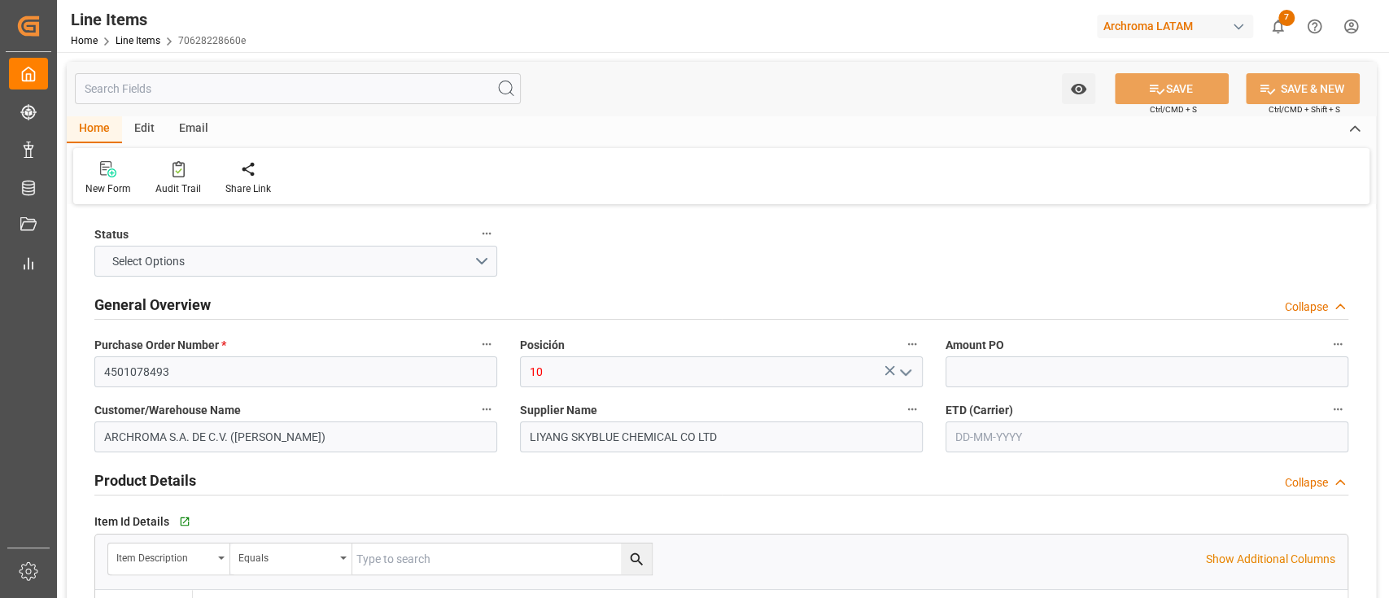
type input "130800"
type input "3204150201"
type input "[DATE]"
type input "[DATE] 21:31"
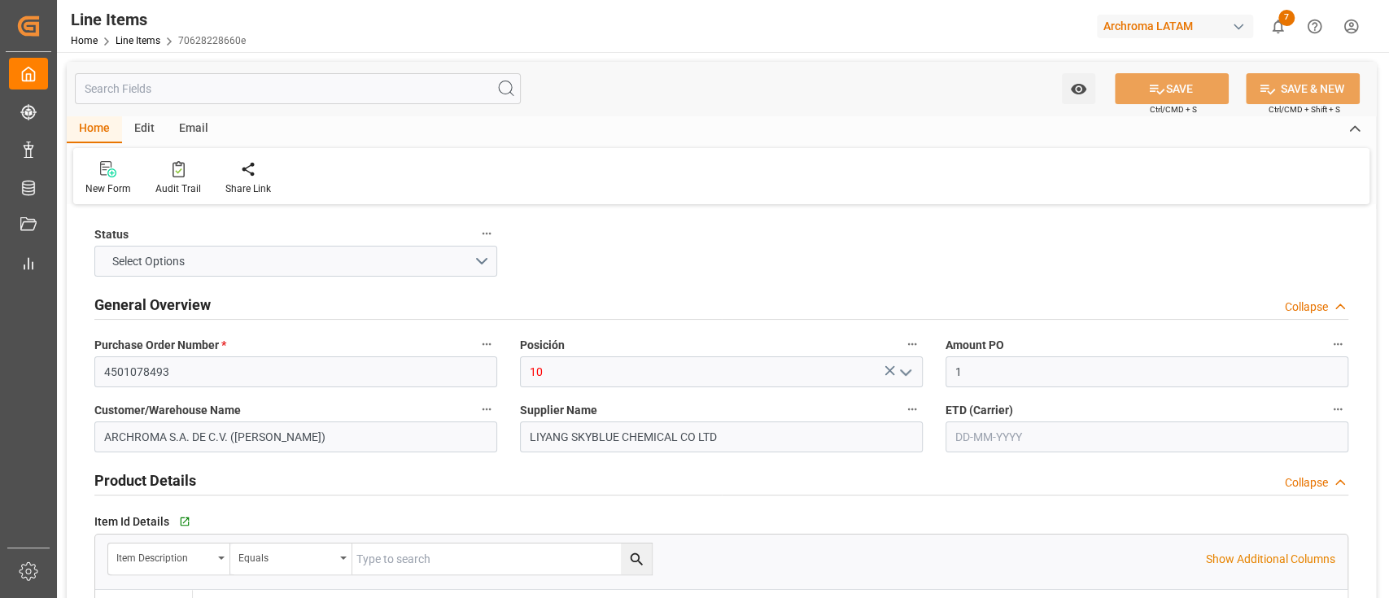
type input "[DATE] 12:27"
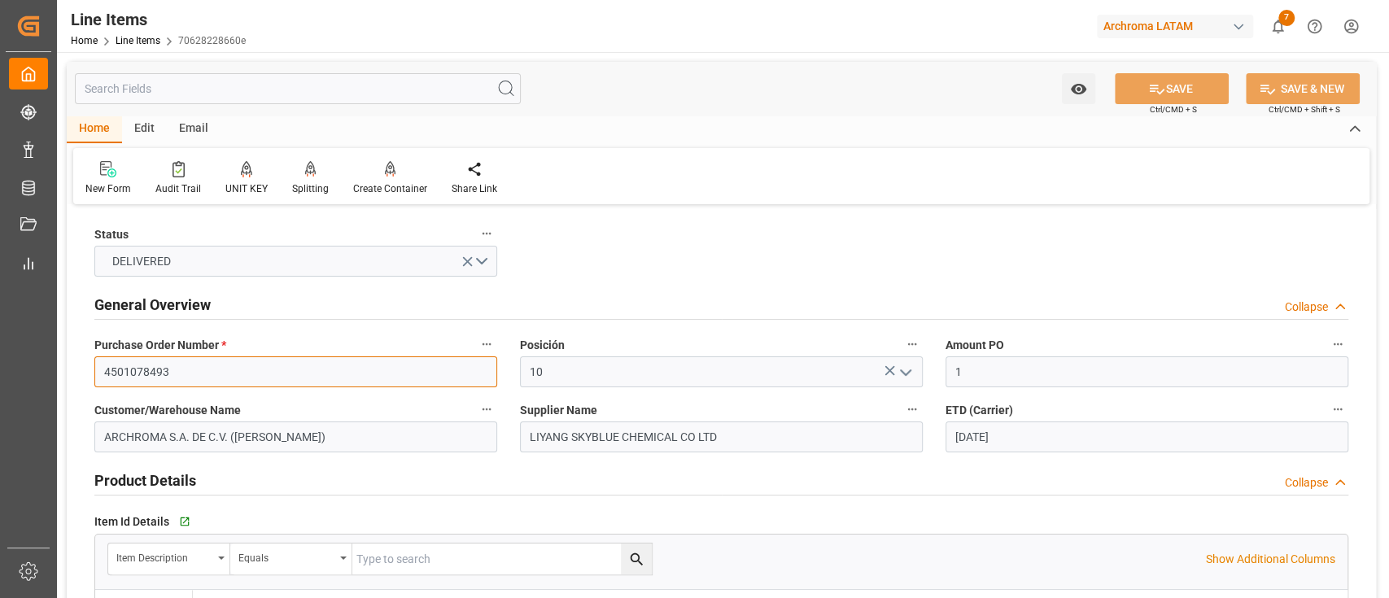
click at [149, 362] on input "4501078493" at bounding box center [295, 371] width 403 height 31
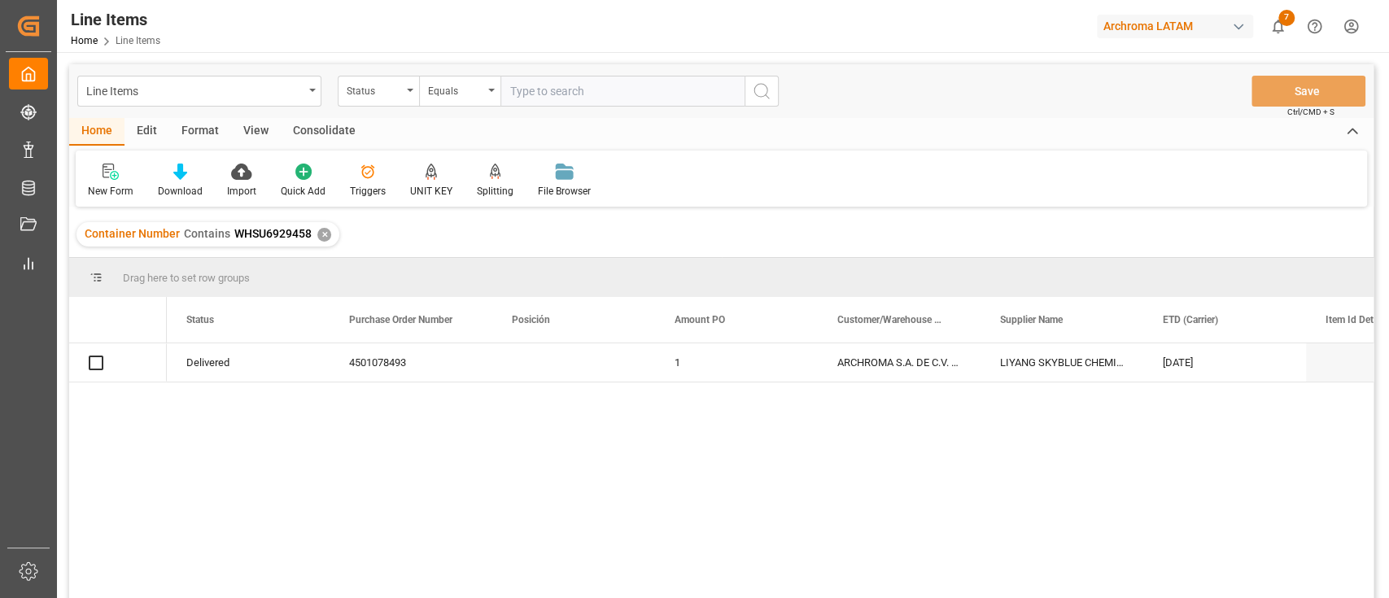
click at [322, 234] on div "✕" at bounding box center [324, 235] width 14 height 14
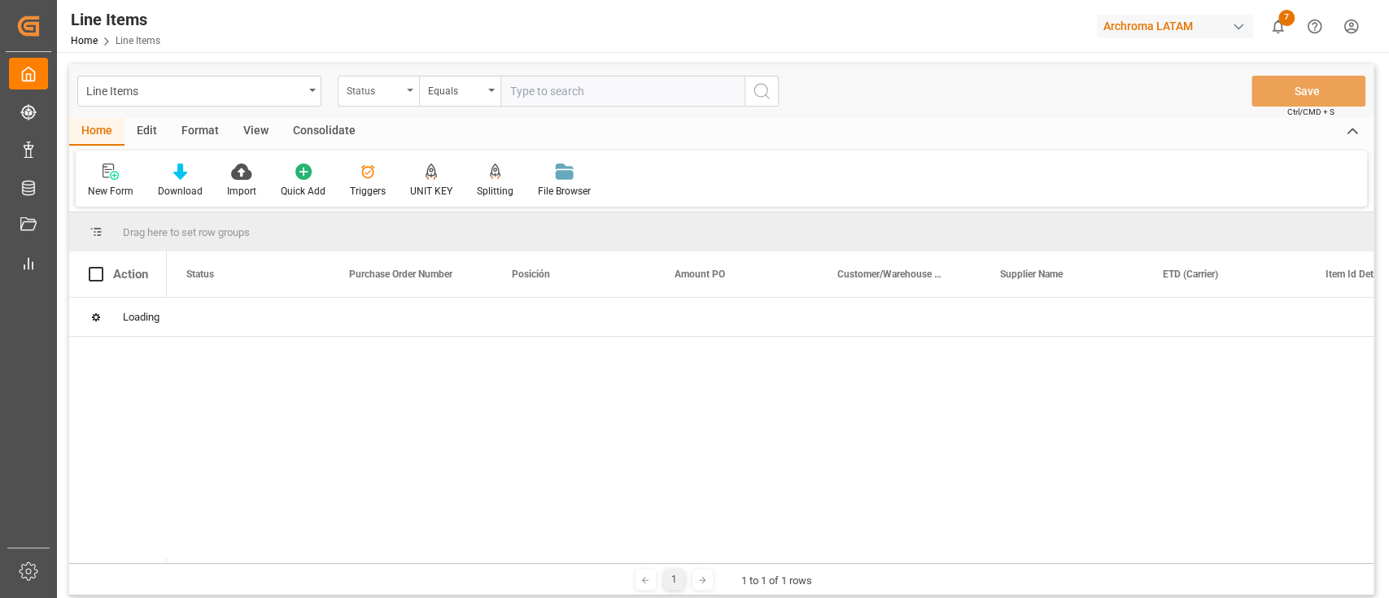
click at [406, 94] on div "Status" at bounding box center [378, 91] width 81 height 31
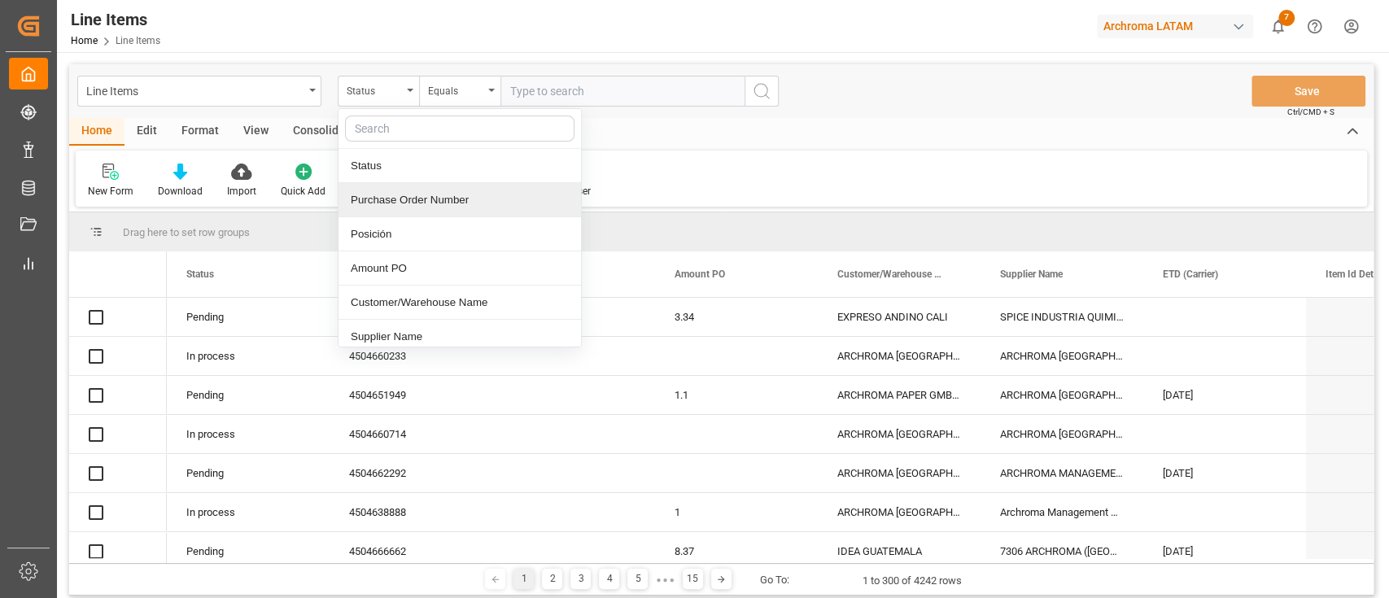
click at [434, 194] on div "Purchase Order Number" at bounding box center [459, 200] width 242 height 34
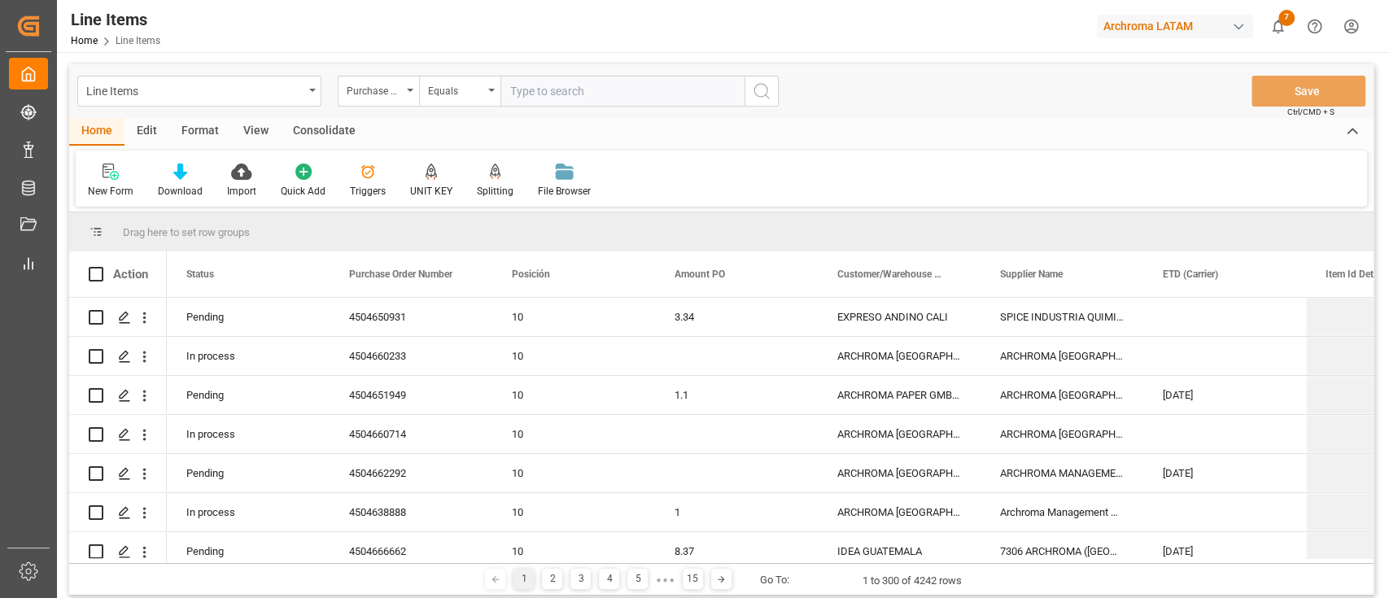
click at [556, 98] on input "text" at bounding box center [622, 91] width 244 height 31
paste input "4501078493"
type input "4501078493"
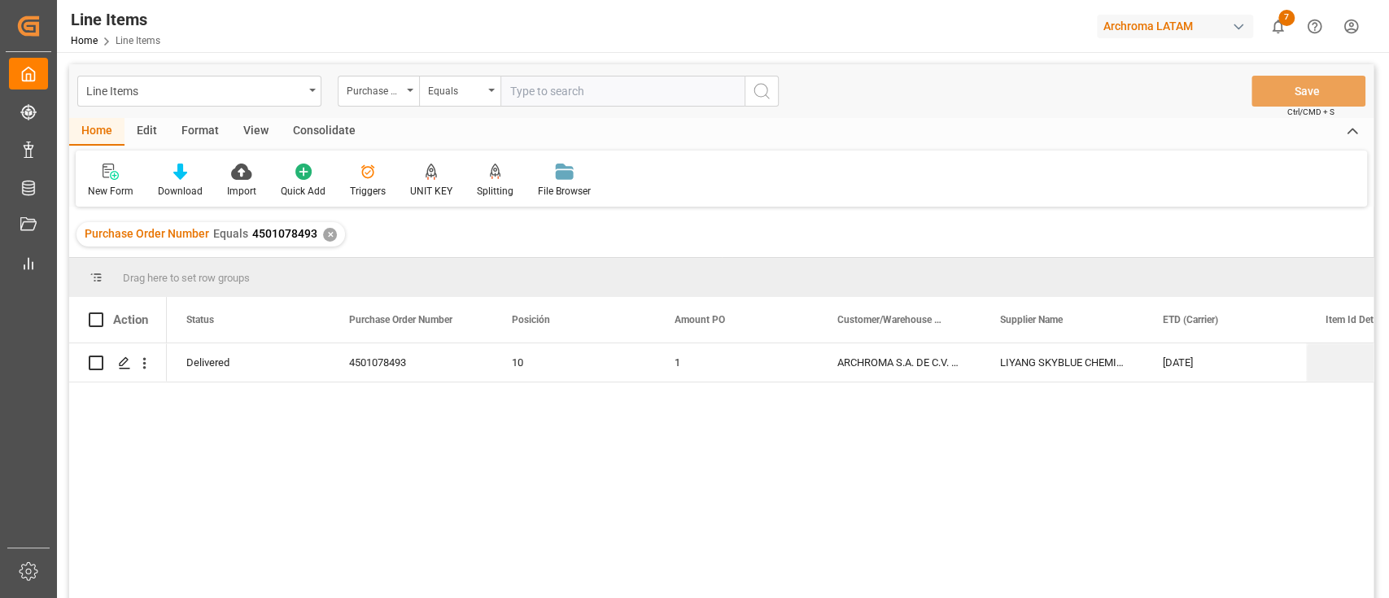
click at [327, 233] on div "✕" at bounding box center [330, 235] width 14 height 14
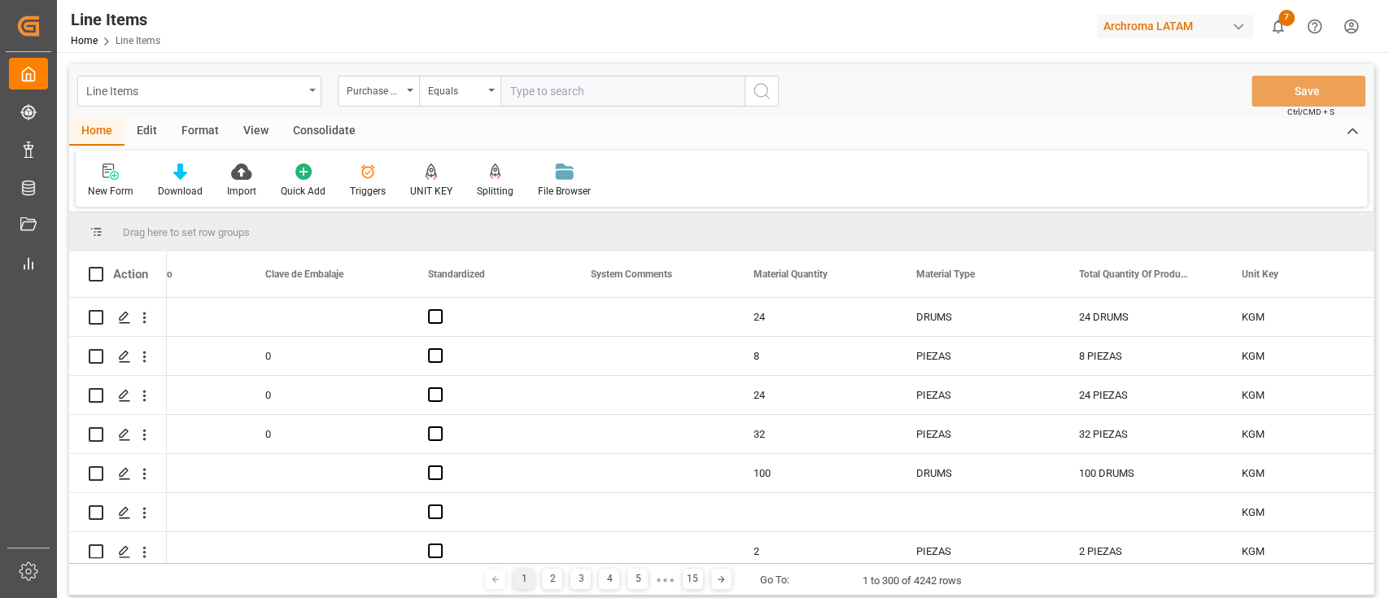
click at [307, 89] on div "Line Items" at bounding box center [199, 91] width 244 height 31
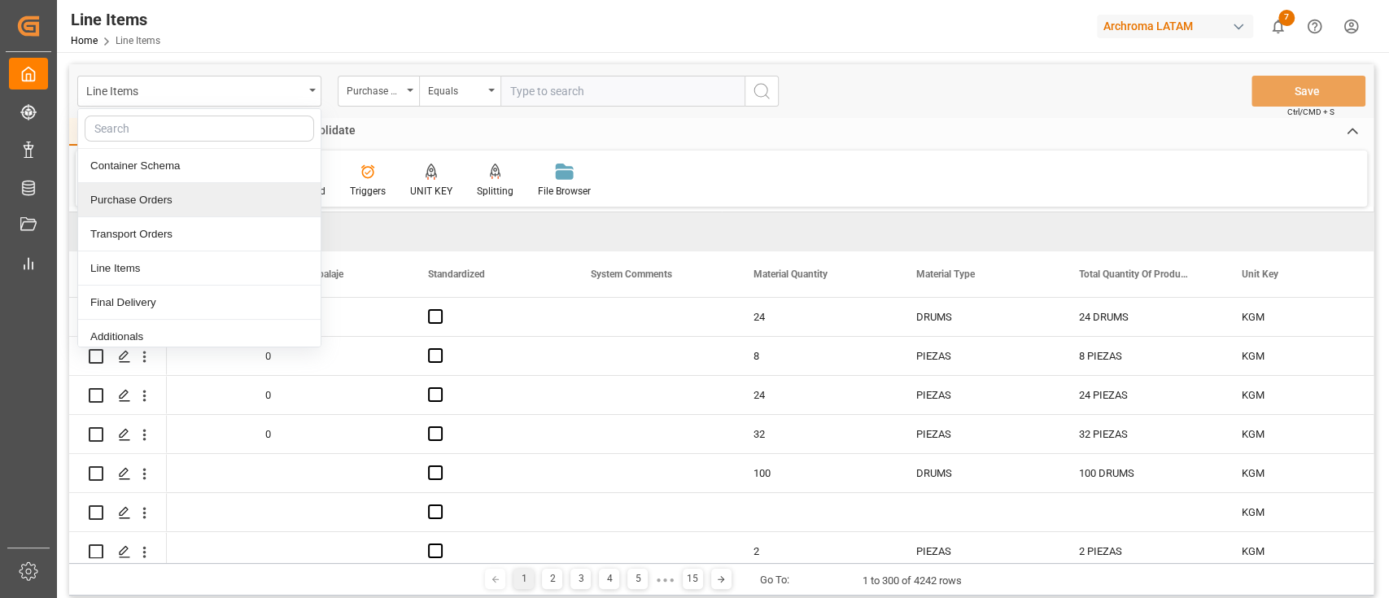
click at [168, 198] on div "Purchase Orders" at bounding box center [199, 200] width 242 height 34
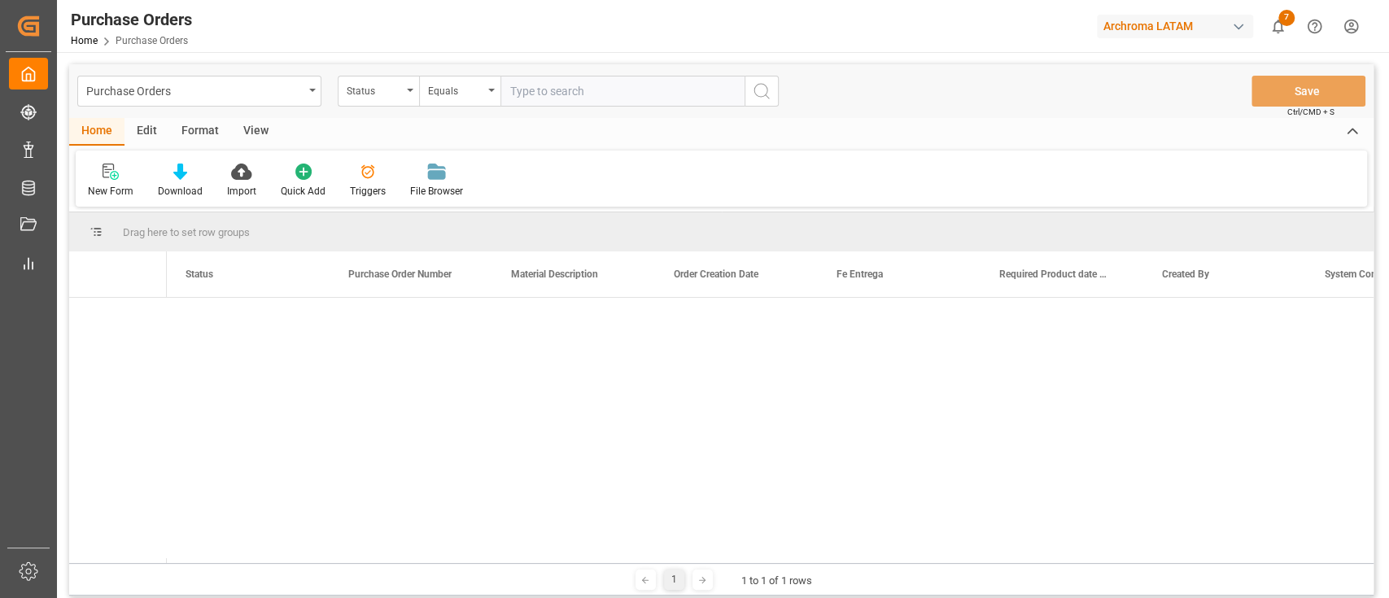
click at [308, 94] on div "Purchase Orders" at bounding box center [199, 91] width 244 height 31
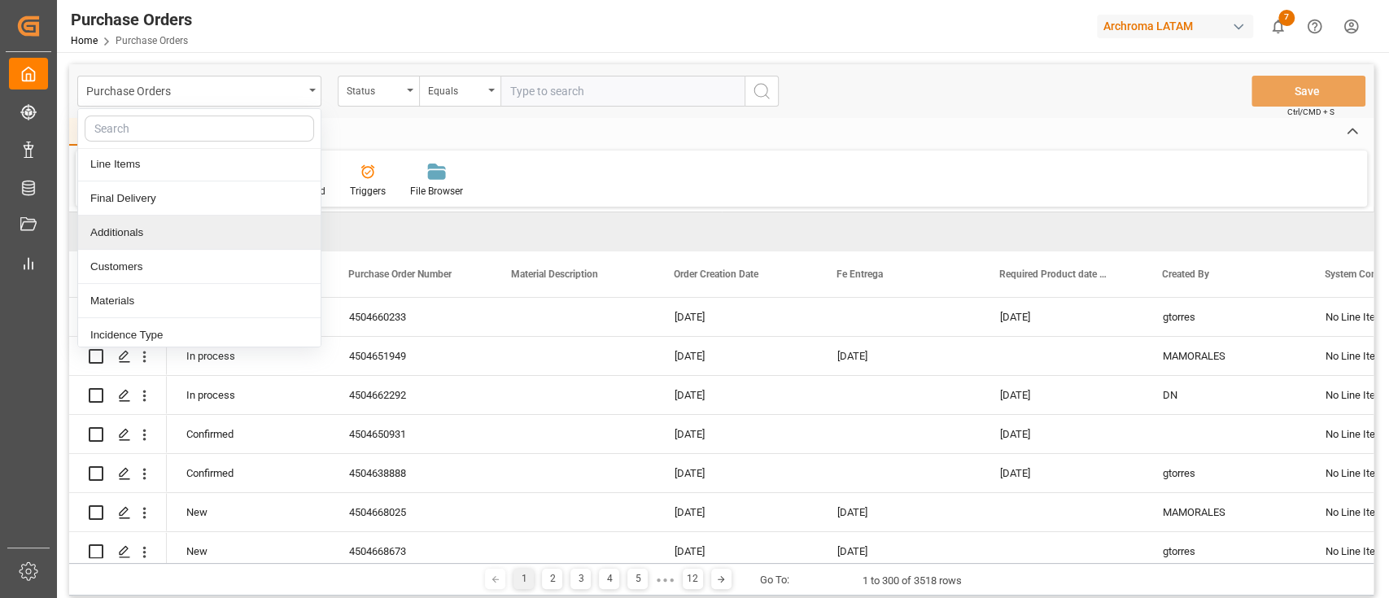
click at [143, 237] on div "Additionals" at bounding box center [199, 233] width 242 height 34
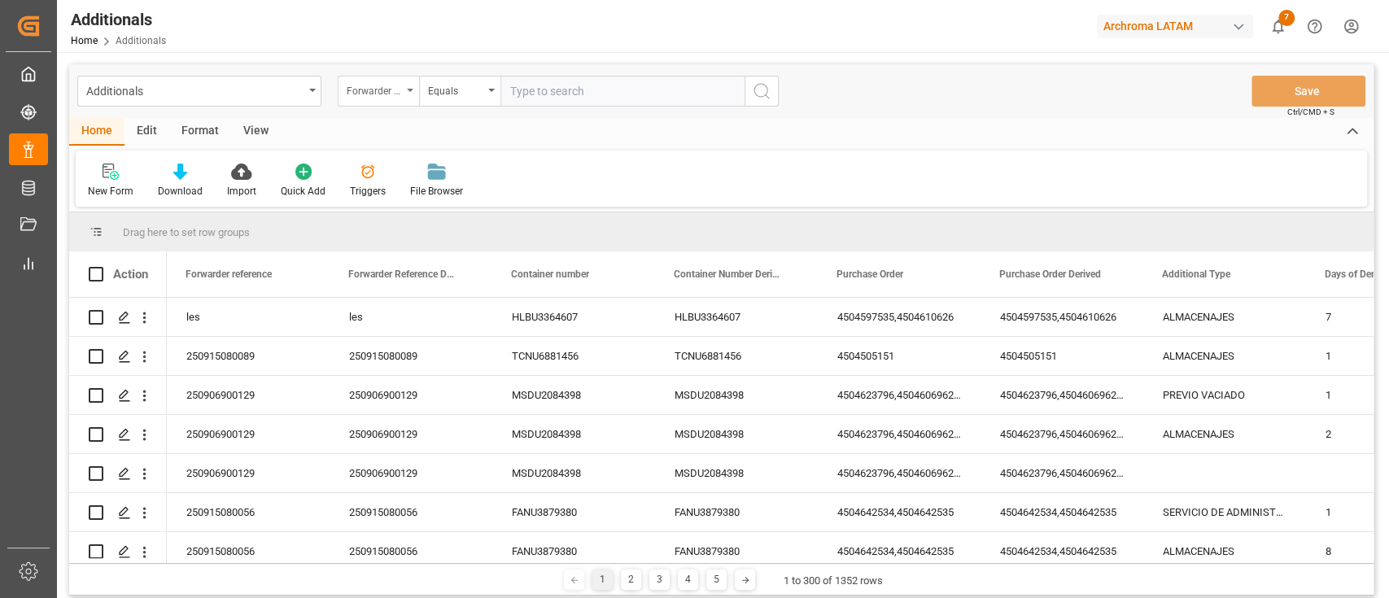
click at [403, 94] on div "Forwarder reference" at bounding box center [378, 91] width 81 height 31
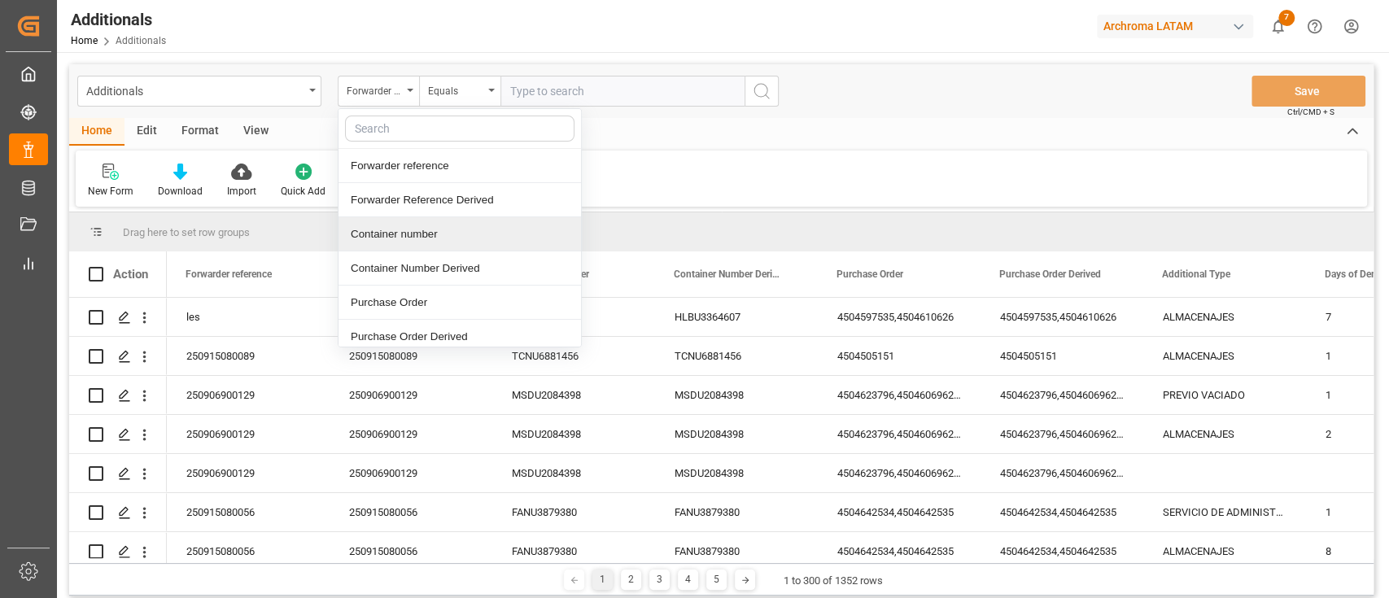
click at [482, 231] on div "Container number" at bounding box center [459, 234] width 242 height 34
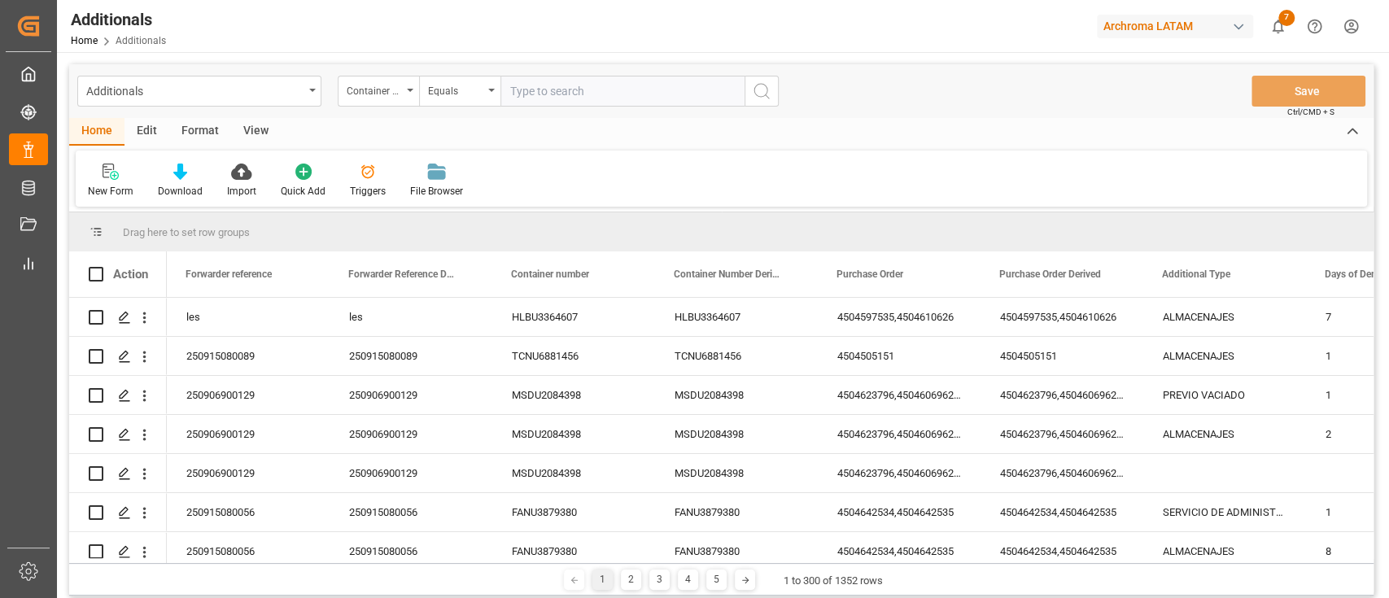
click at [553, 93] on input "text" at bounding box center [622, 91] width 244 height 31
paste input "WHSU6929458"
type input "WHSU6929458"
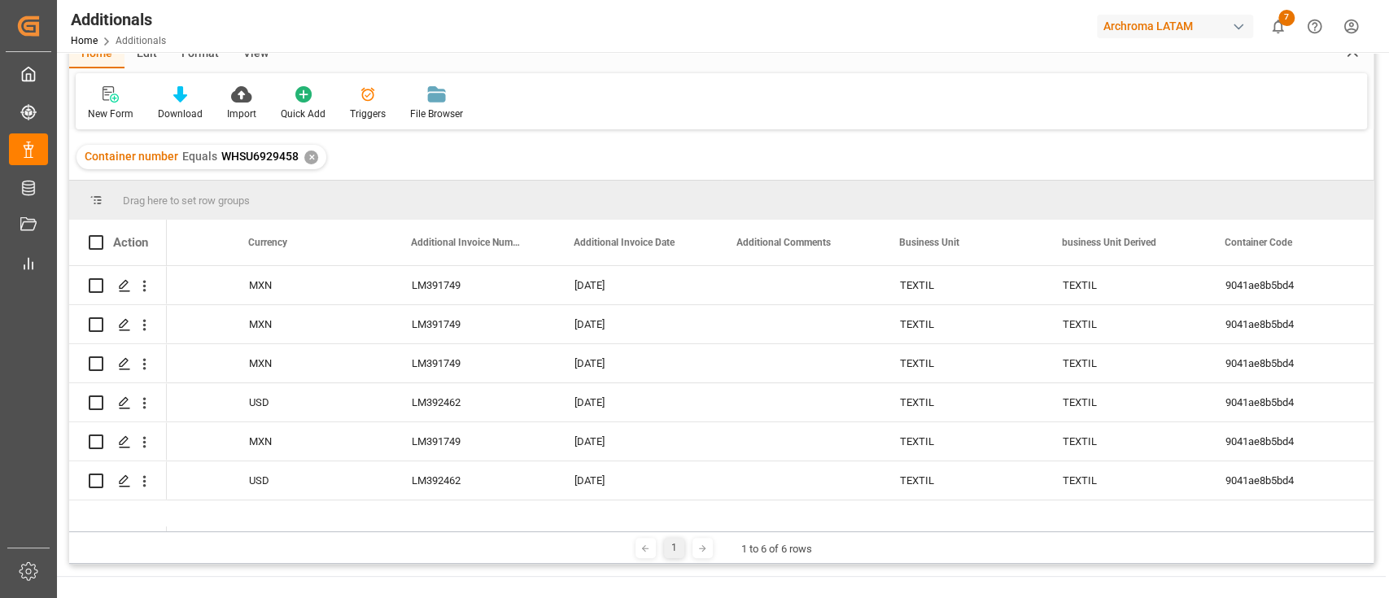
click at [308, 158] on div "✕" at bounding box center [311, 157] width 14 height 14
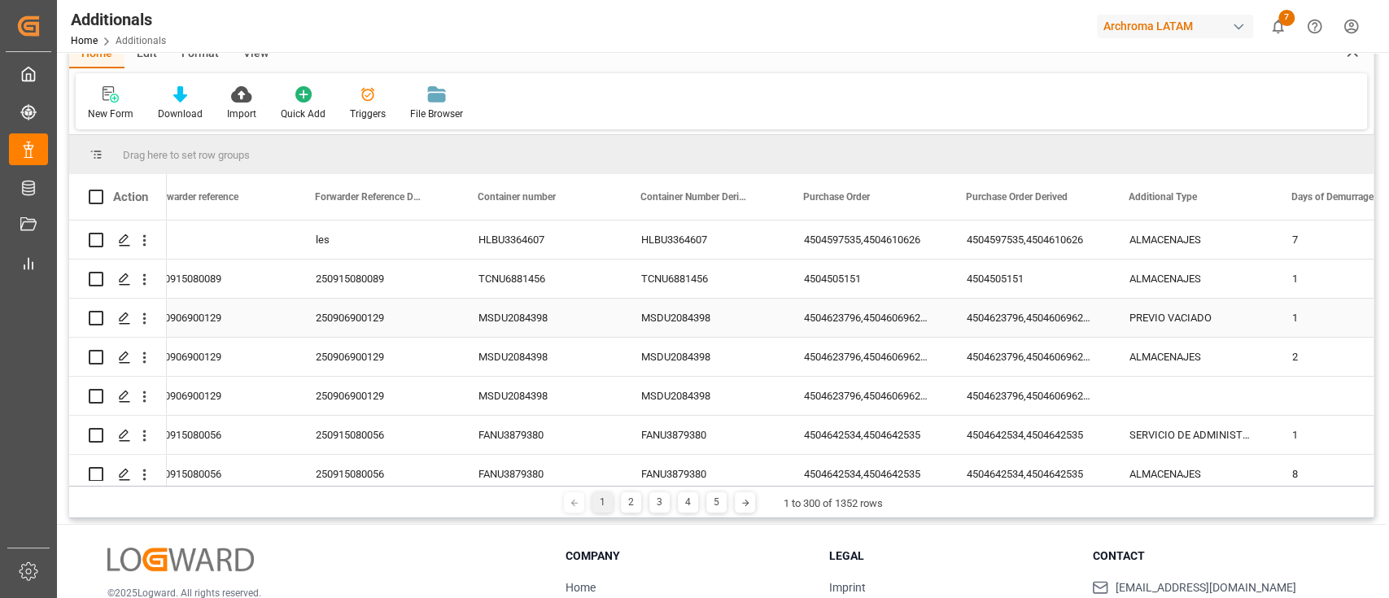
click at [705, 316] on div "MSDU2084398" at bounding box center [703, 318] width 163 height 38
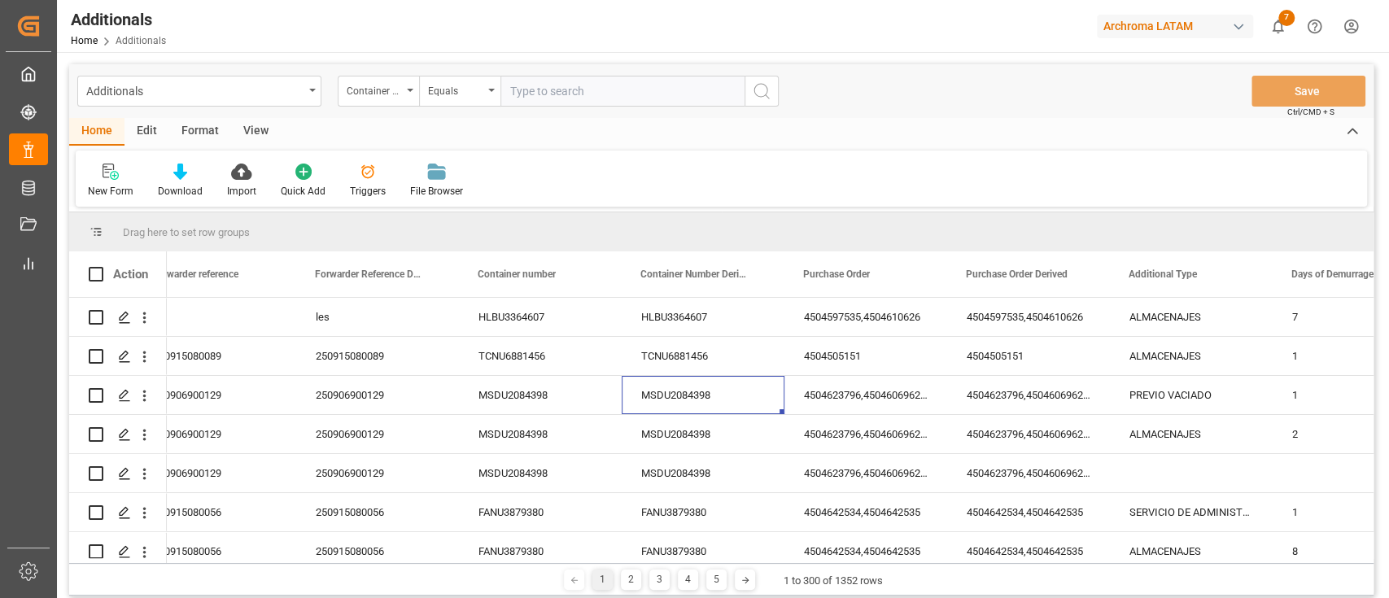
click at [572, 82] on input "text" at bounding box center [622, 91] width 244 height 31
paste input "MSDU2084398"
type input "MSDU2084398"
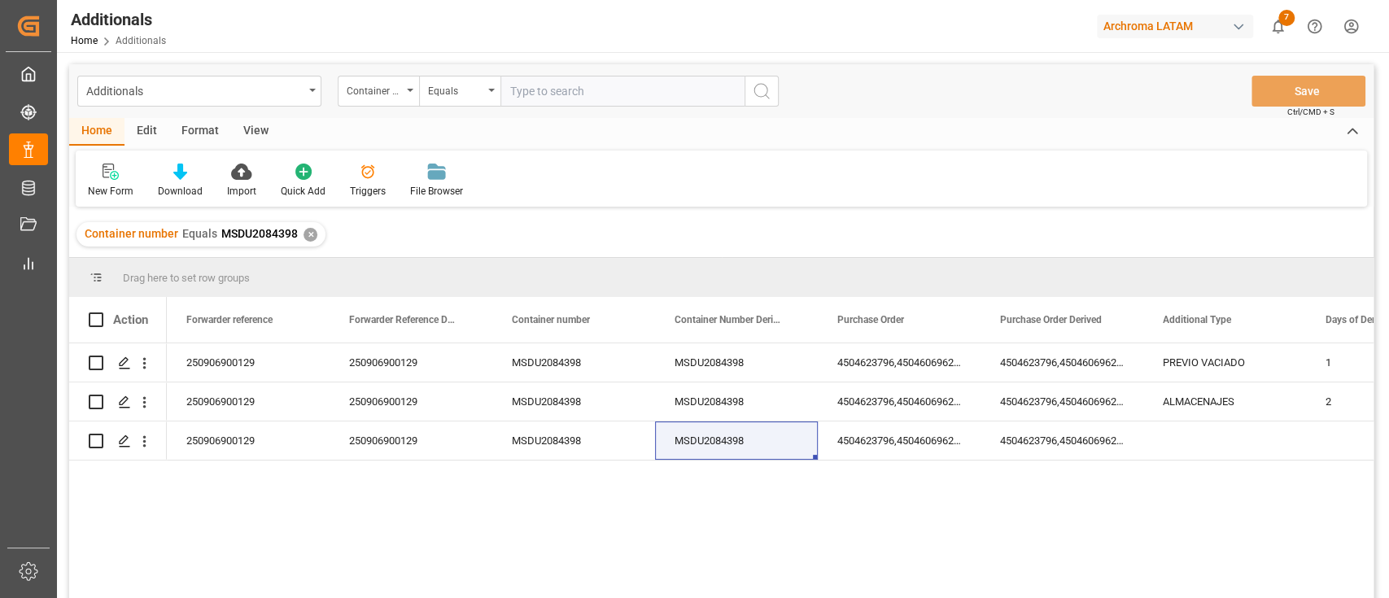
click at [306, 238] on div "✕" at bounding box center [310, 235] width 14 height 14
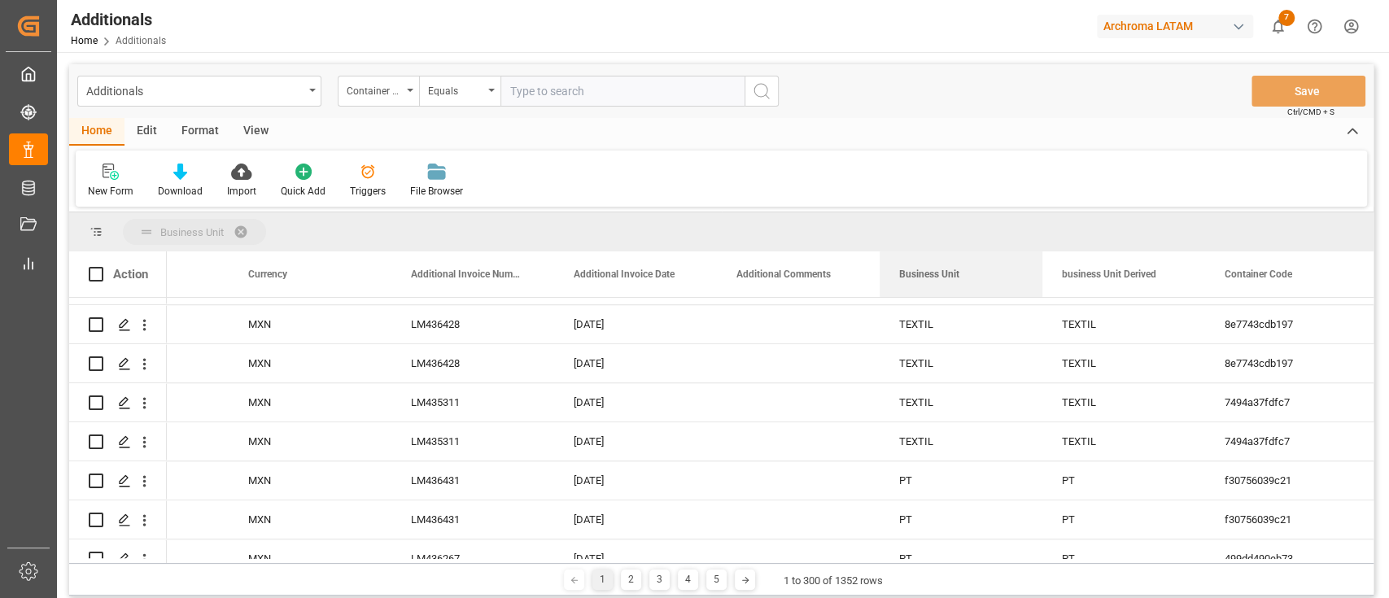
drag, startPoint x: 966, startPoint y: 278, endPoint x: 957, endPoint y: 233, distance: 46.6
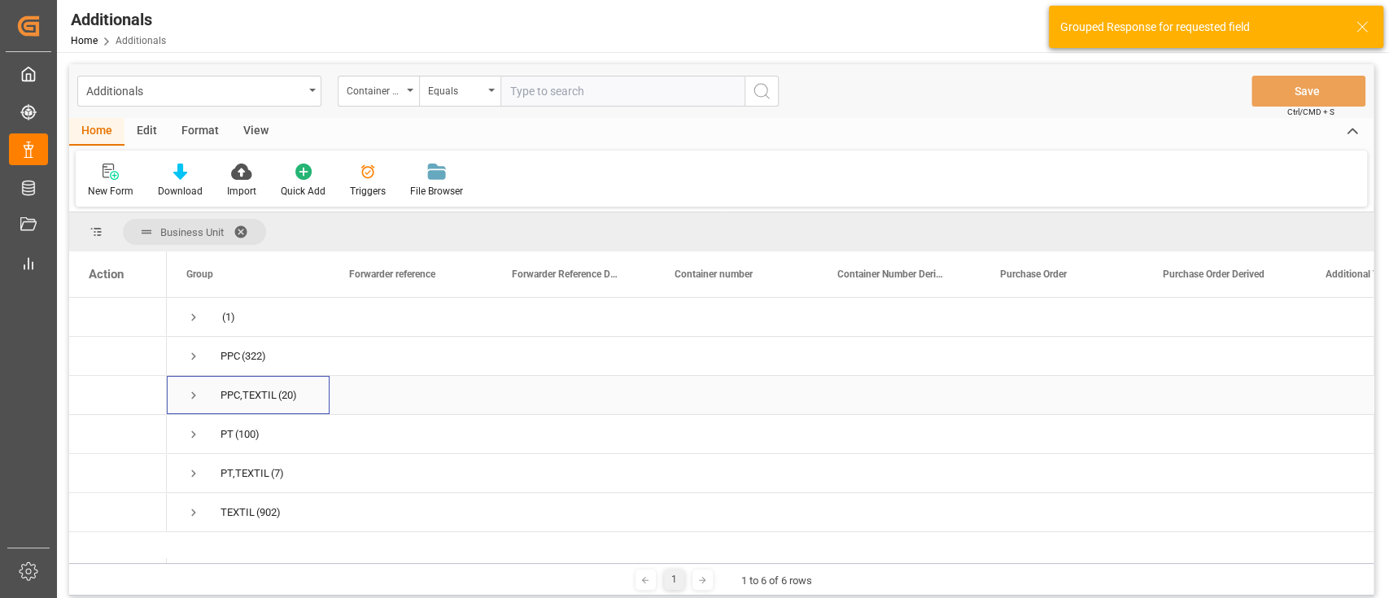
click at [190, 393] on span "Press SPACE to select this row." at bounding box center [193, 395] width 15 height 15
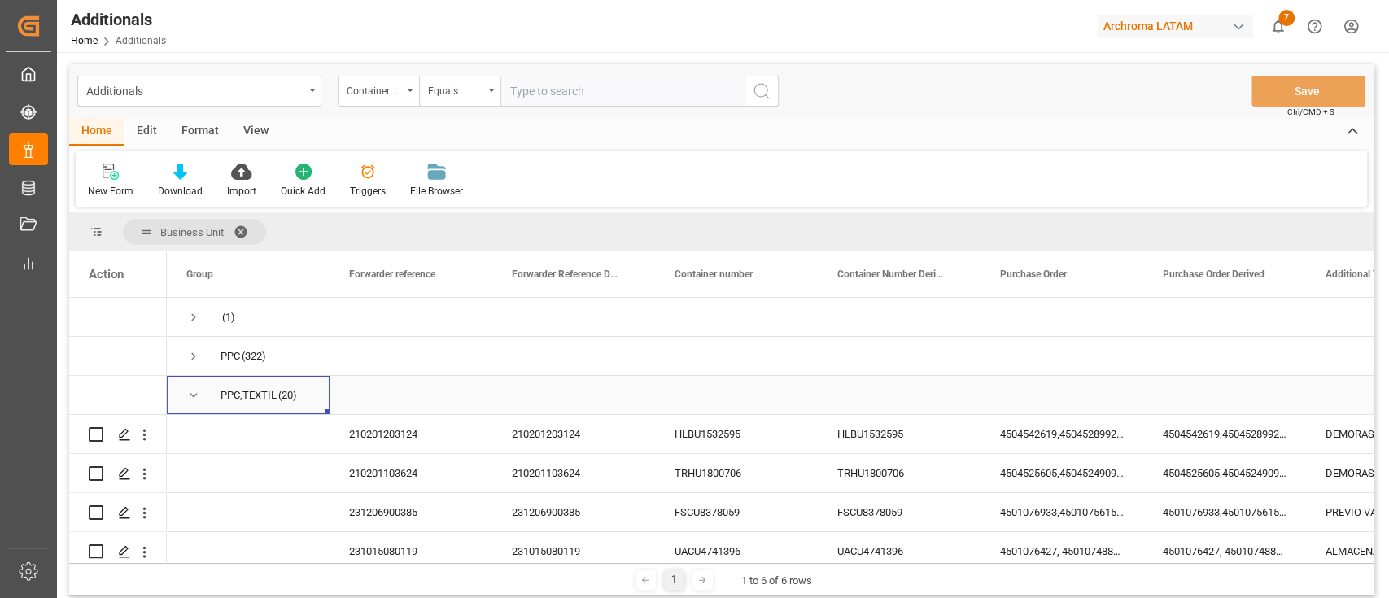
click at [195, 393] on span "Press SPACE to select this row." at bounding box center [193, 395] width 15 height 15
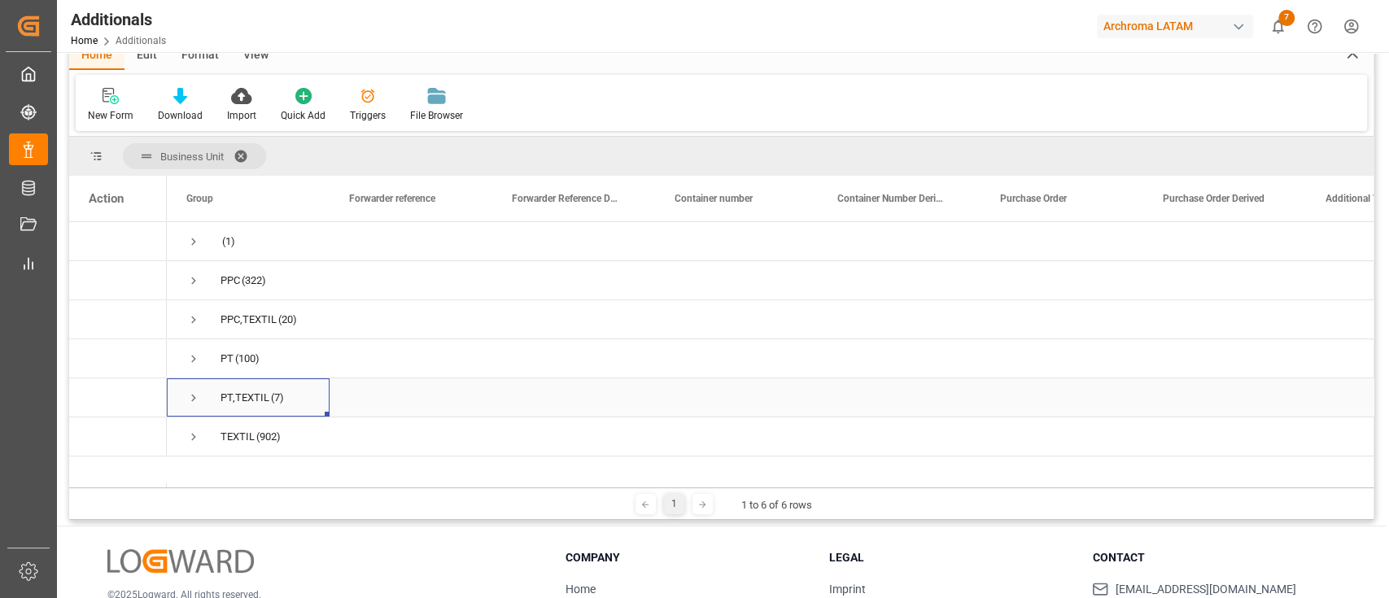
click at [192, 390] on span "Press SPACE to select this row." at bounding box center [193, 397] width 15 height 15
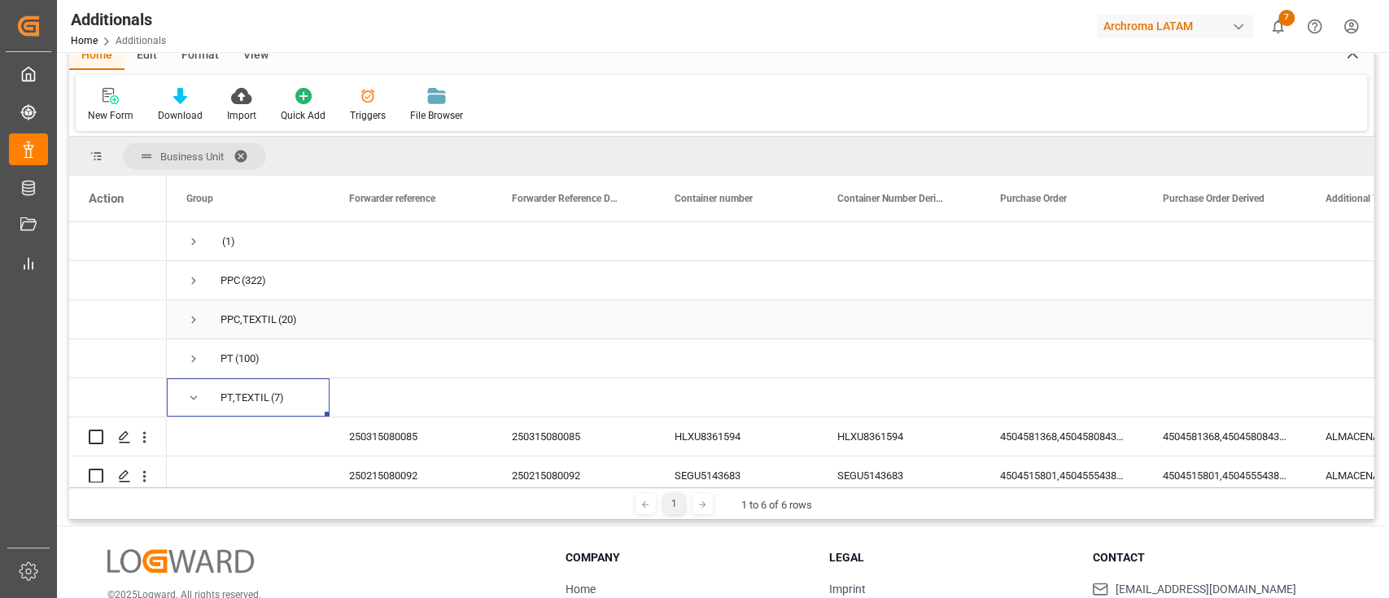
click at [198, 314] on span "Press SPACE to select this row." at bounding box center [193, 319] width 15 height 15
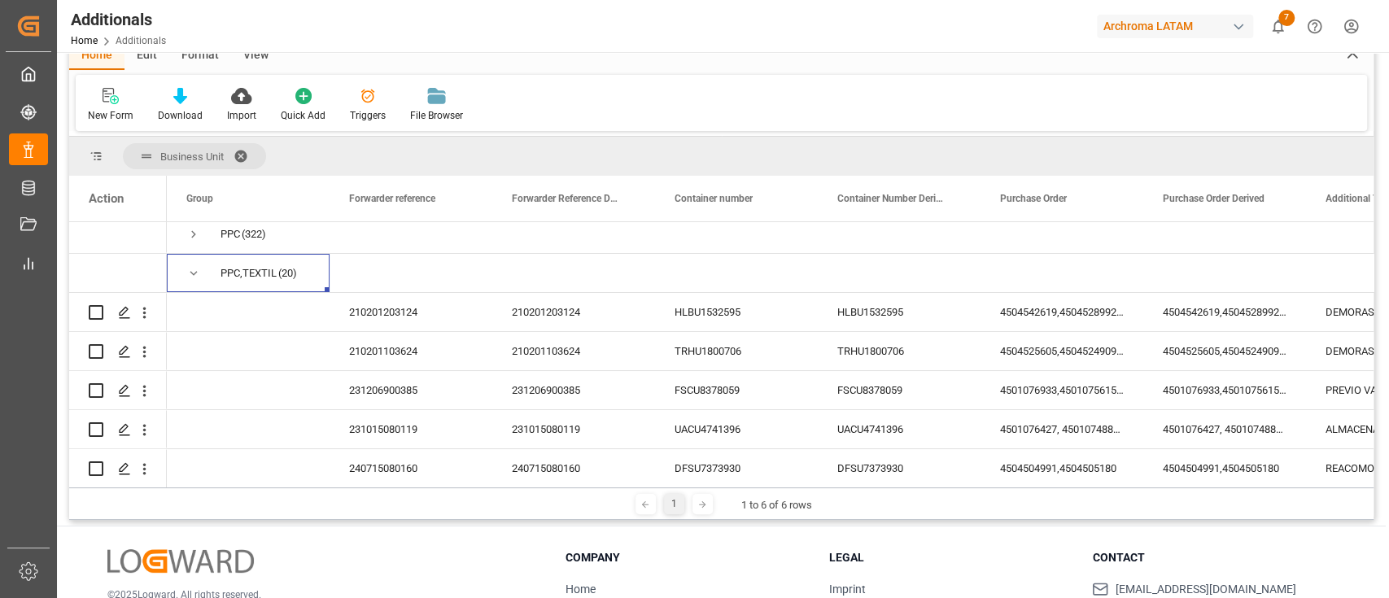
scroll to position [45, 0]
click at [192, 281] on span "Press SPACE to select this row." at bounding box center [193, 275] width 15 height 15
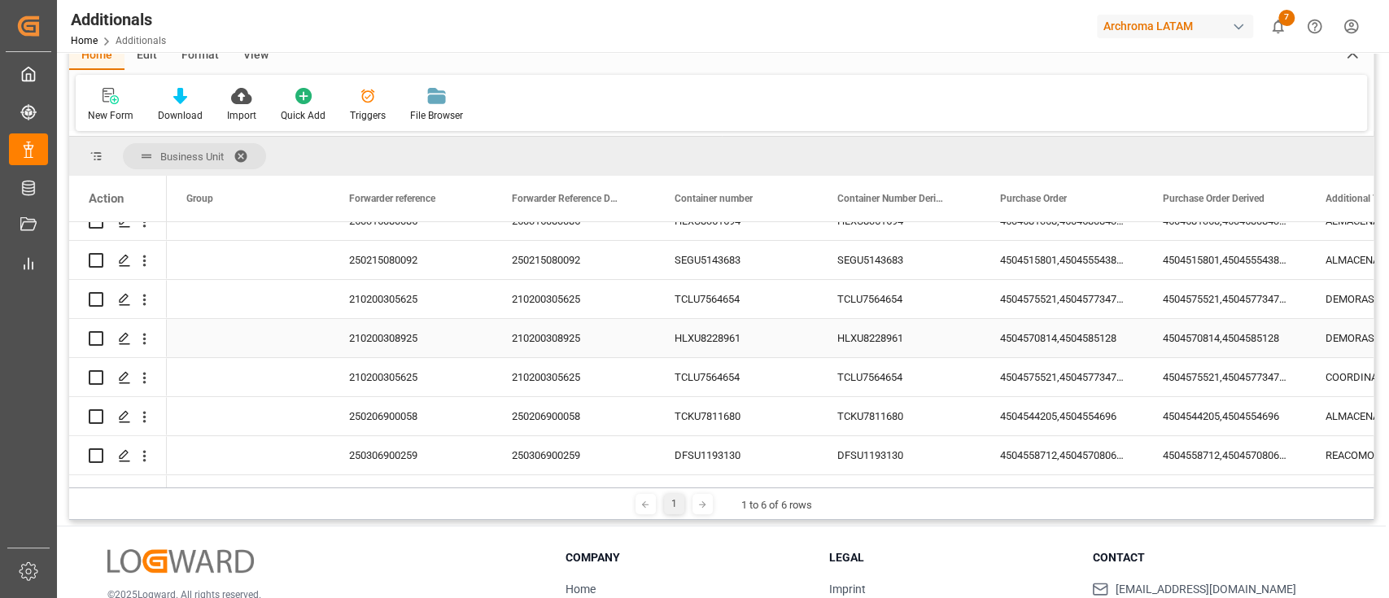
scroll to position [238, 0]
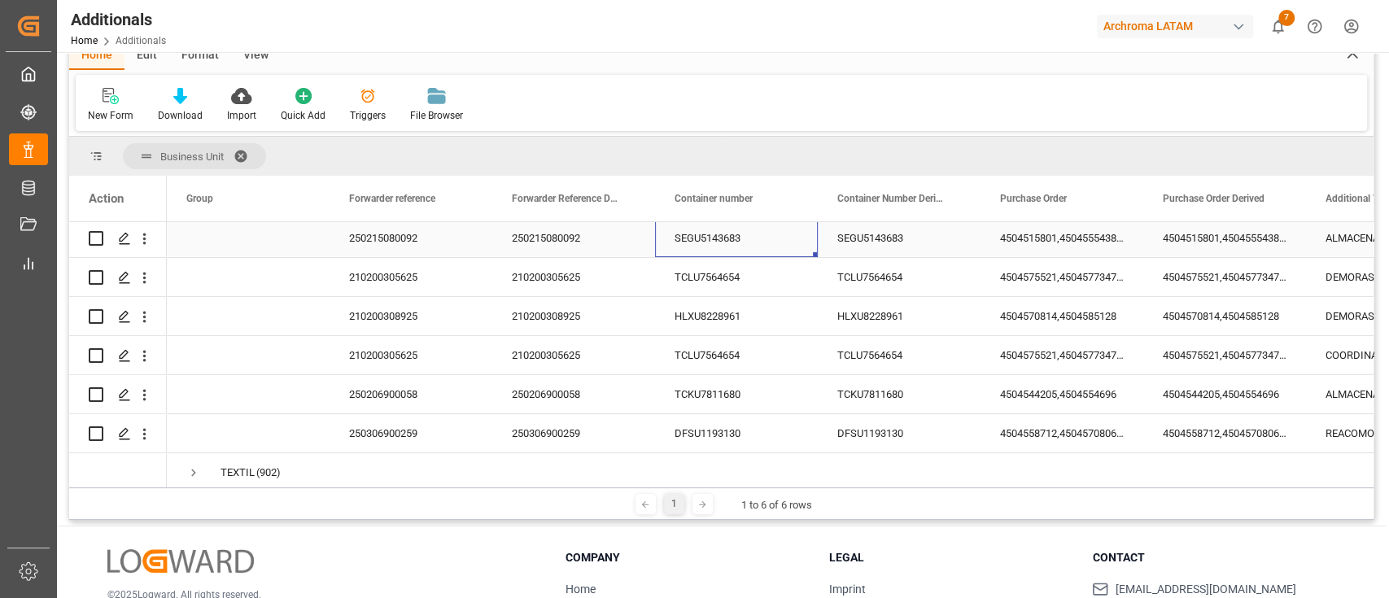
click at [722, 251] on div "SEGU5143683" at bounding box center [736, 238] width 163 height 38
click at [128, 238] on icon "Press SPACE to select this row." at bounding box center [124, 238] width 13 height 13
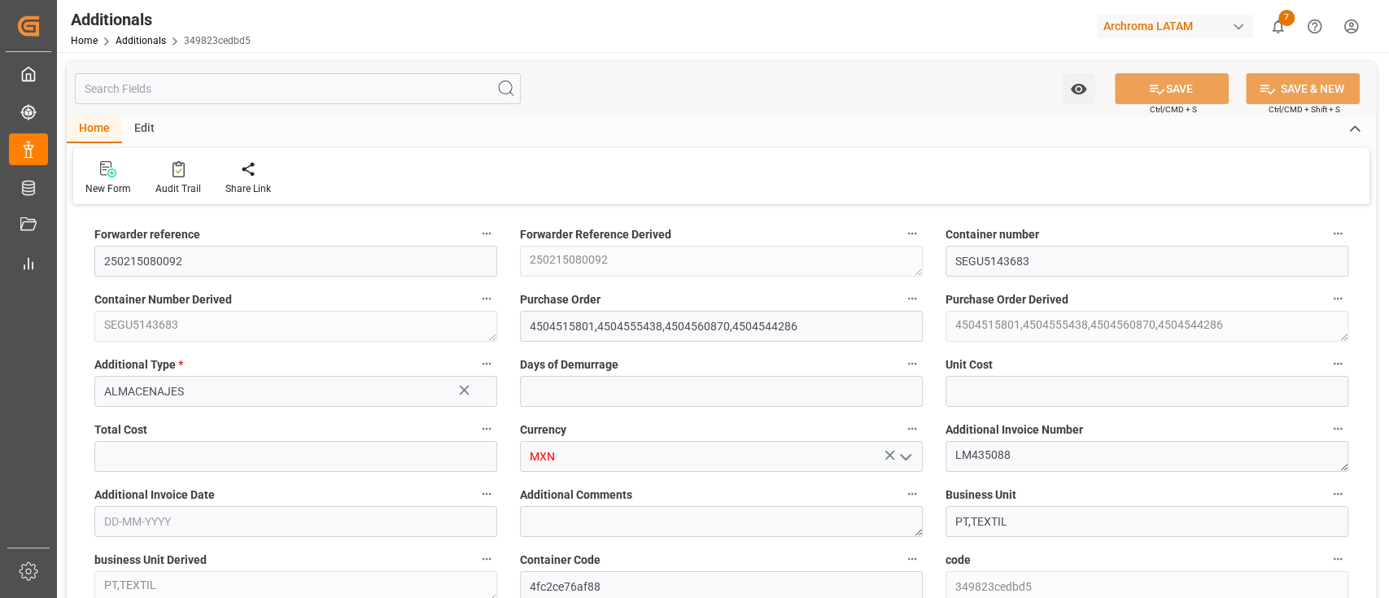
type input "2"
type input "1559.44"
type input "3118.88"
type input "[DATE]"
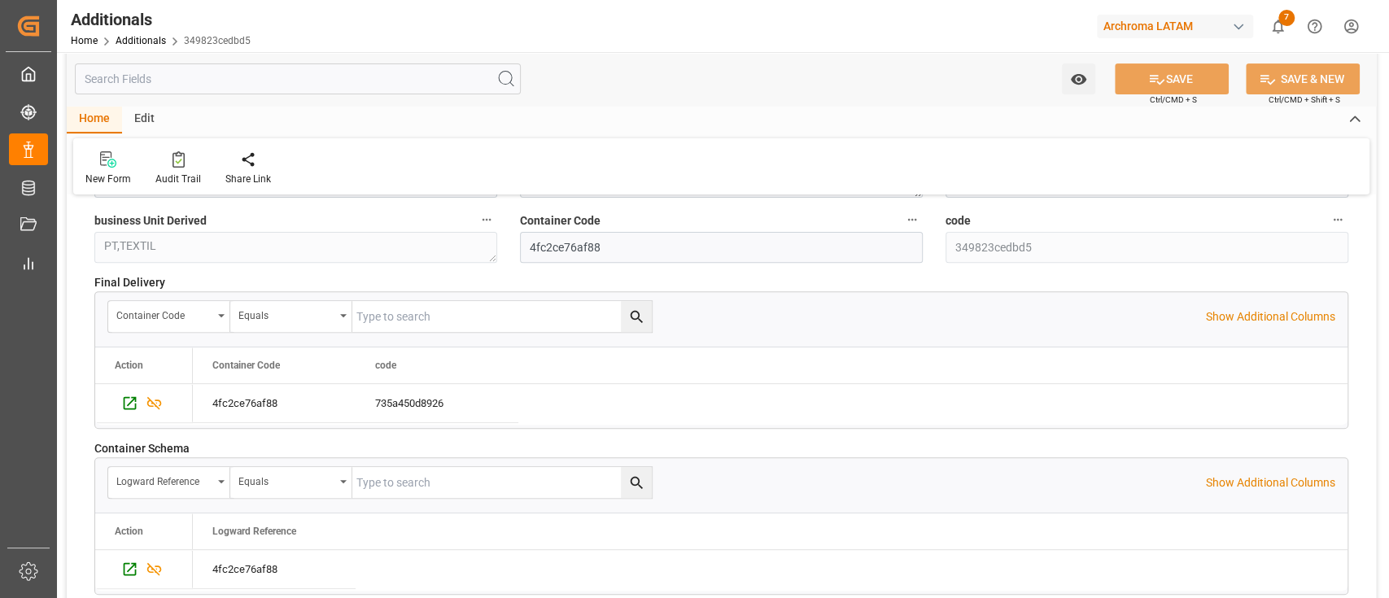
scroll to position [340, 0]
click at [146, 45] on link "Additionals" at bounding box center [141, 40] width 50 height 11
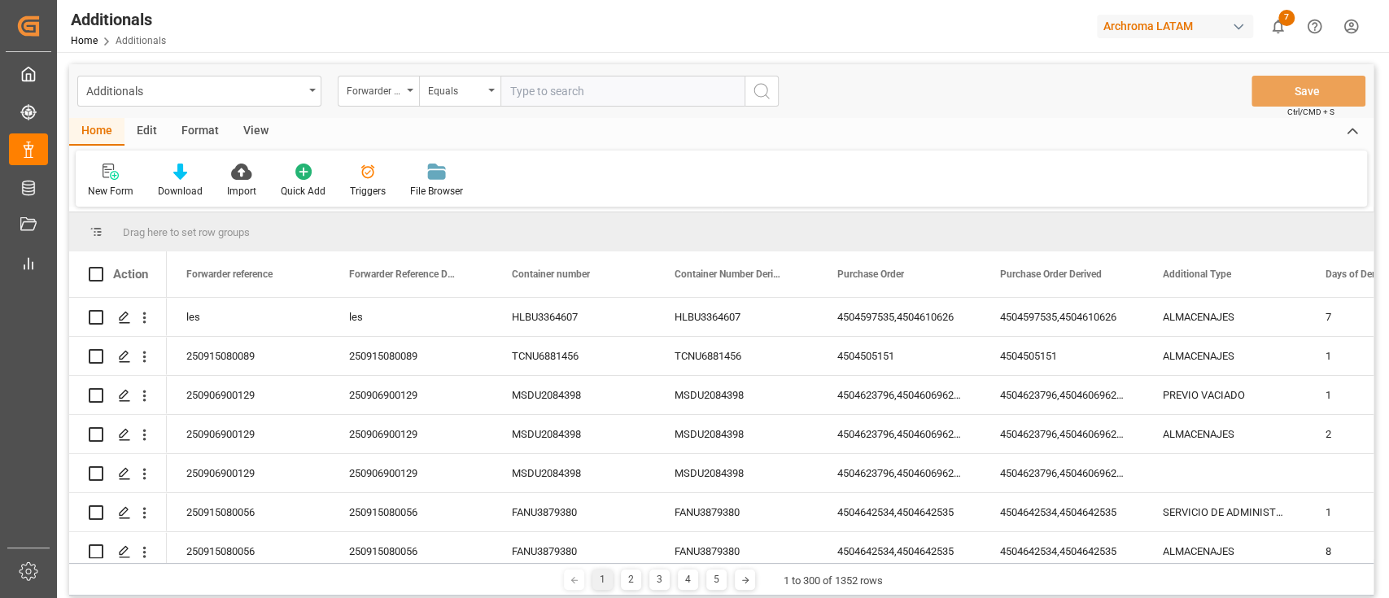
click at [906, 148] on div "Home Edit Format View New Form Download Import Quick Add Triggers File Browser" at bounding box center [721, 162] width 1304 height 89
click at [312, 90] on icon "open menu" at bounding box center [312, 90] width 7 height 3
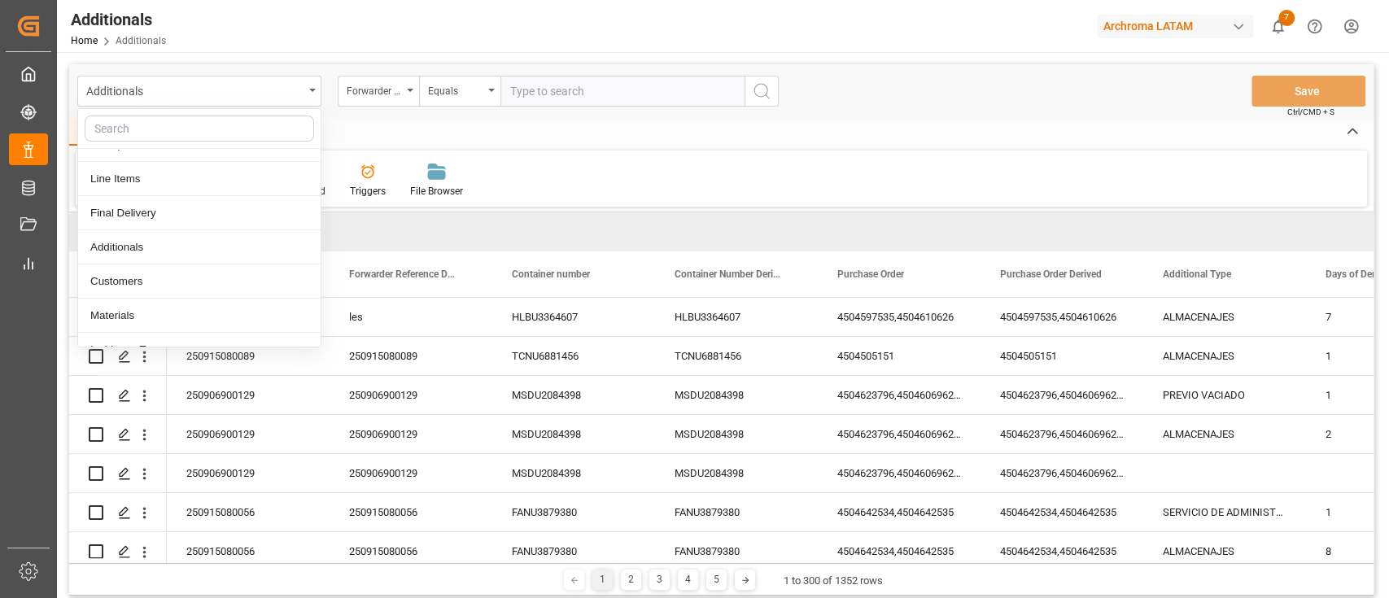
scroll to position [88, 0]
click at [202, 218] on div "Final Delivery" at bounding box center [199, 215] width 242 height 34
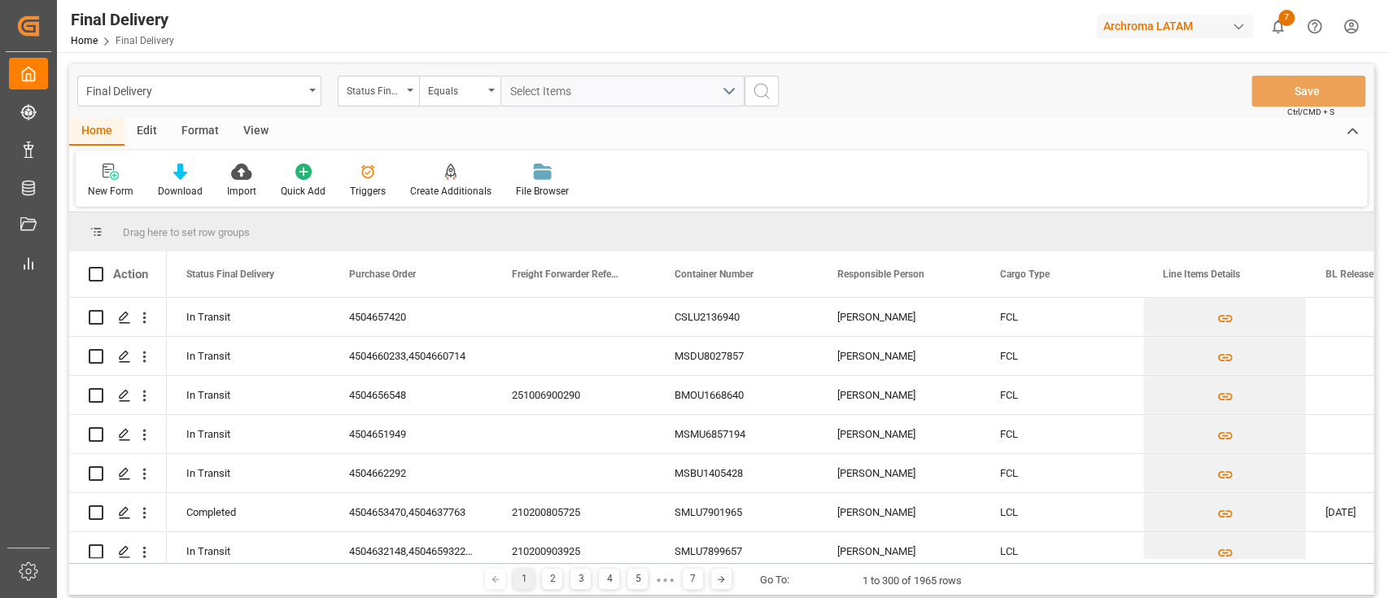
click at [150, 139] on div "Edit" at bounding box center [146, 132] width 45 height 28
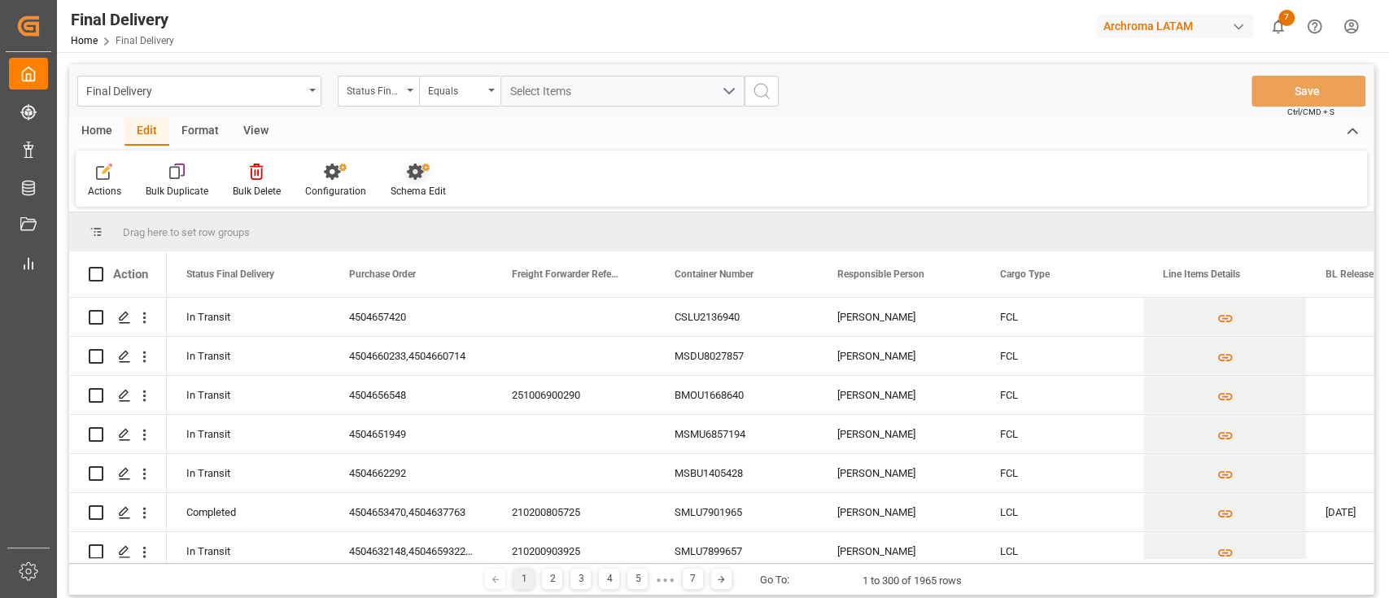
click at [417, 177] on icon at bounding box center [415, 172] width 16 height 16
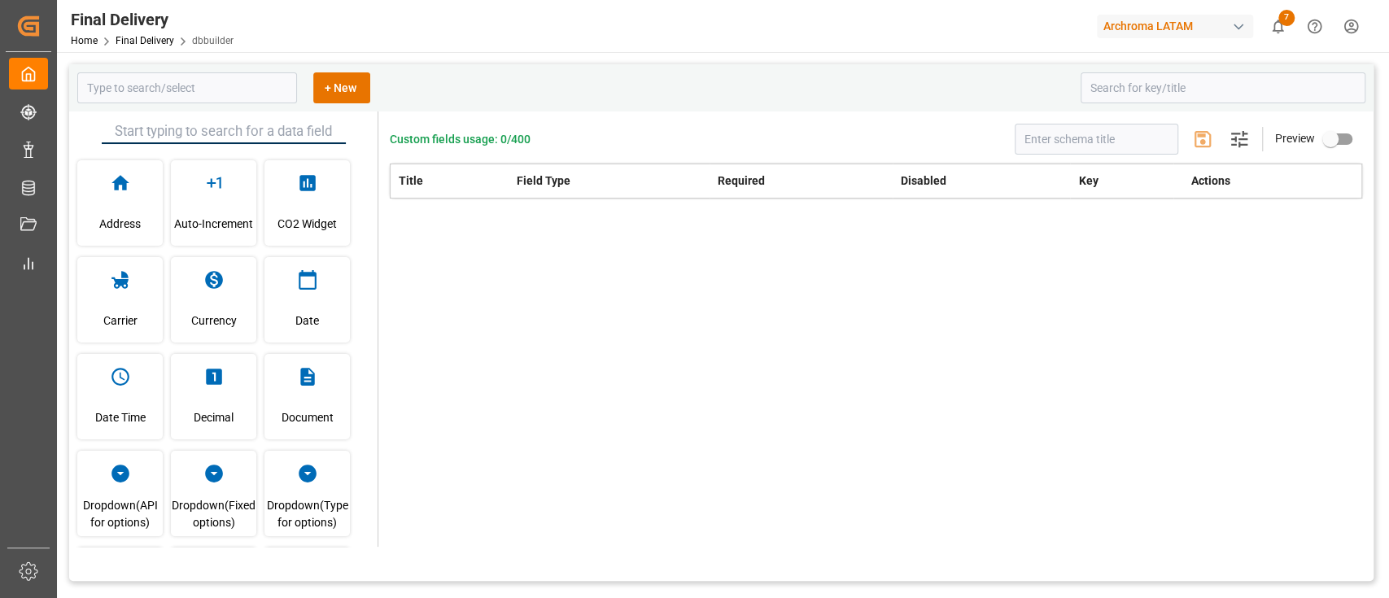
type input "Final Delivery"
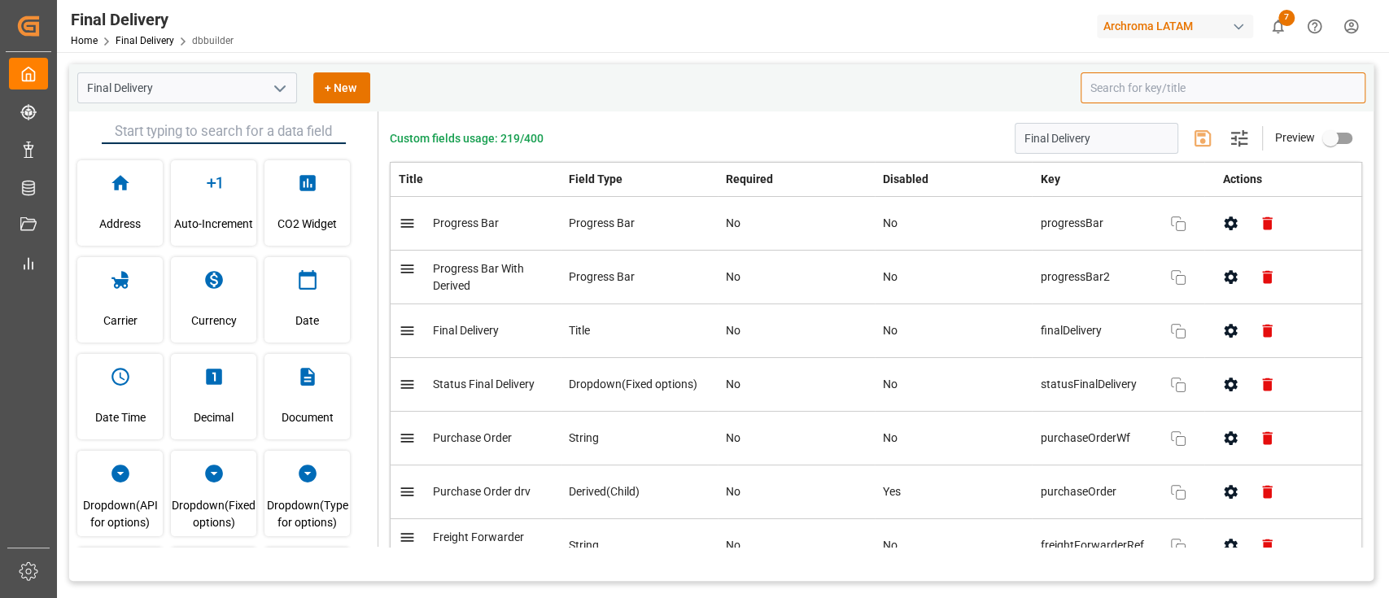
click at [1141, 94] on input at bounding box center [1222, 87] width 285 height 31
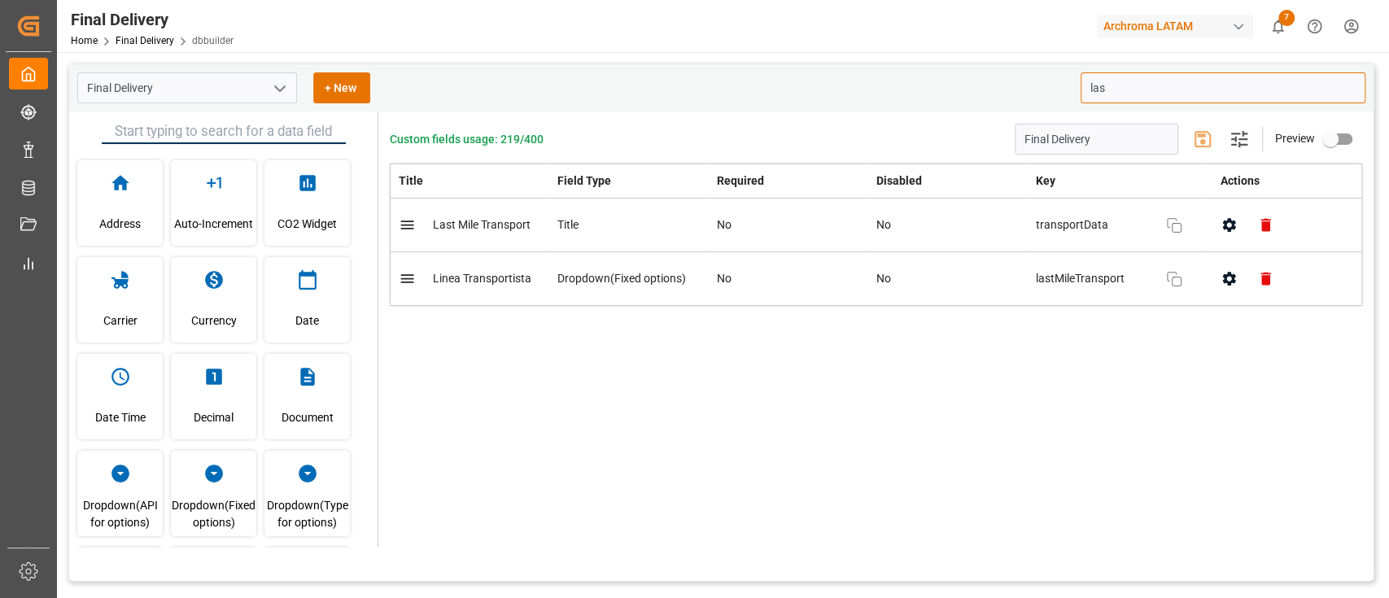
type input "las"
click at [1144, 369] on div "Custom fields usage: 219/400 Final Delivery Settings Preview Title Field Type R…" at bounding box center [875, 328] width 995 height 435
click at [1183, 277] on button "Copy" at bounding box center [1173, 279] width 39 height 39
click at [159, 41] on link "Final Delivery" at bounding box center [145, 40] width 59 height 11
